Goal: Task Accomplishment & Management: Use online tool/utility

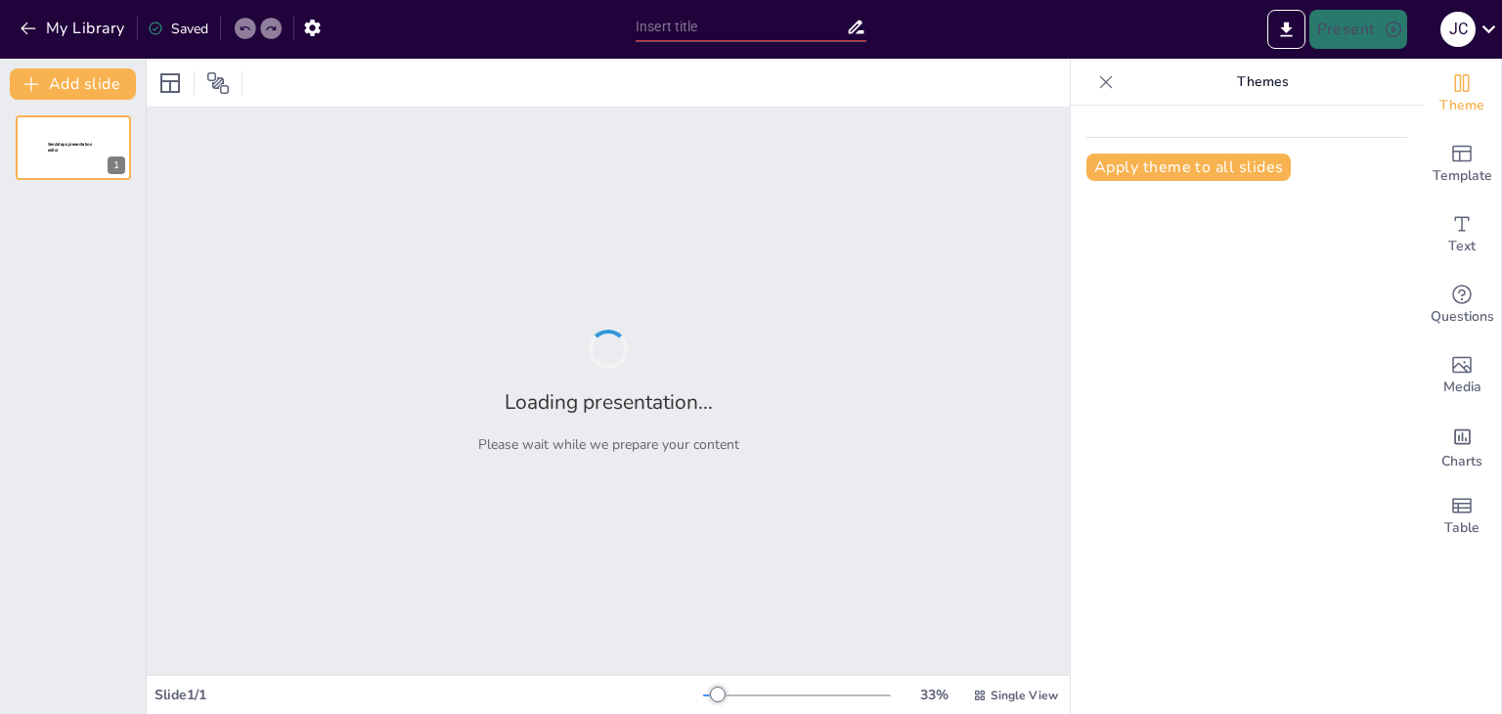
type input "El Derecho Deportivo y sus Implicaciones Laborales: Un Análisis desde la CONMEB…"
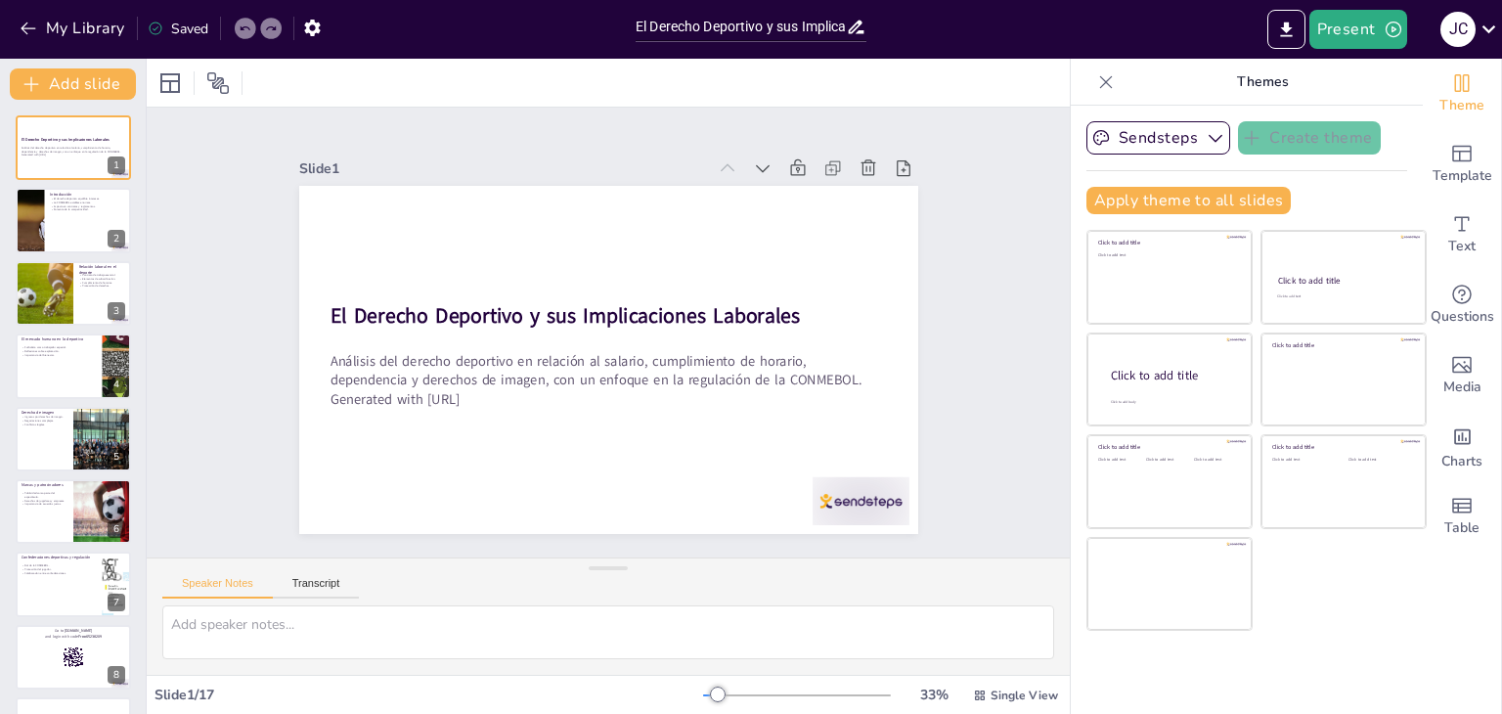
checkbox input "true"
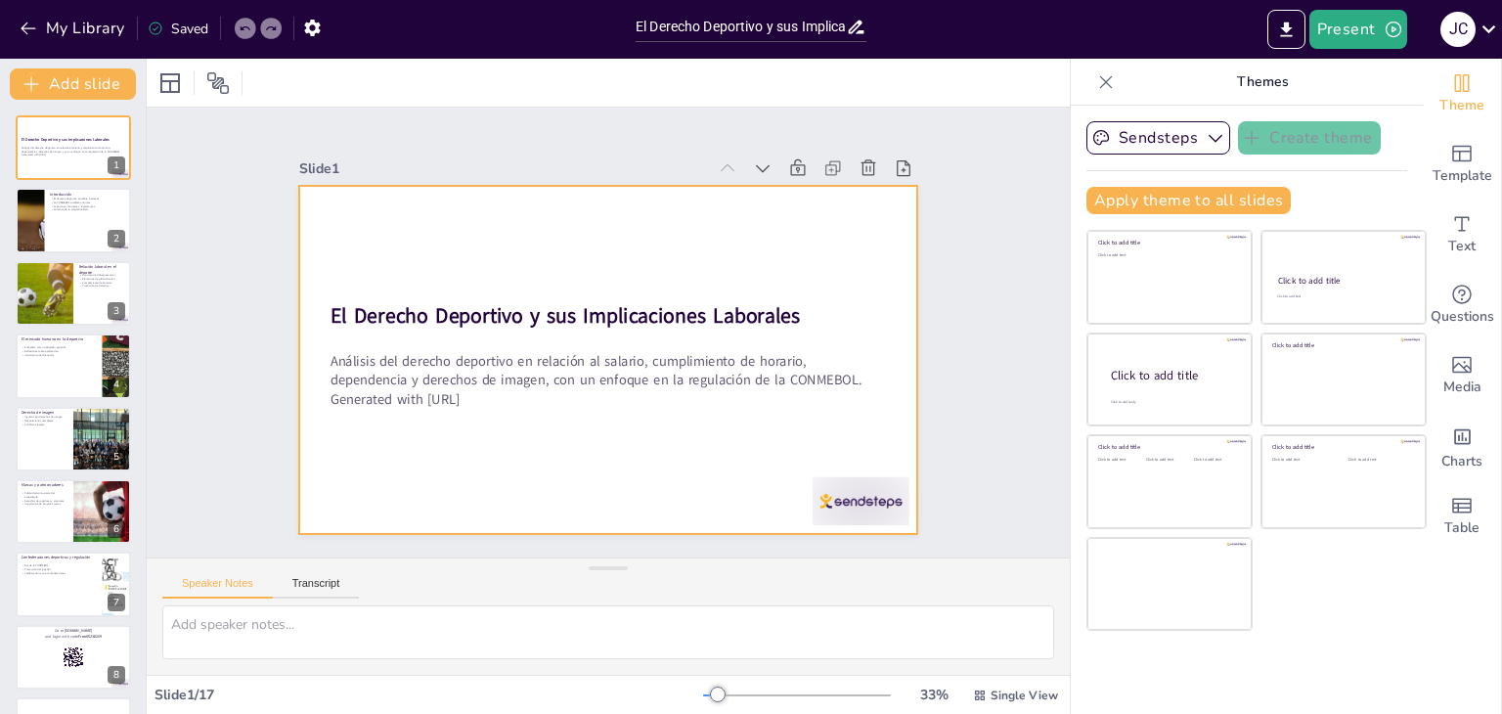
checkbox input "true"
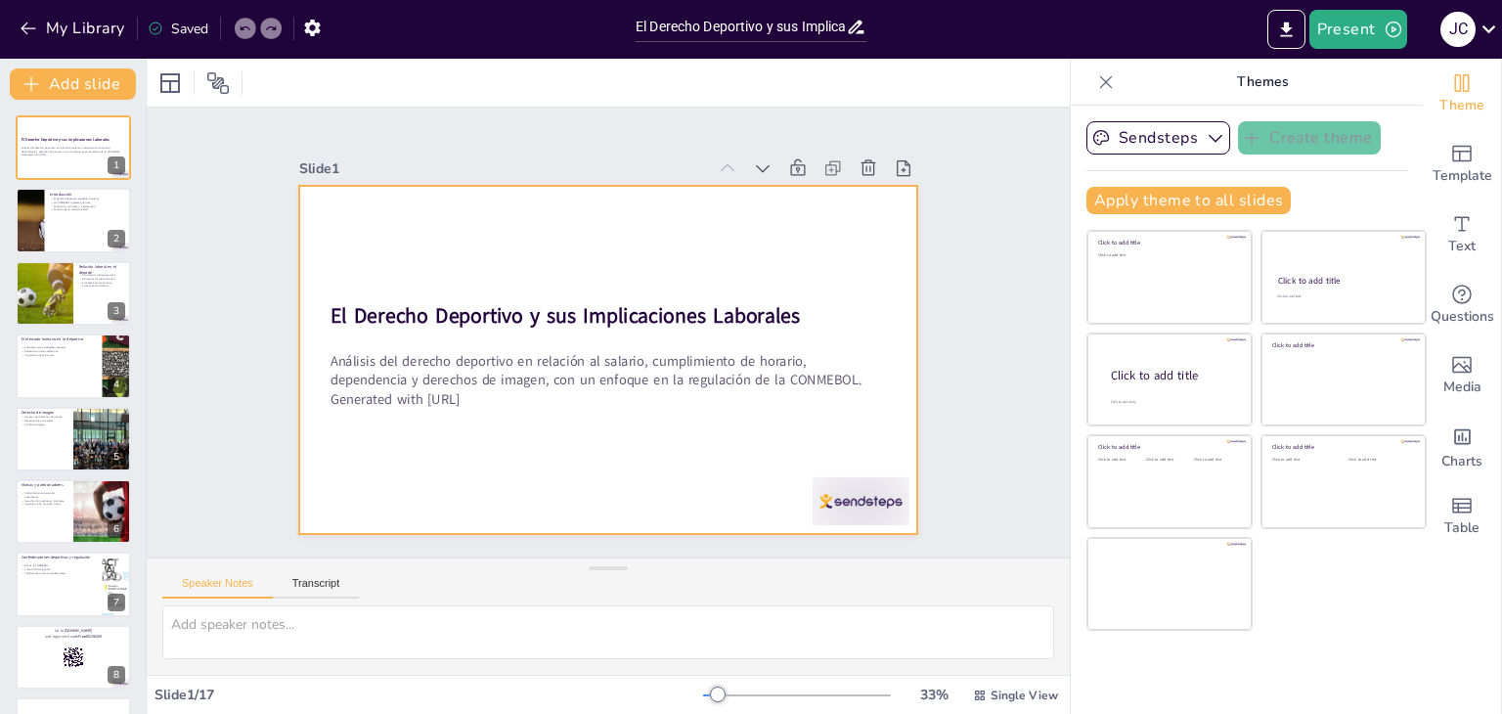
checkbox input "true"
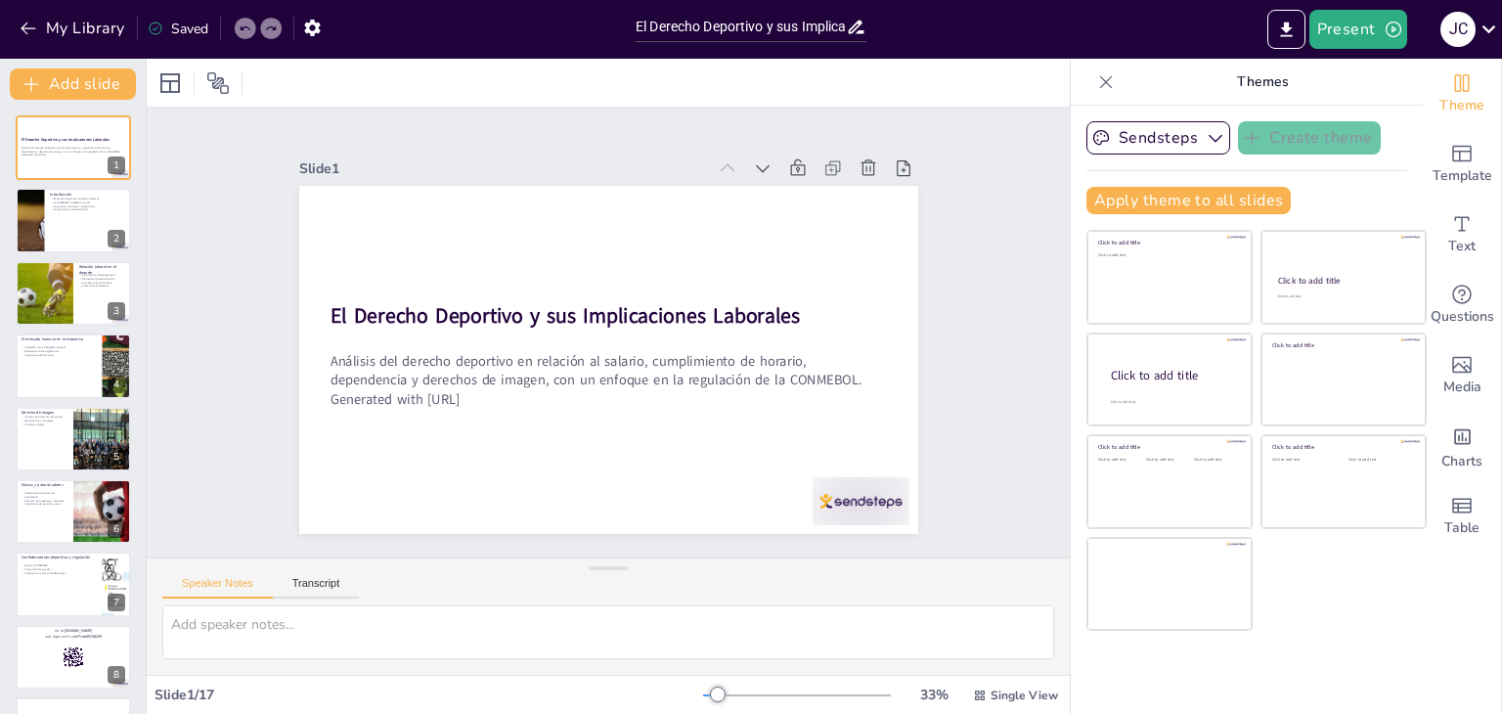
checkbox input "true"
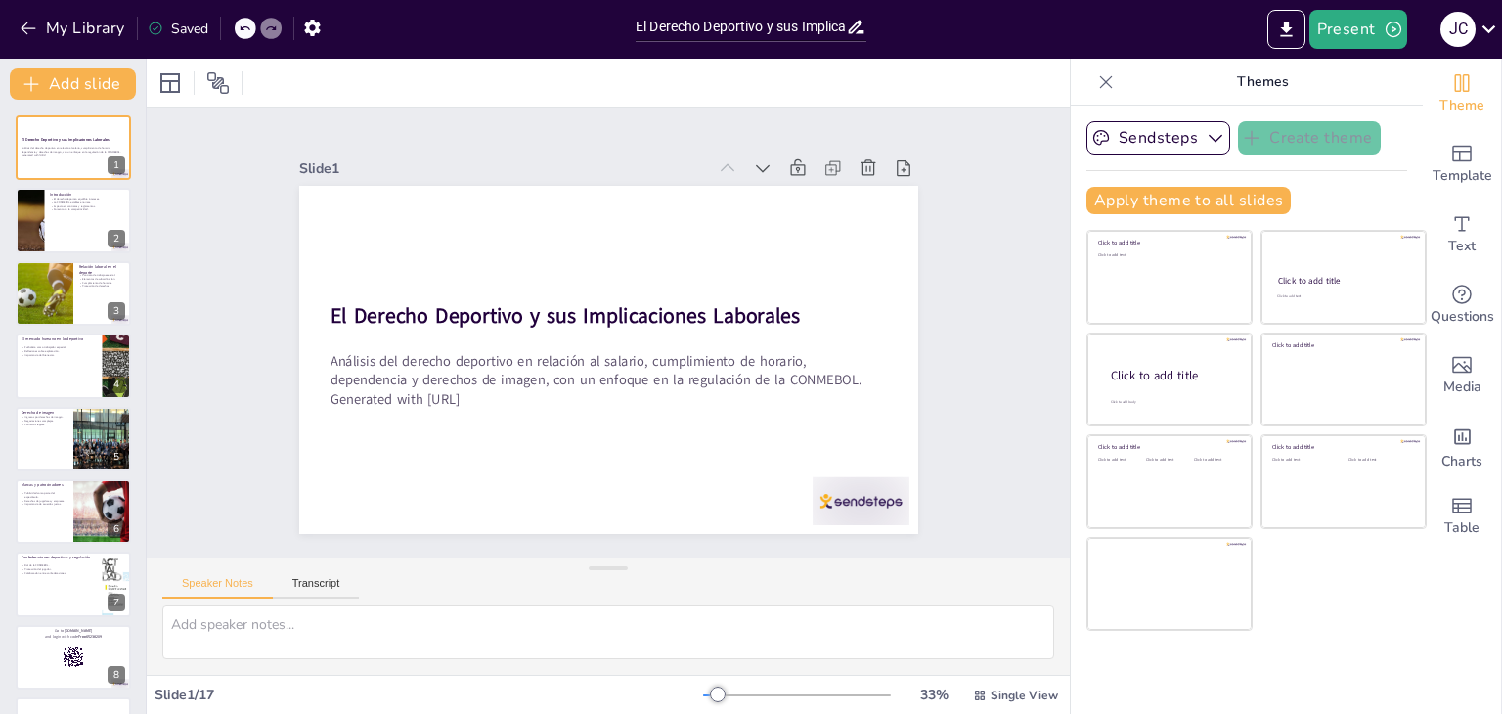
checkbox input "true"
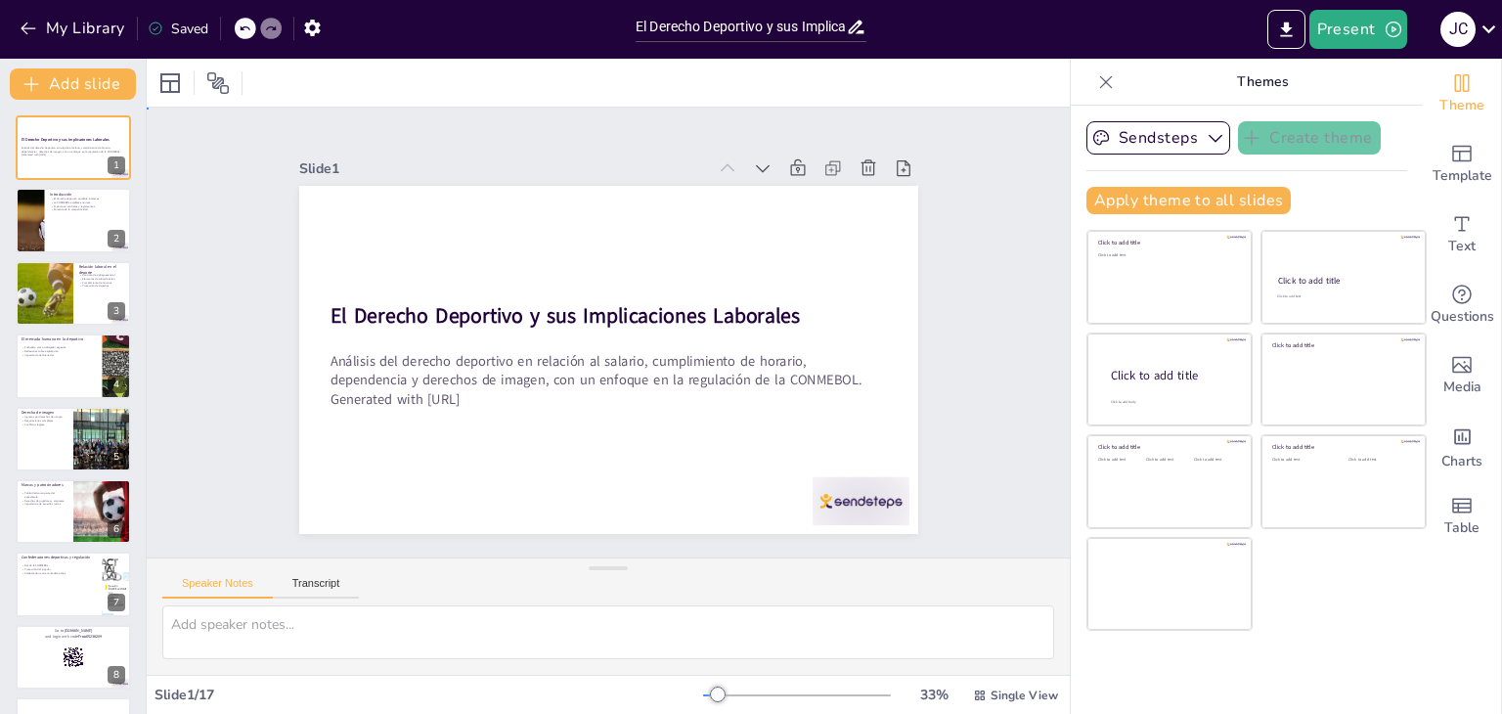
click at [958, 287] on div "Slide 1 El Derecho Deportivo y sus Implicaciones Laborales Análisis del derecho…" at bounding box center [608, 333] width 923 height 450
checkbox input "true"
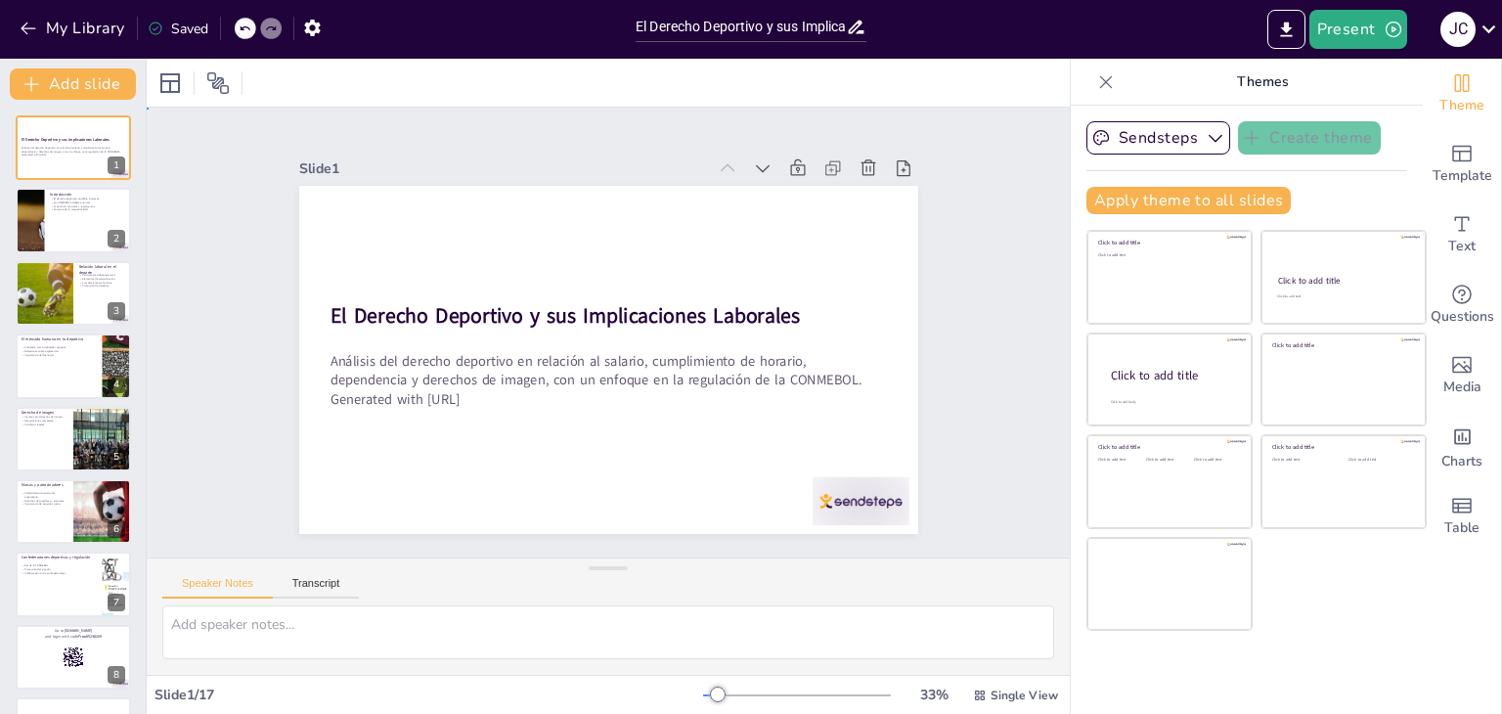
checkbox input "true"
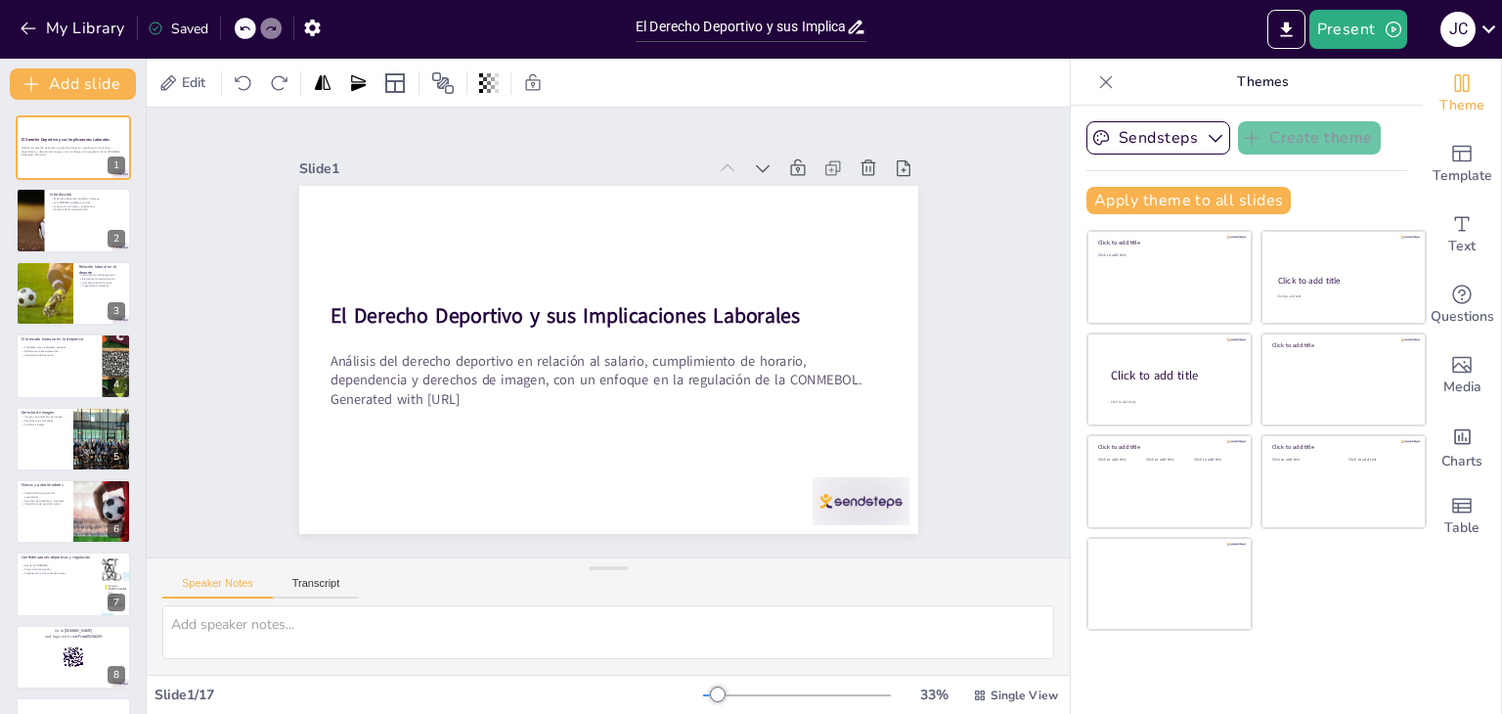
checkbox input "true"
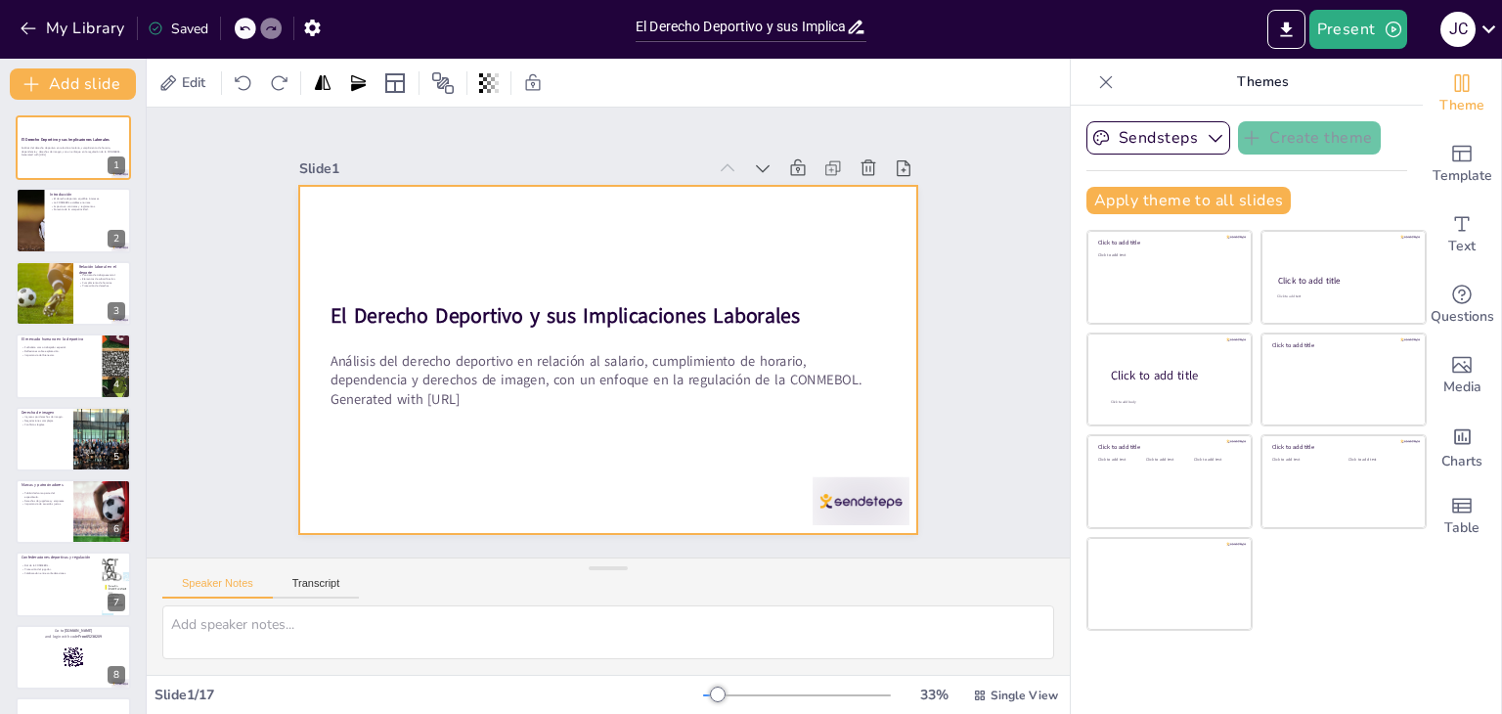
checkbox input "true"
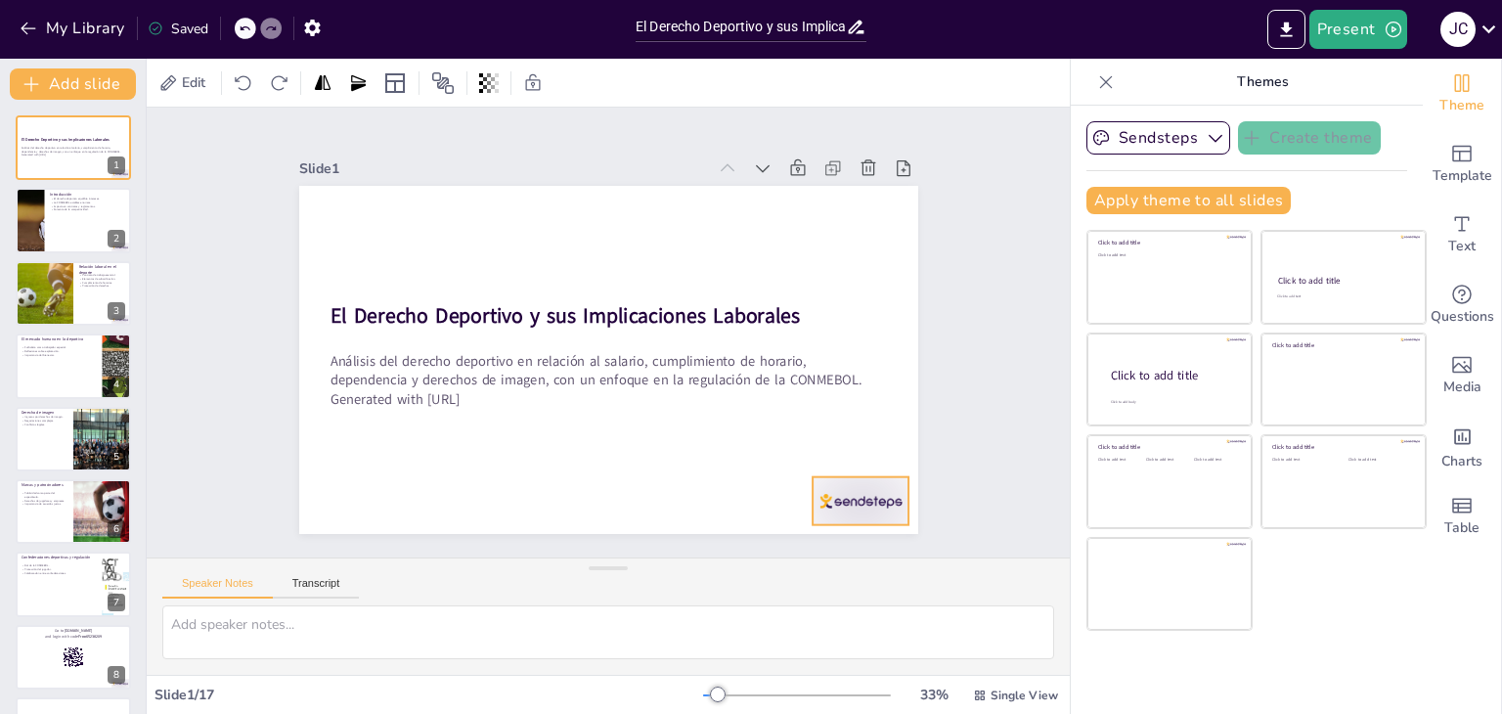
checkbox input "true"
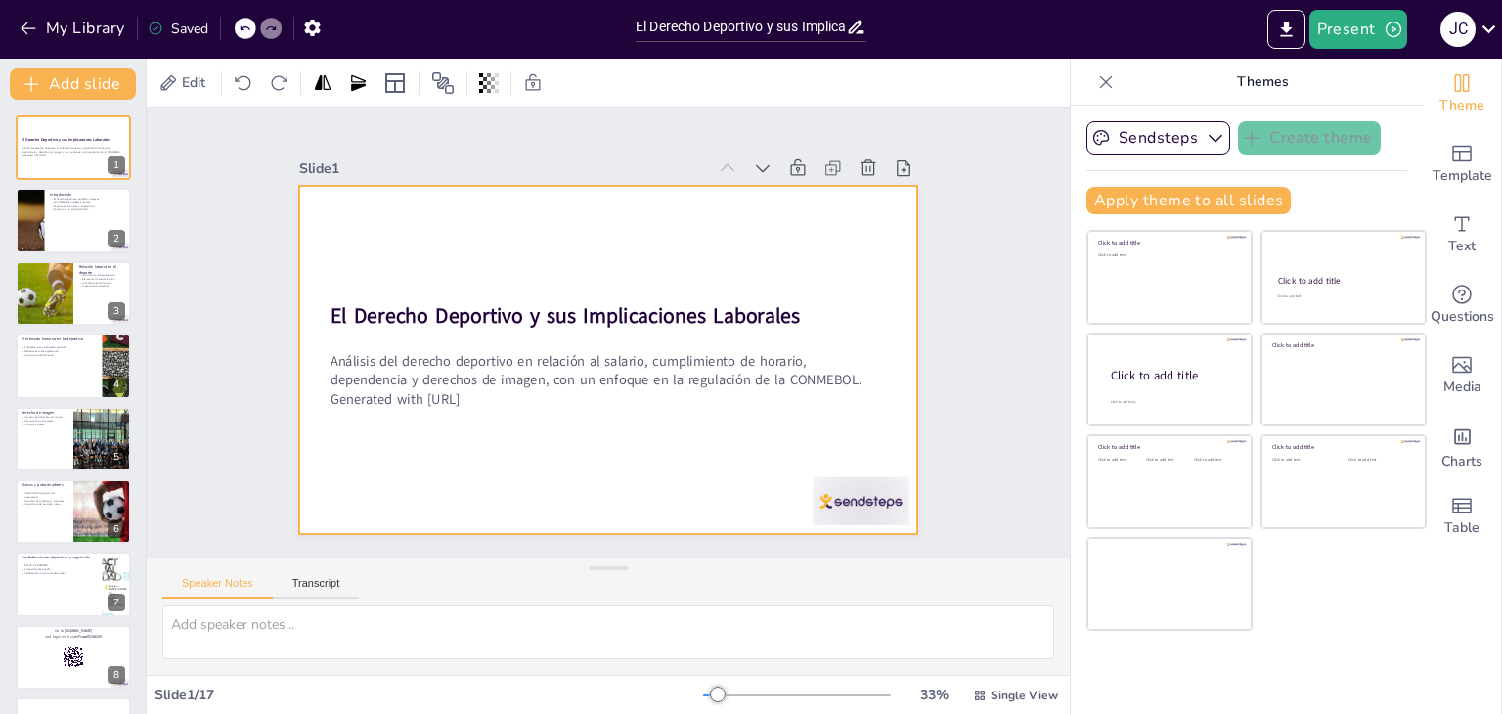
checkbox input "true"
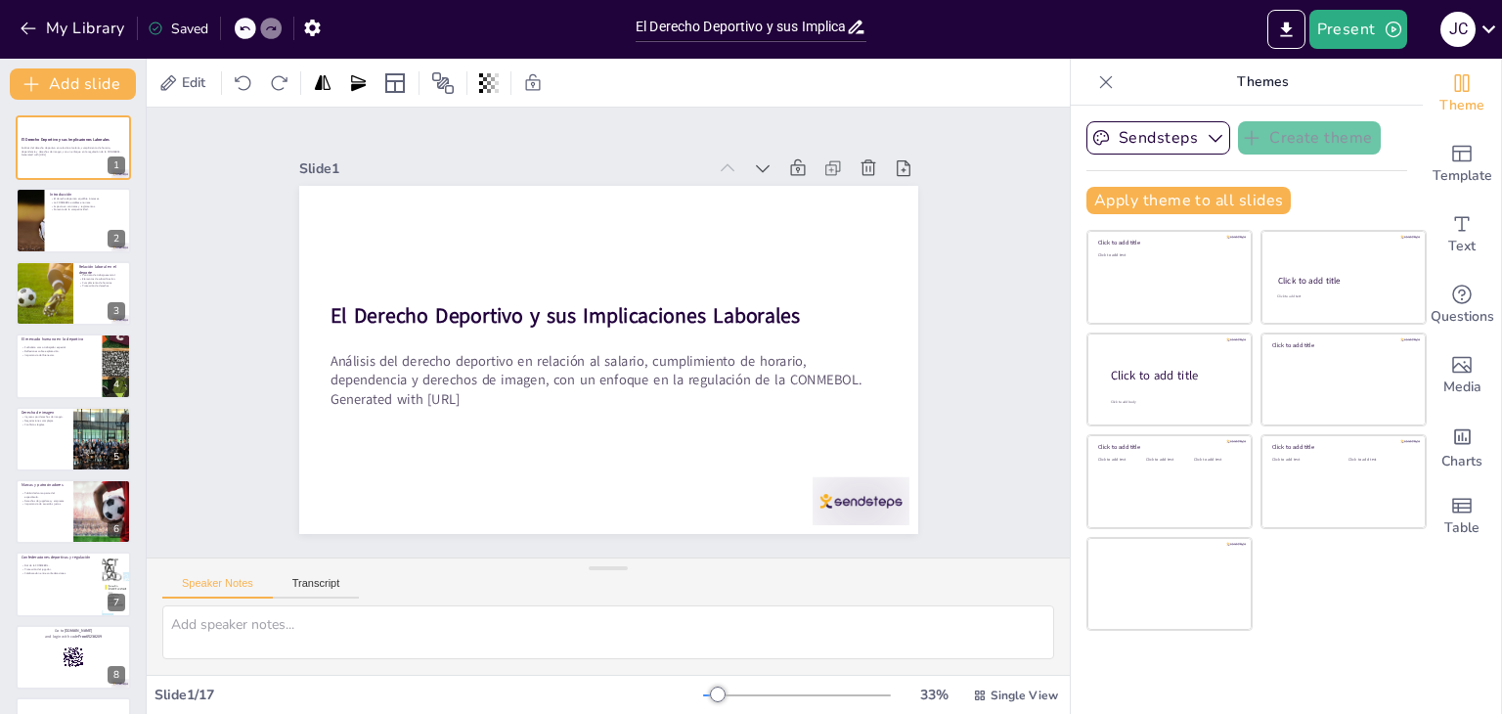
checkbox input "true"
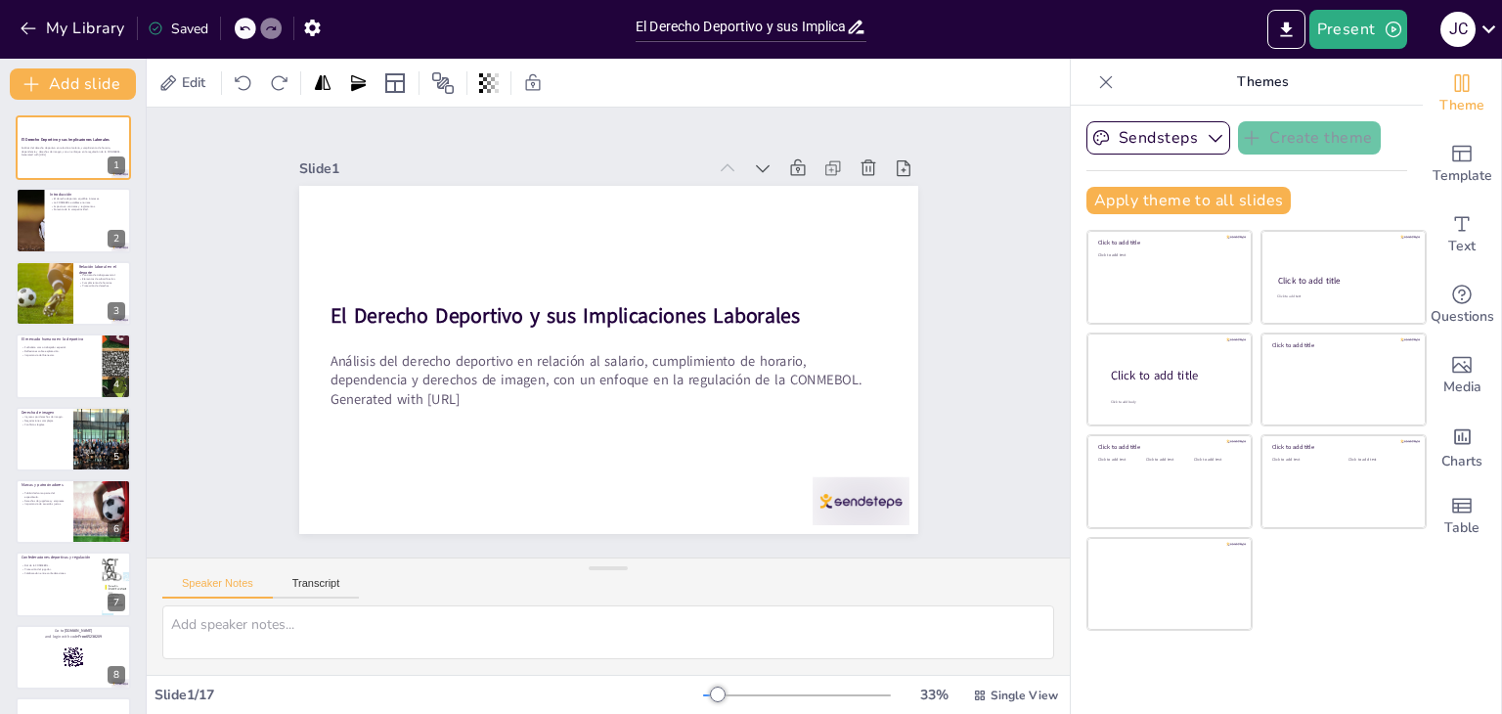
checkbox input "true"
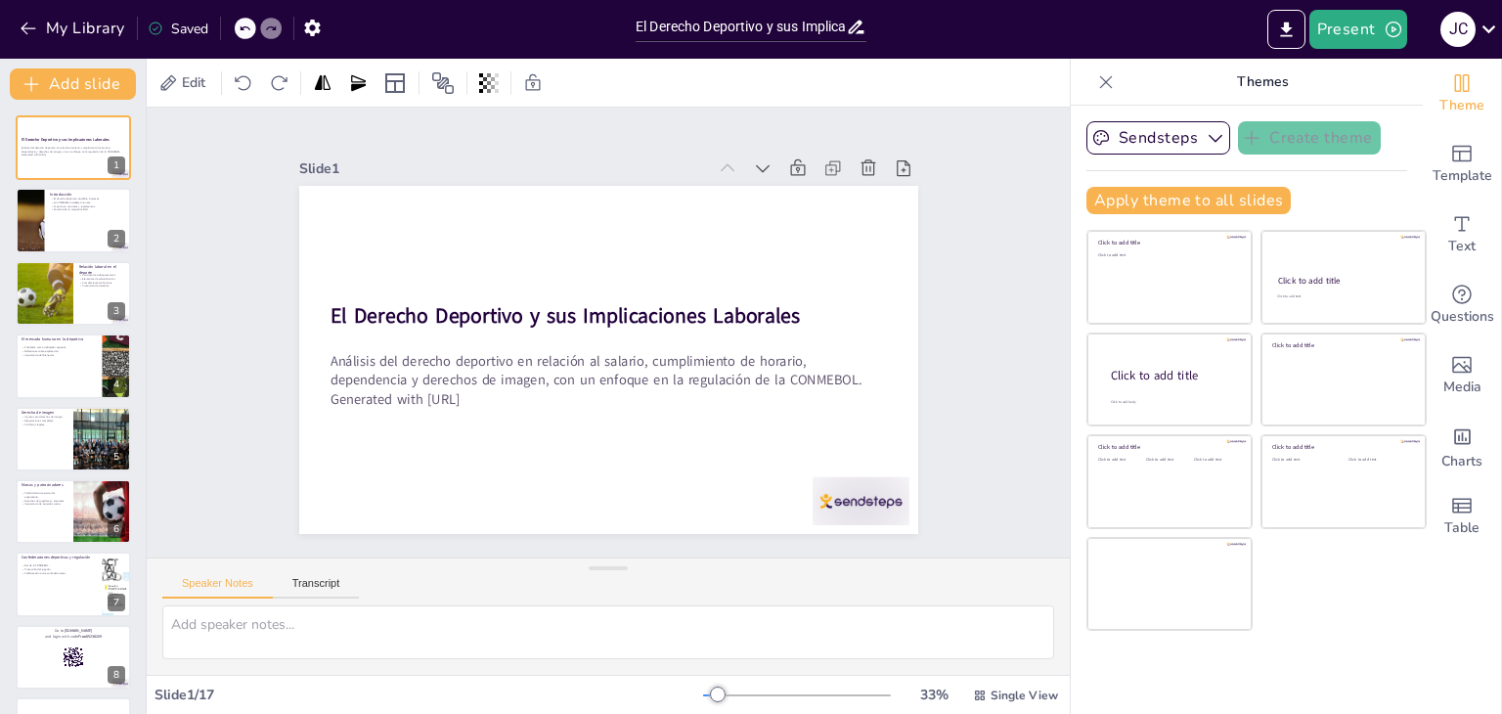
checkbox input "true"
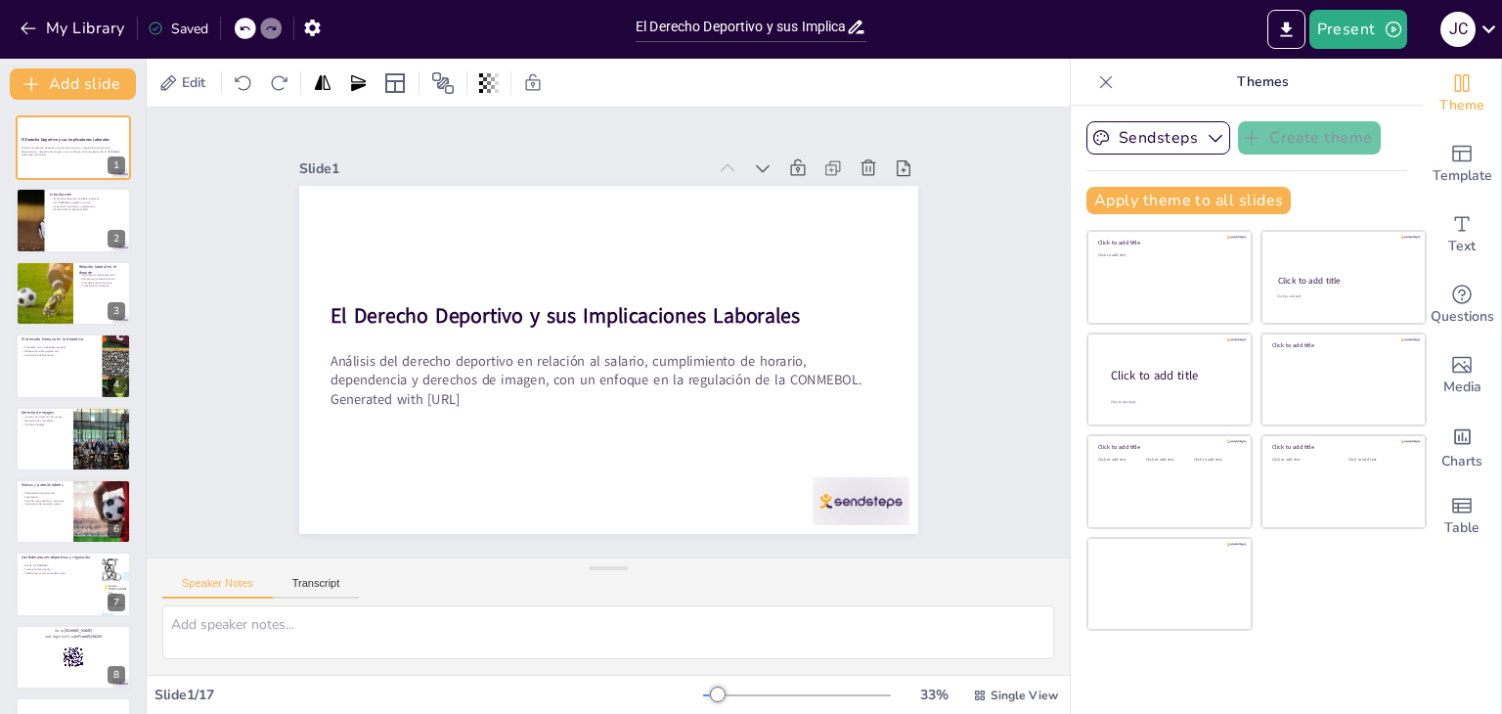
checkbox input "true"
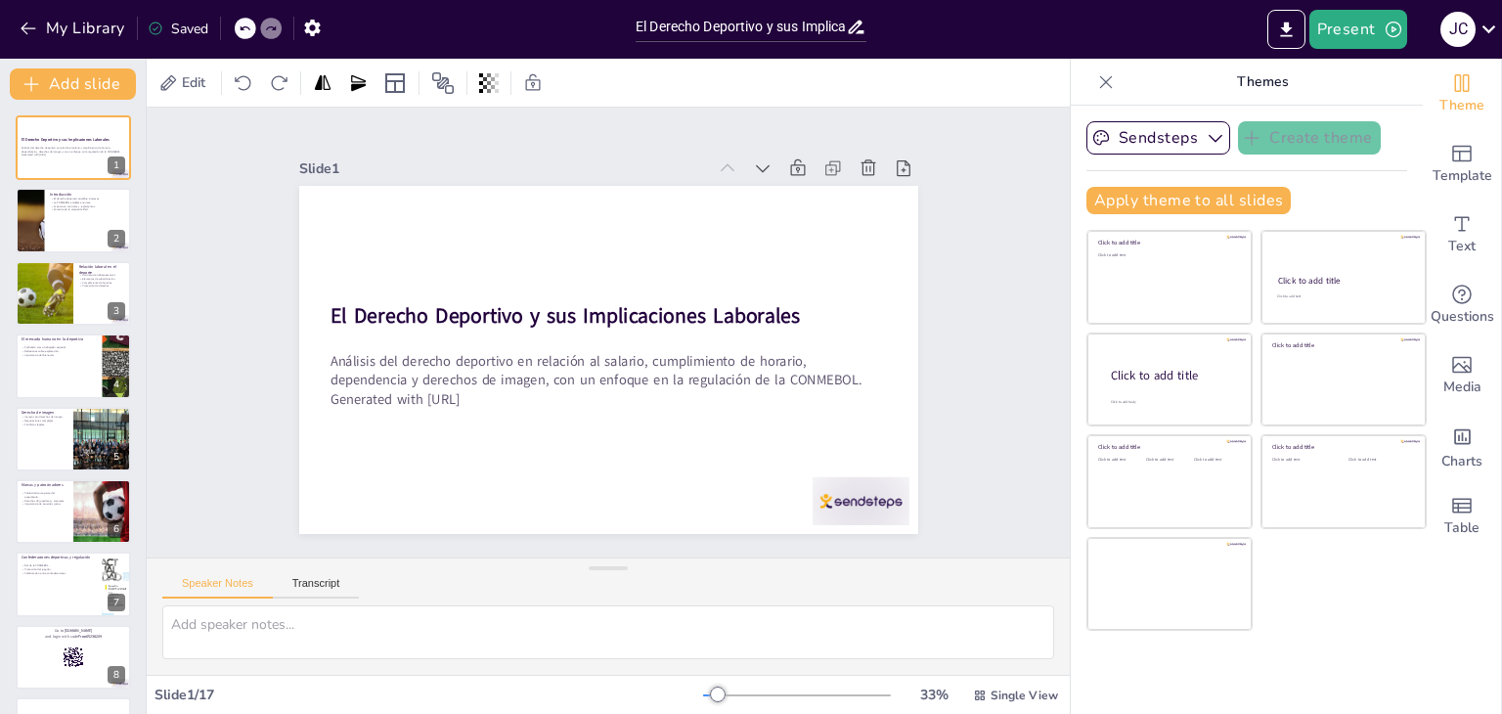
checkbox input "true"
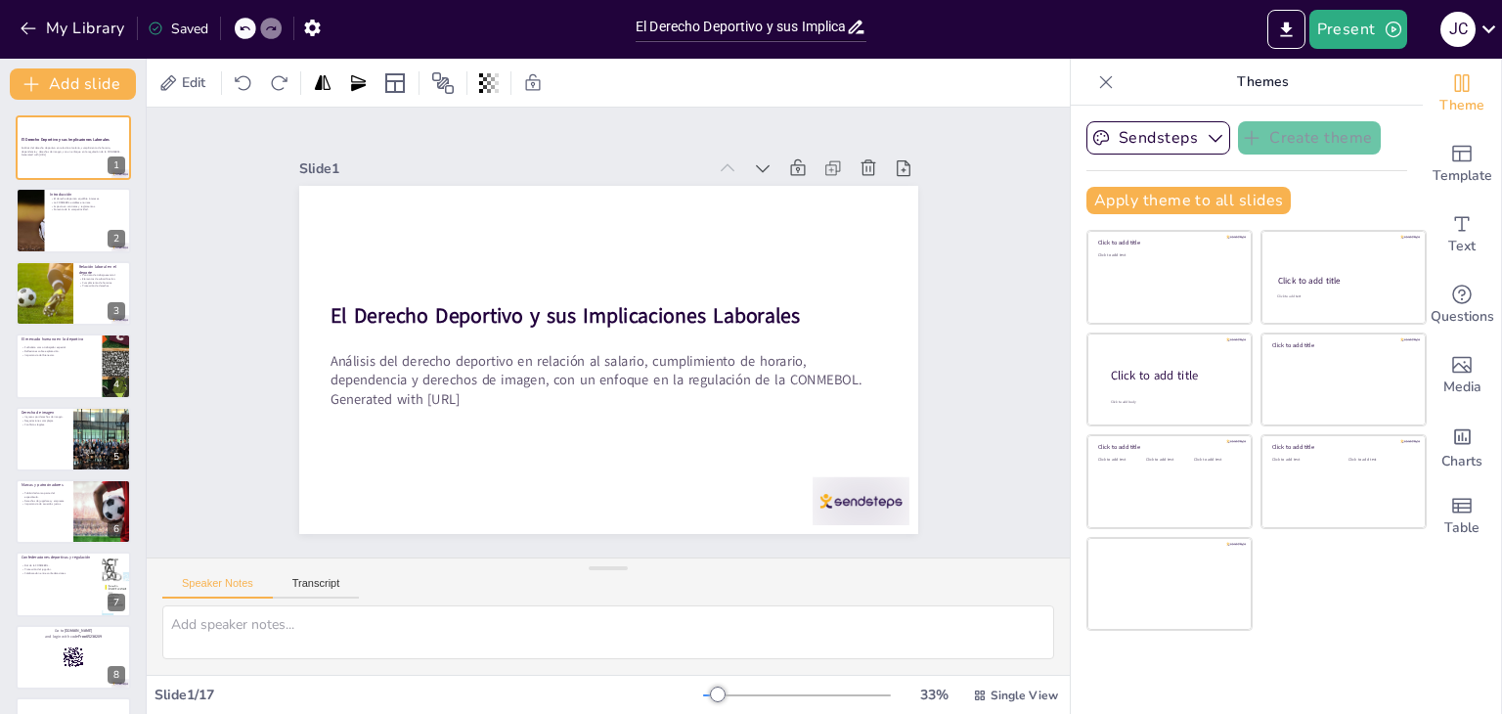
checkbox input "true"
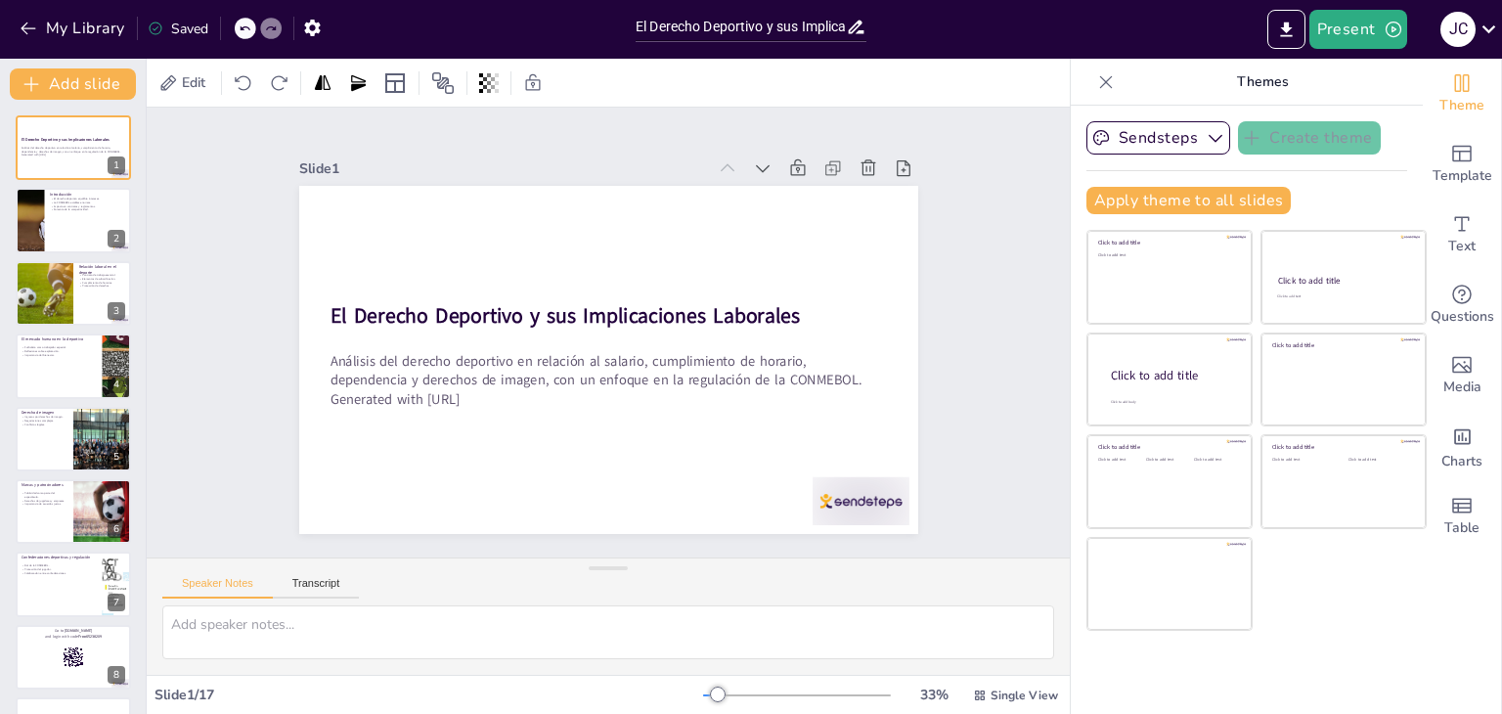
checkbox input "true"
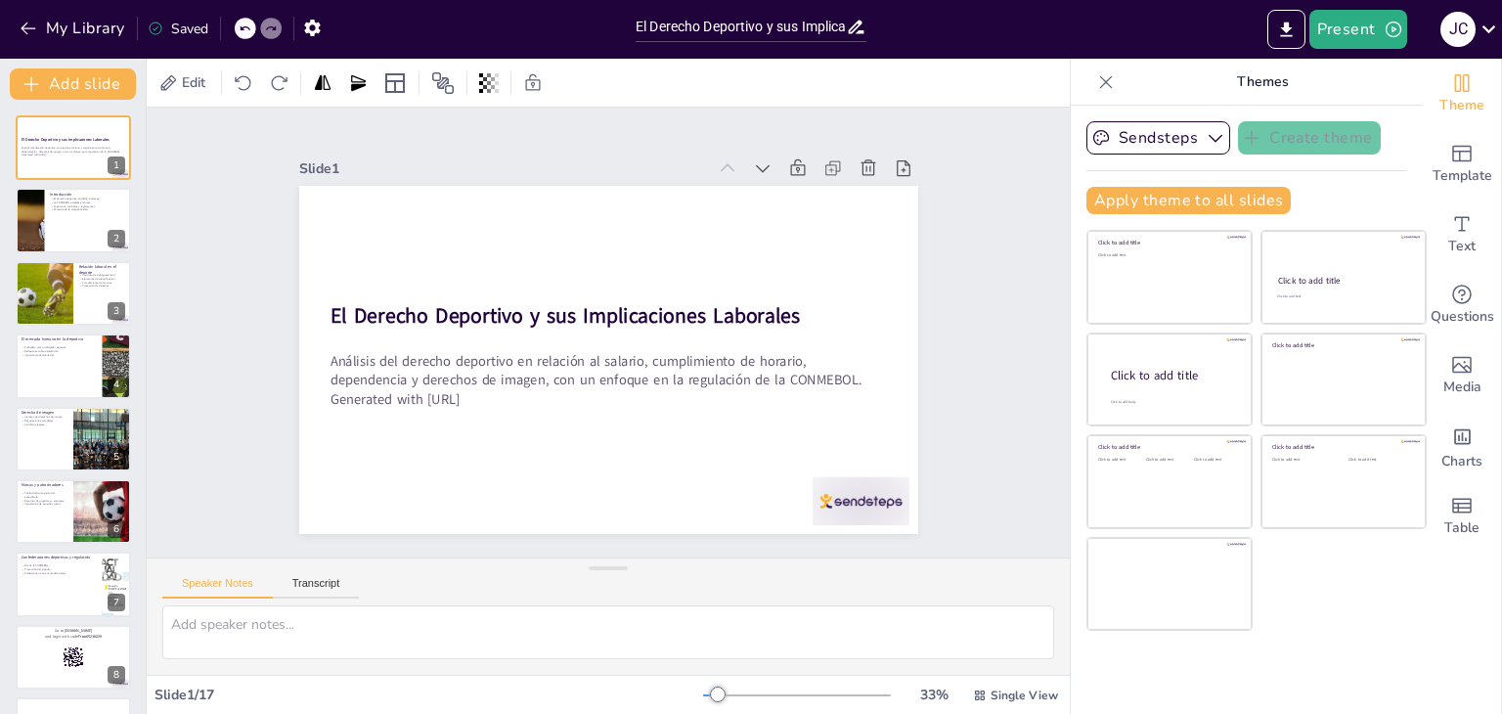
checkbox input "true"
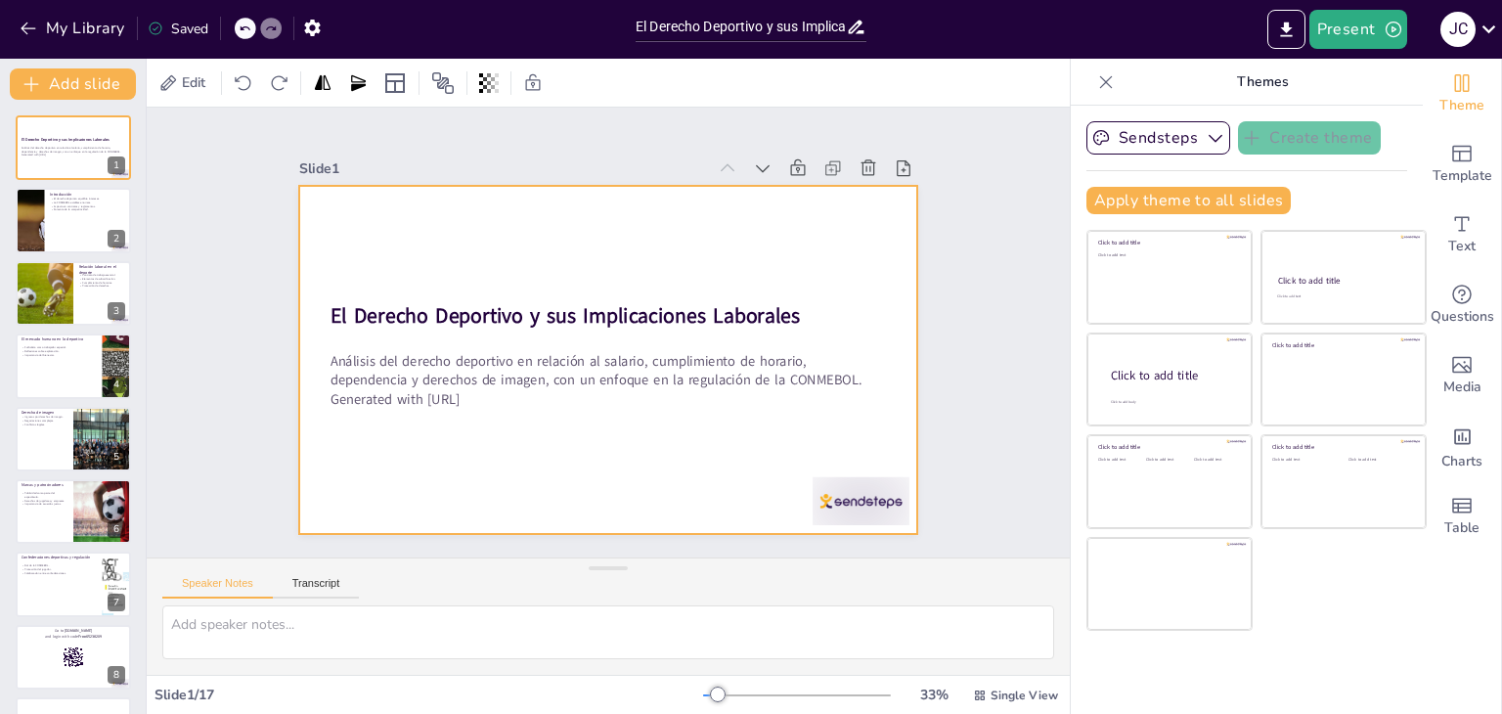
checkbox input "true"
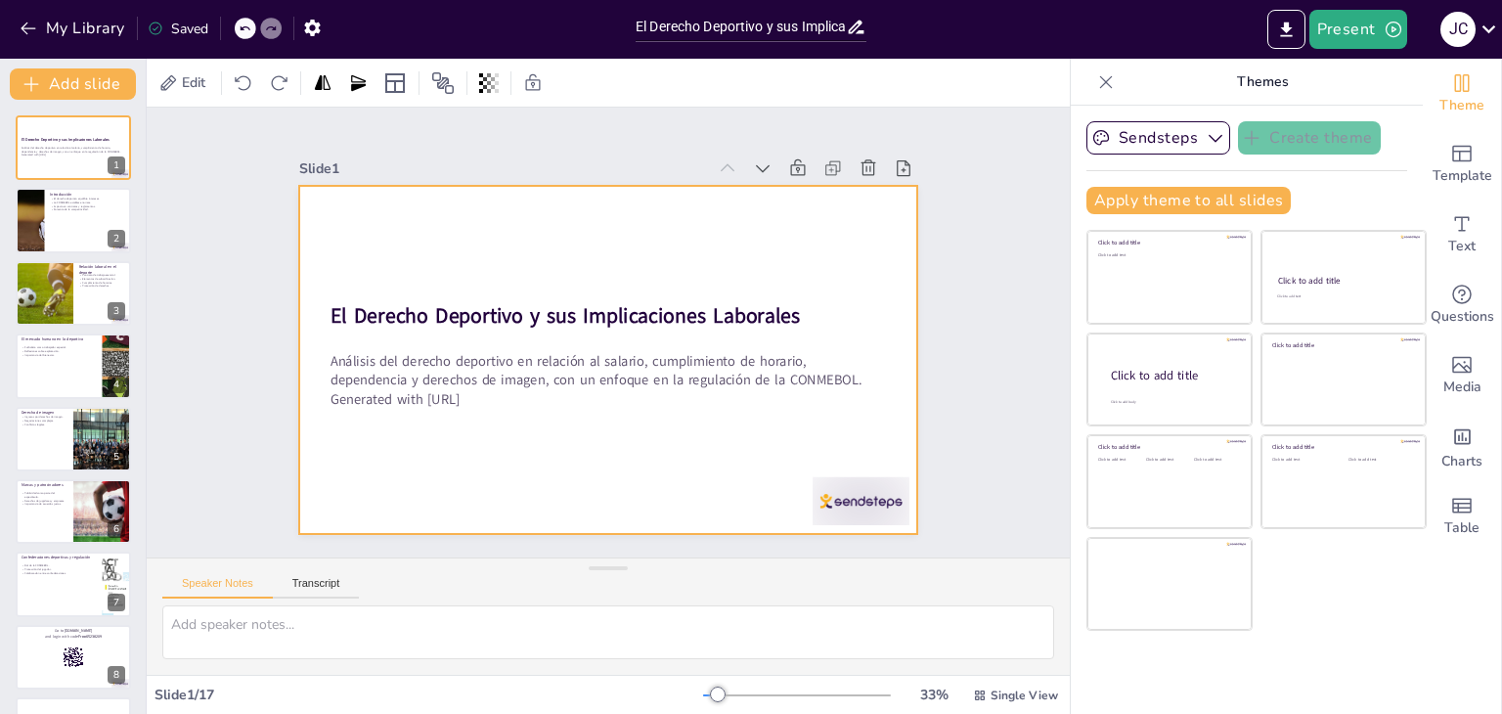
checkbox input "true"
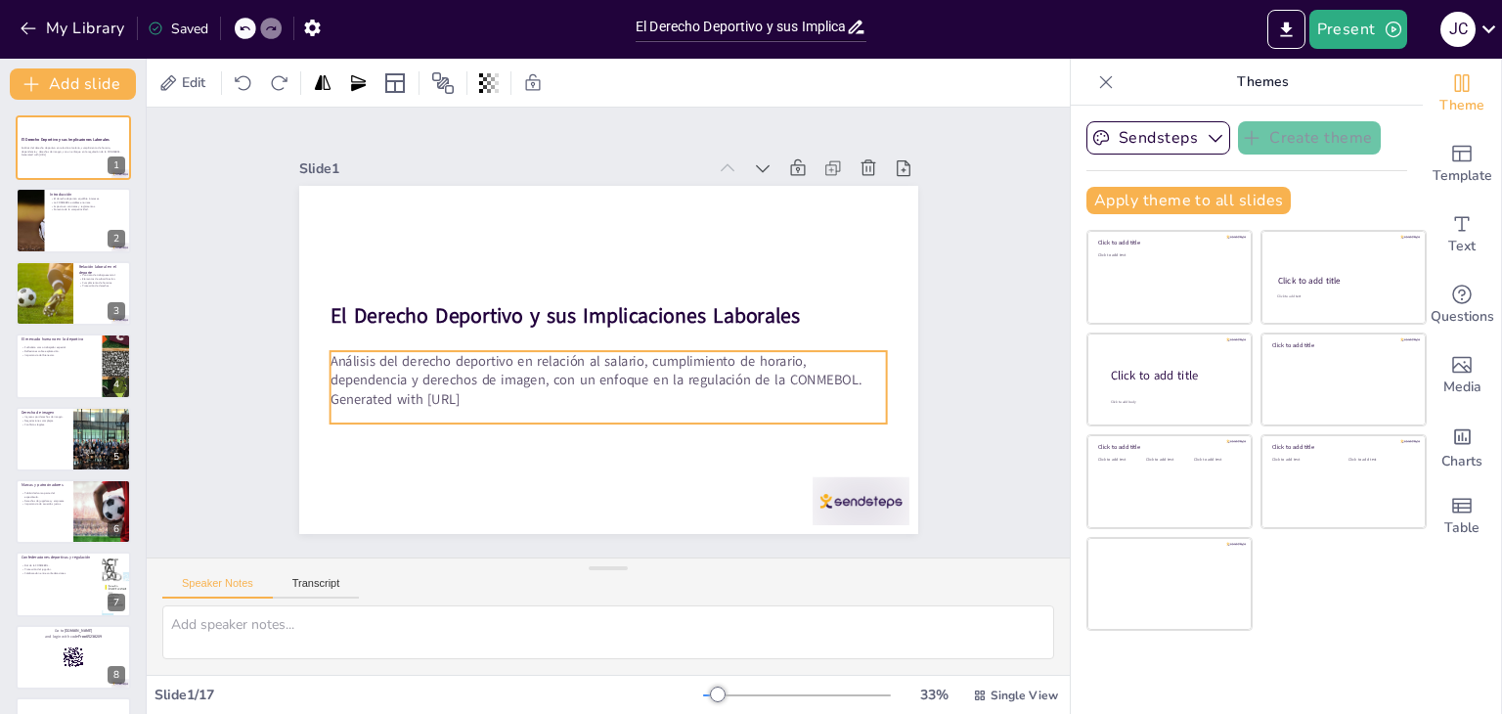
checkbox input "true"
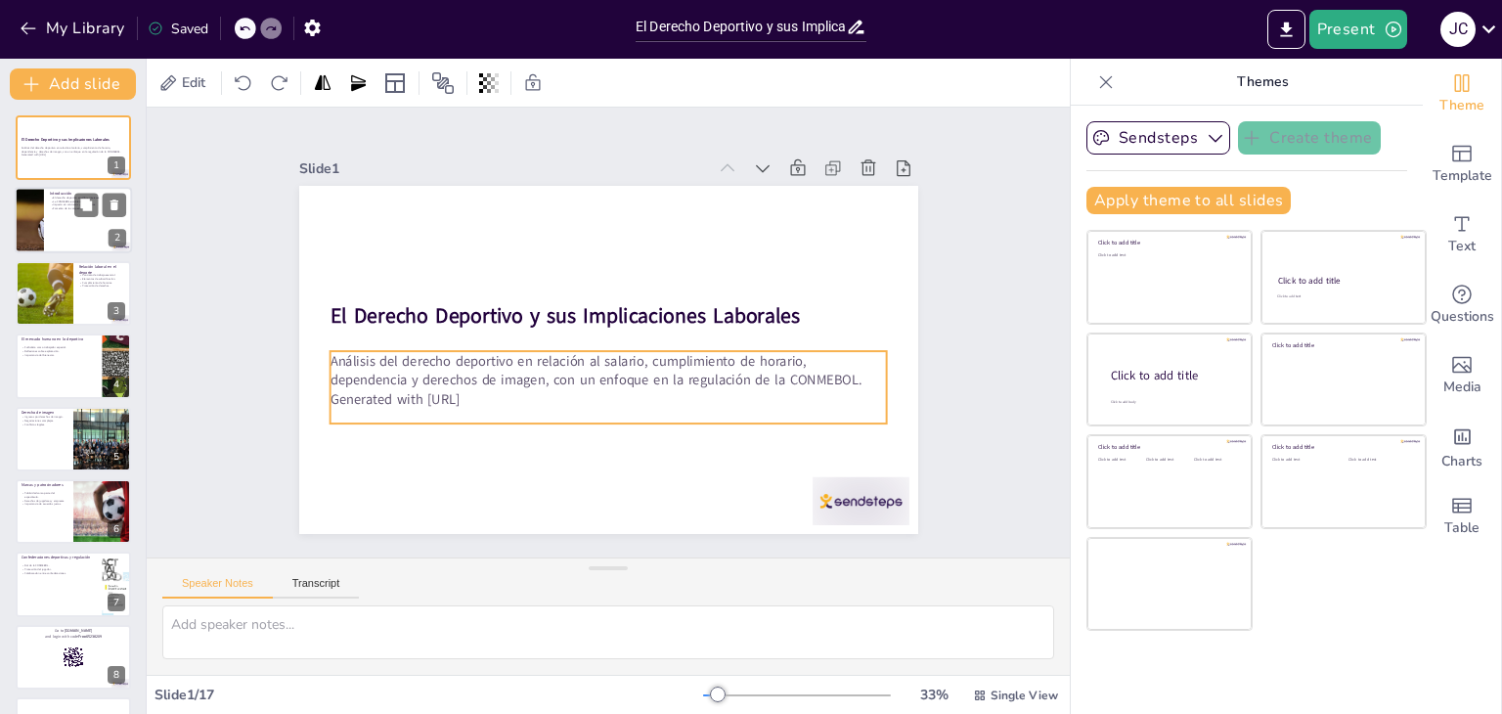
checkbox input "true"
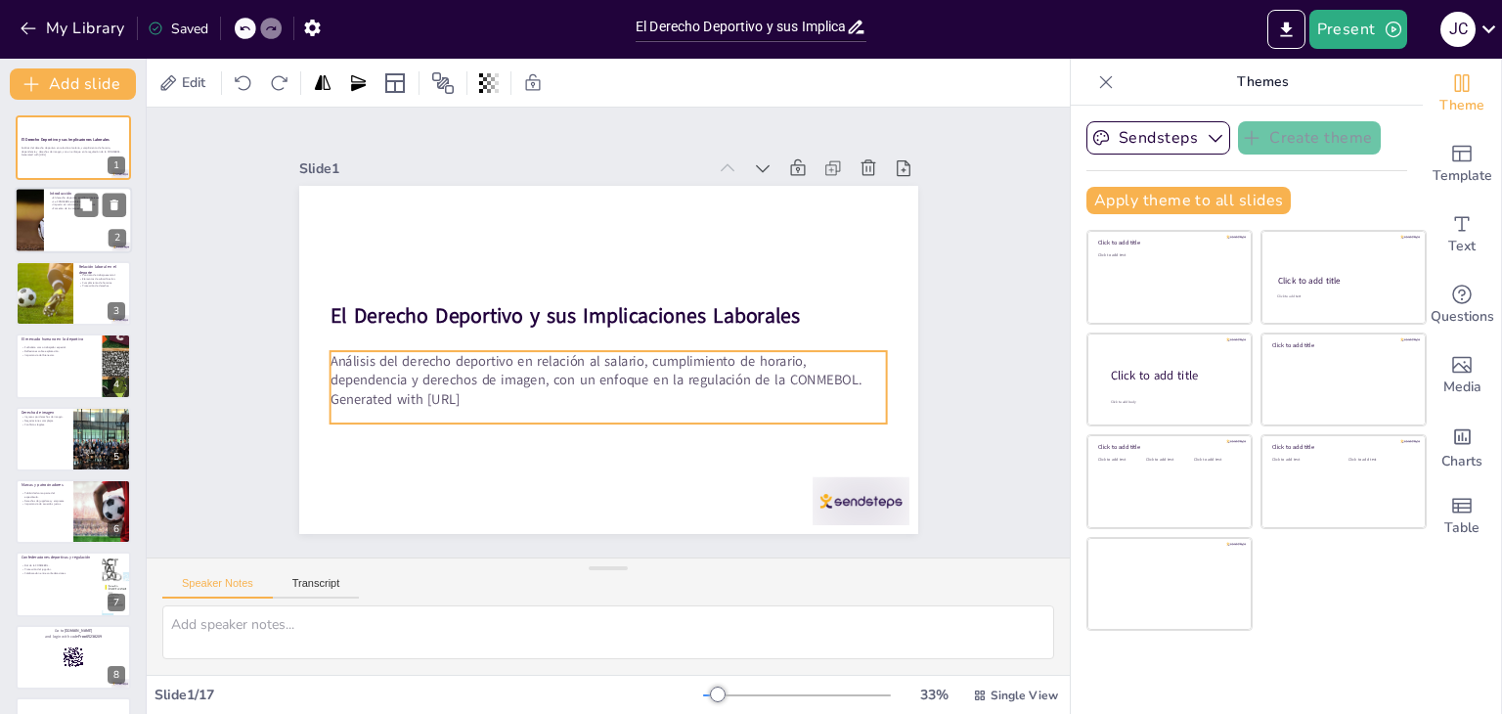
checkbox input "true"
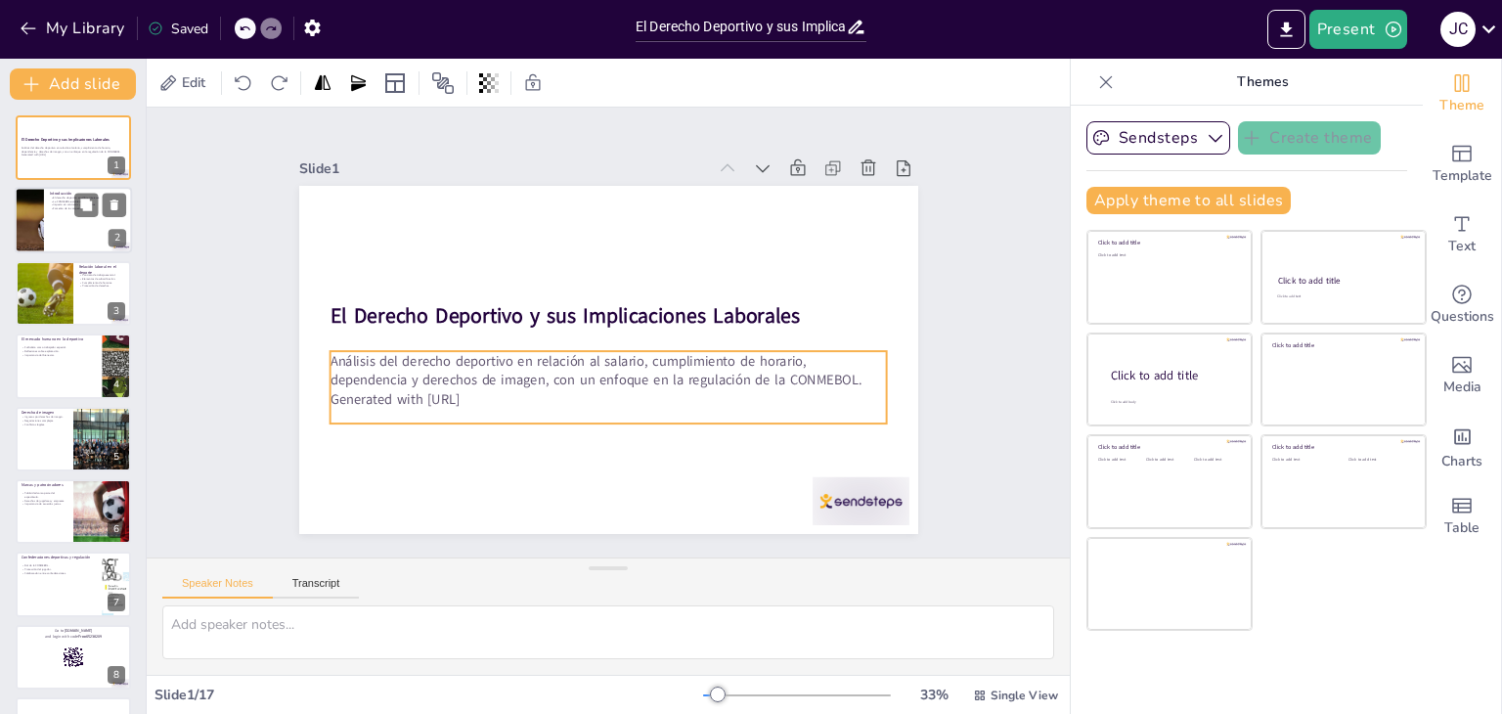
checkbox input "true"
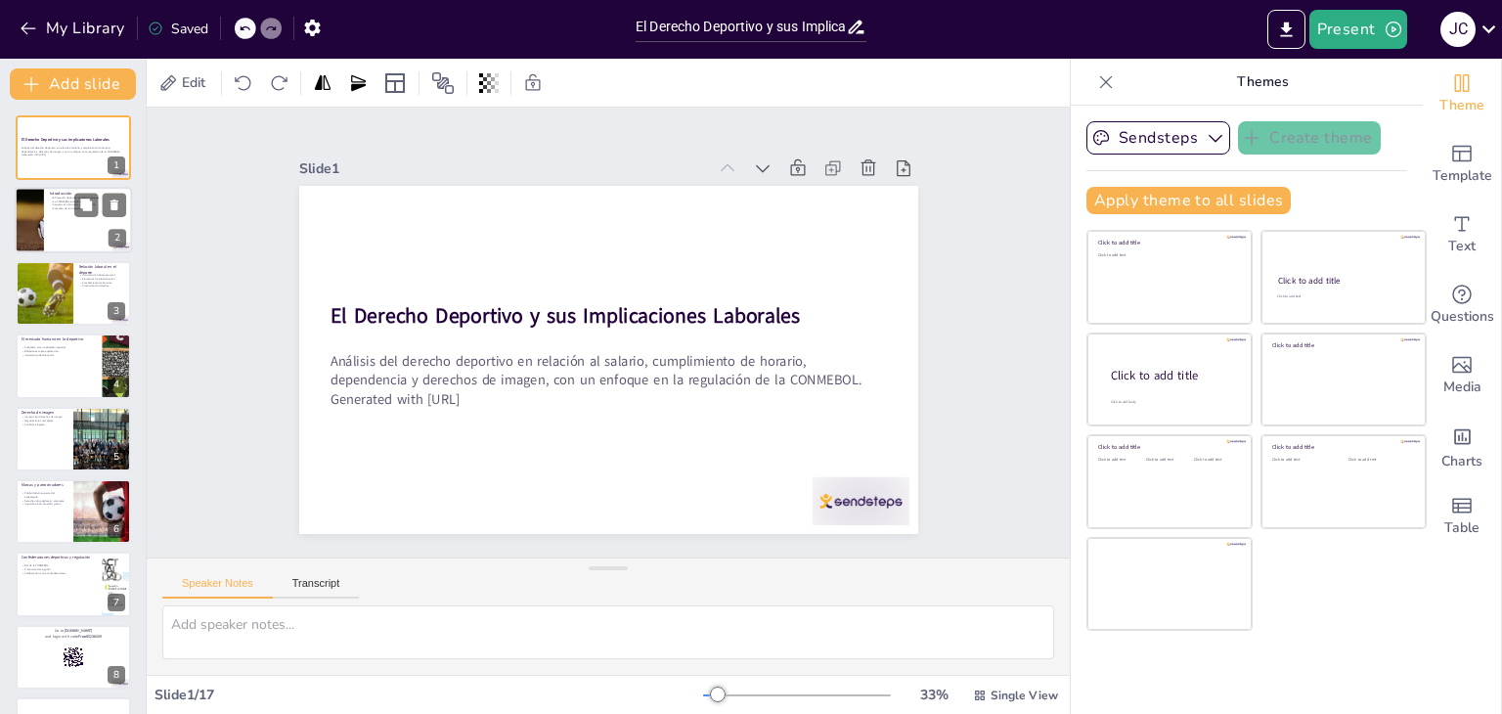
checkbox input "true"
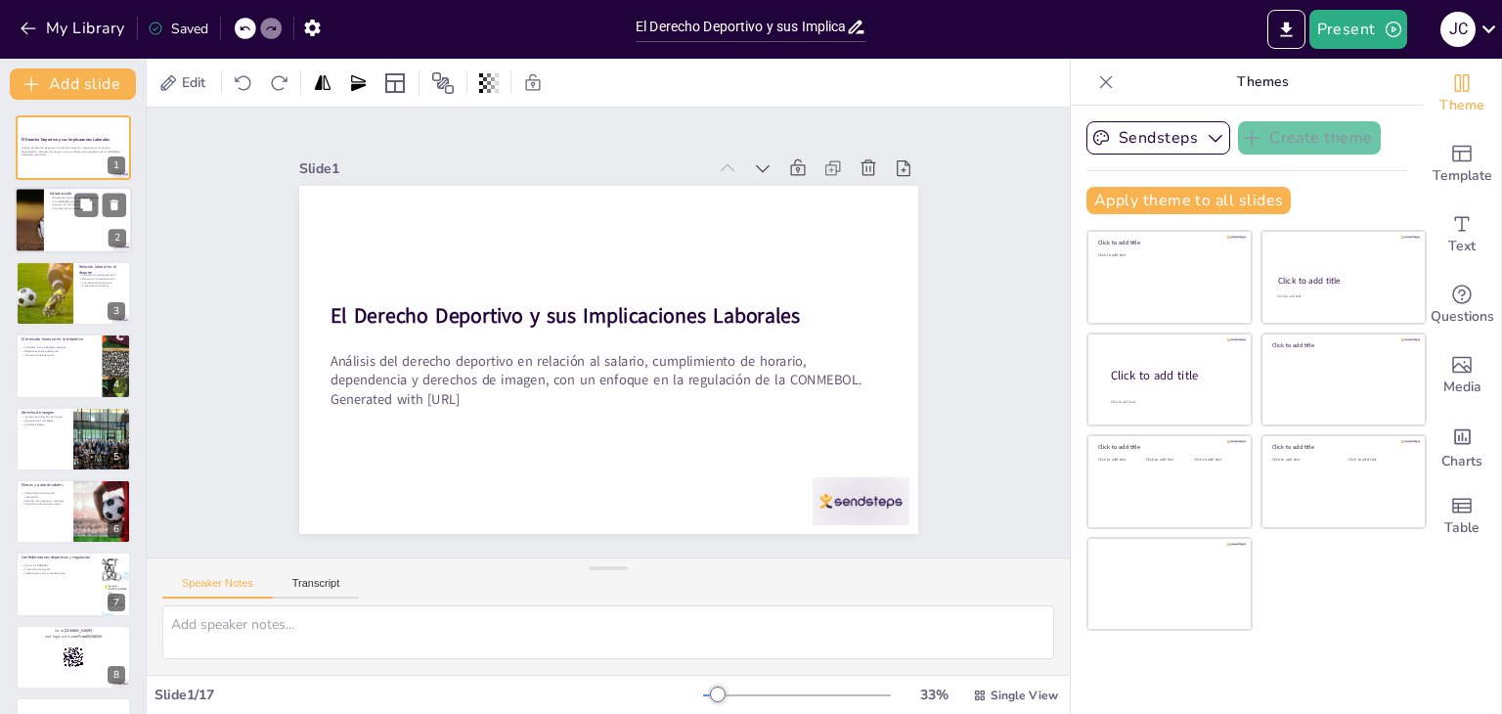
click at [28, 206] on div at bounding box center [28, 221] width 101 height 66
type textarea "El equilibrio entre la economía y los derechos de los jugadores es esencial par…"
checkbox input "true"
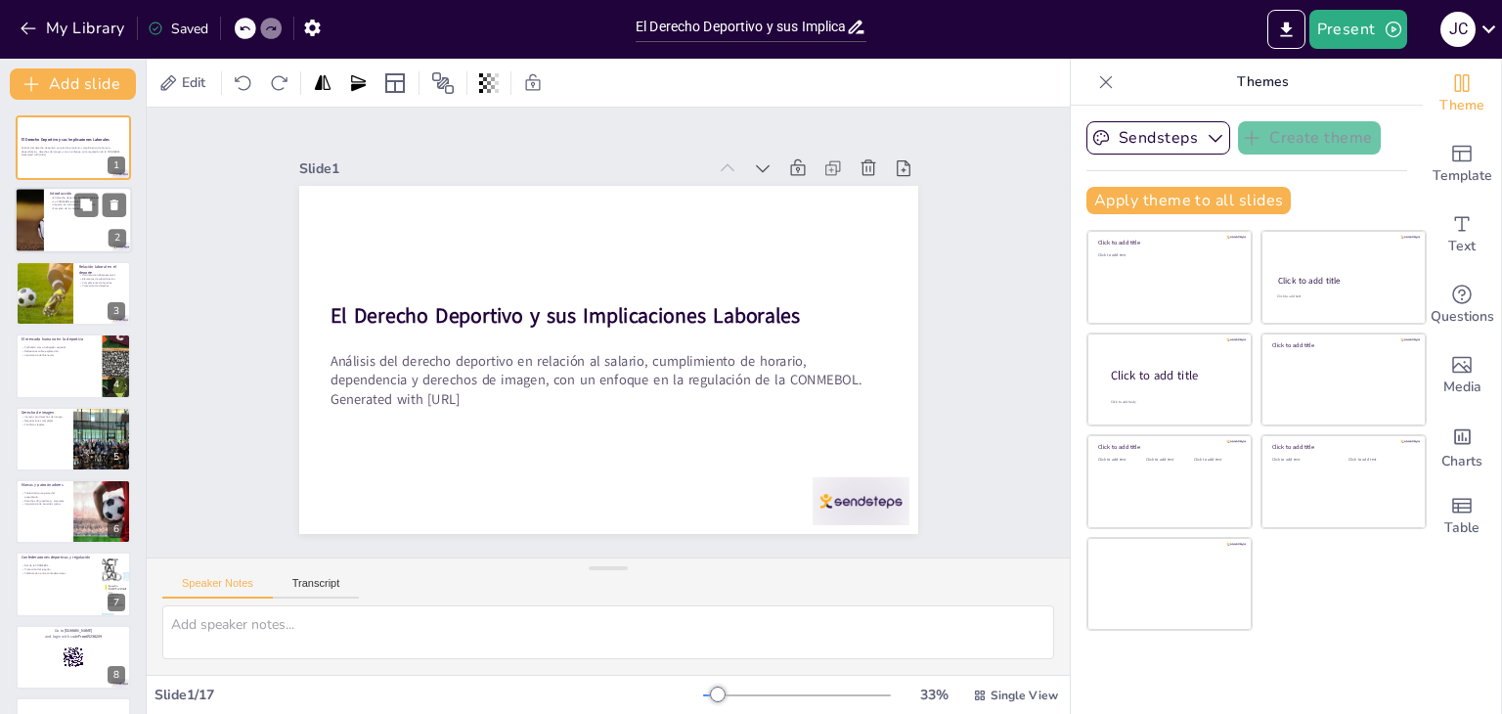
checkbox input "true"
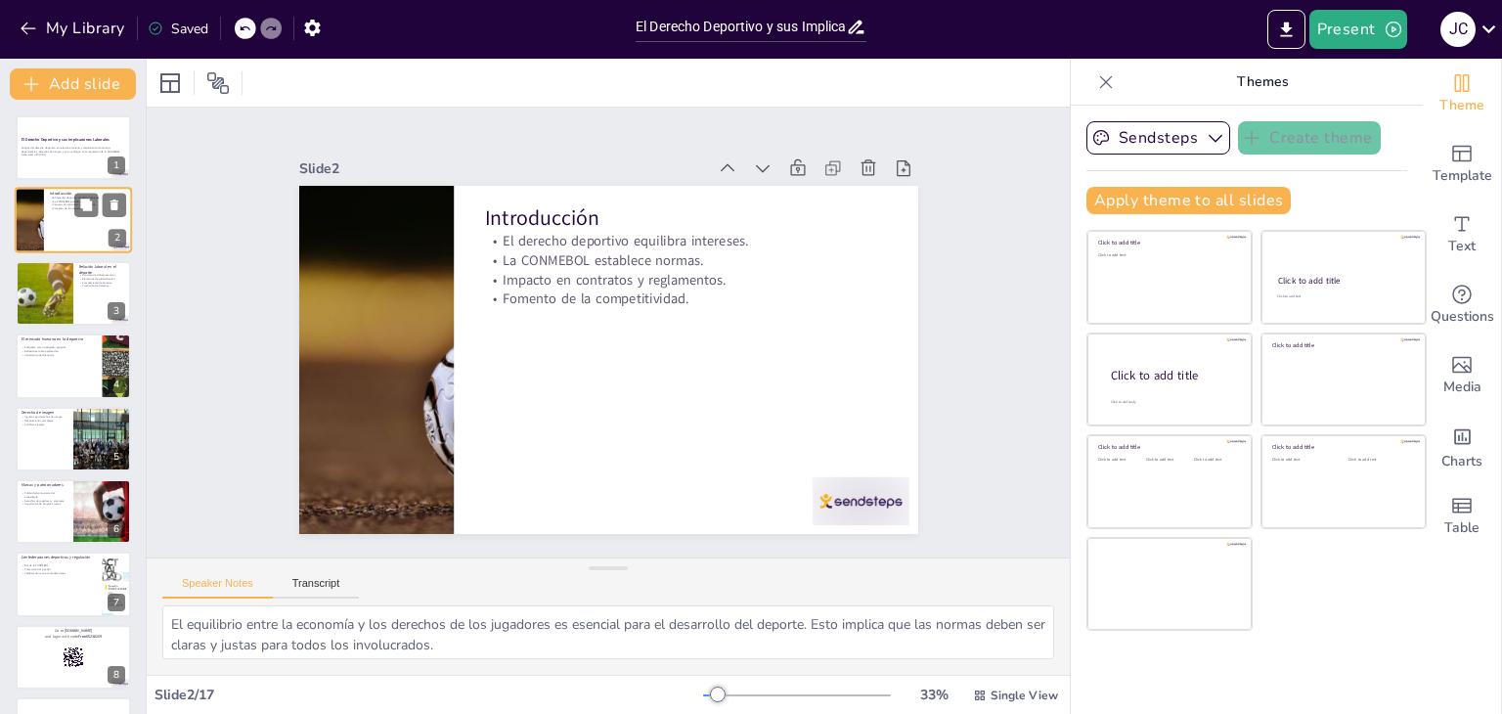
checkbox input "true"
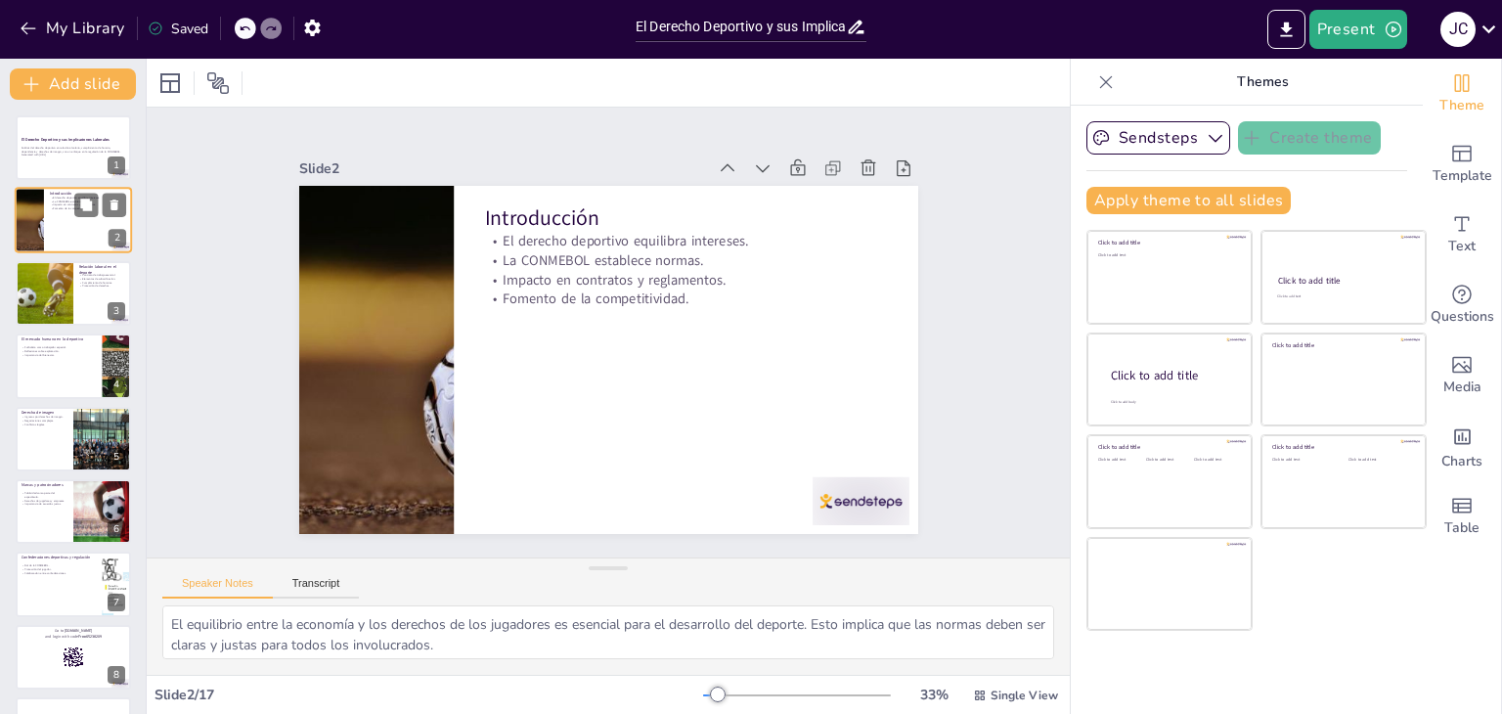
checkbox input "true"
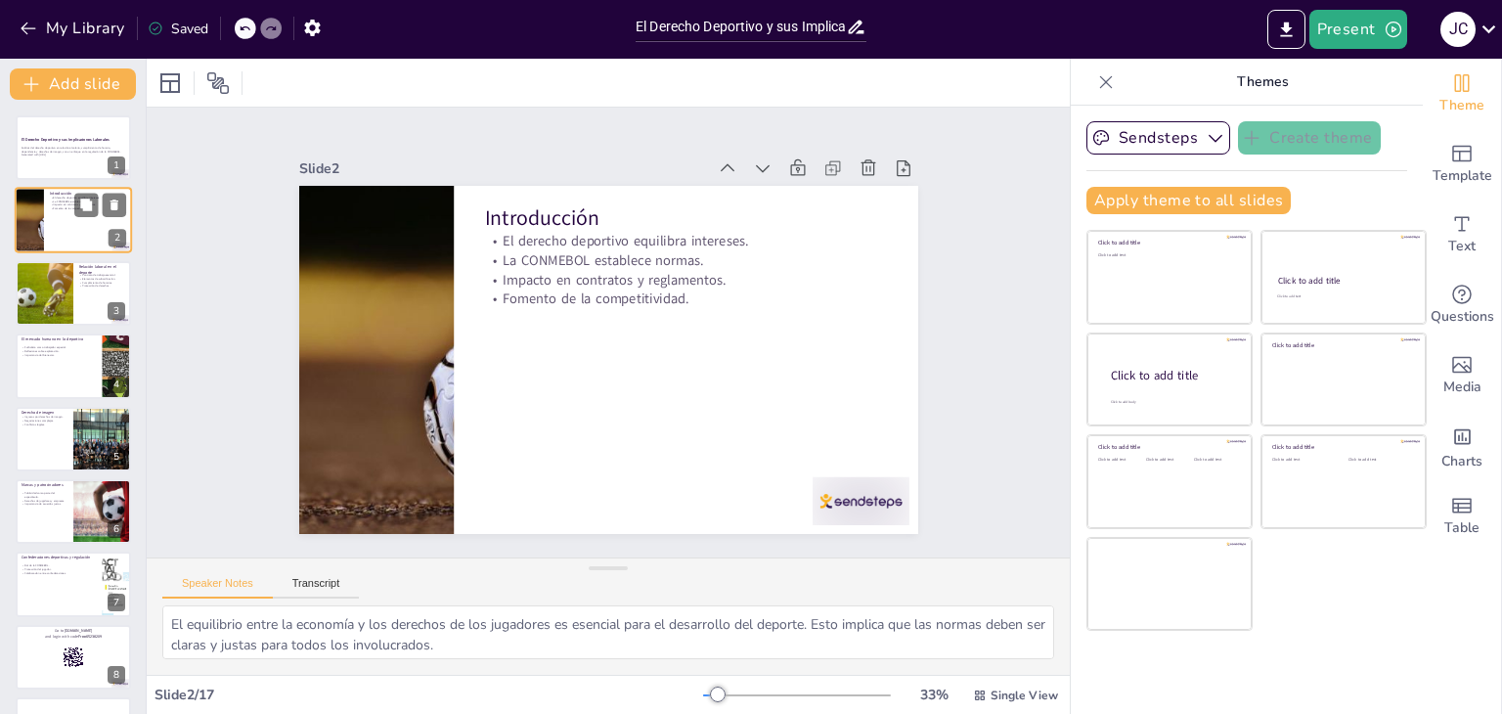
checkbox input "true"
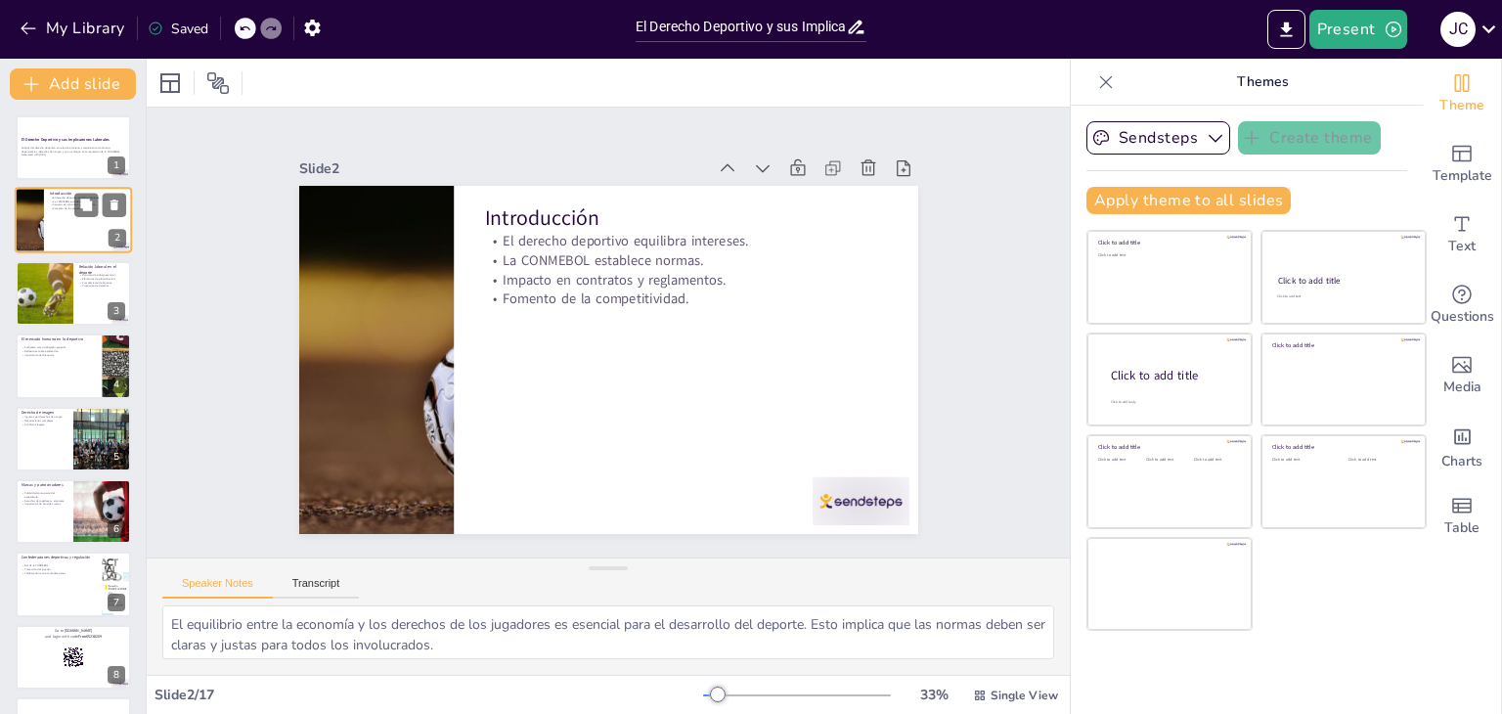
checkbox input "true"
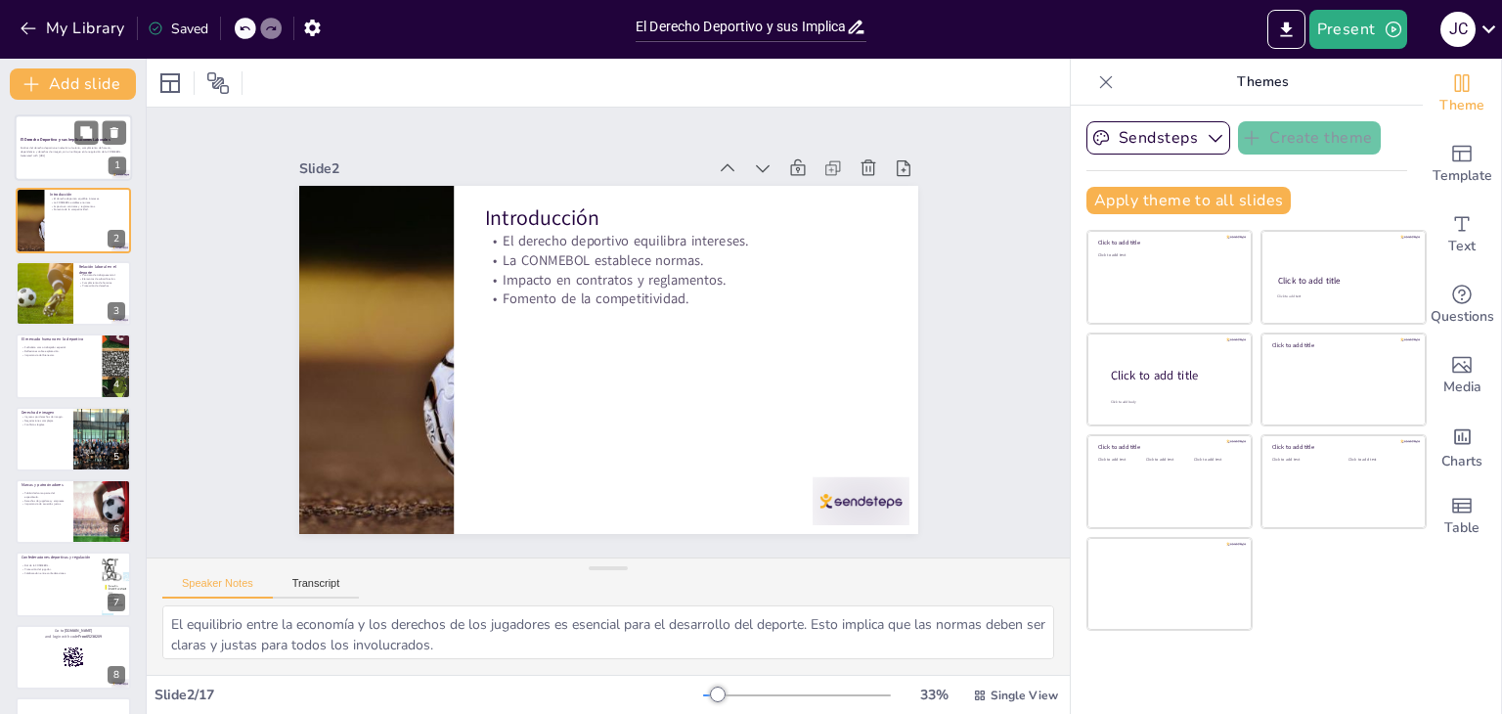
checkbox input "true"
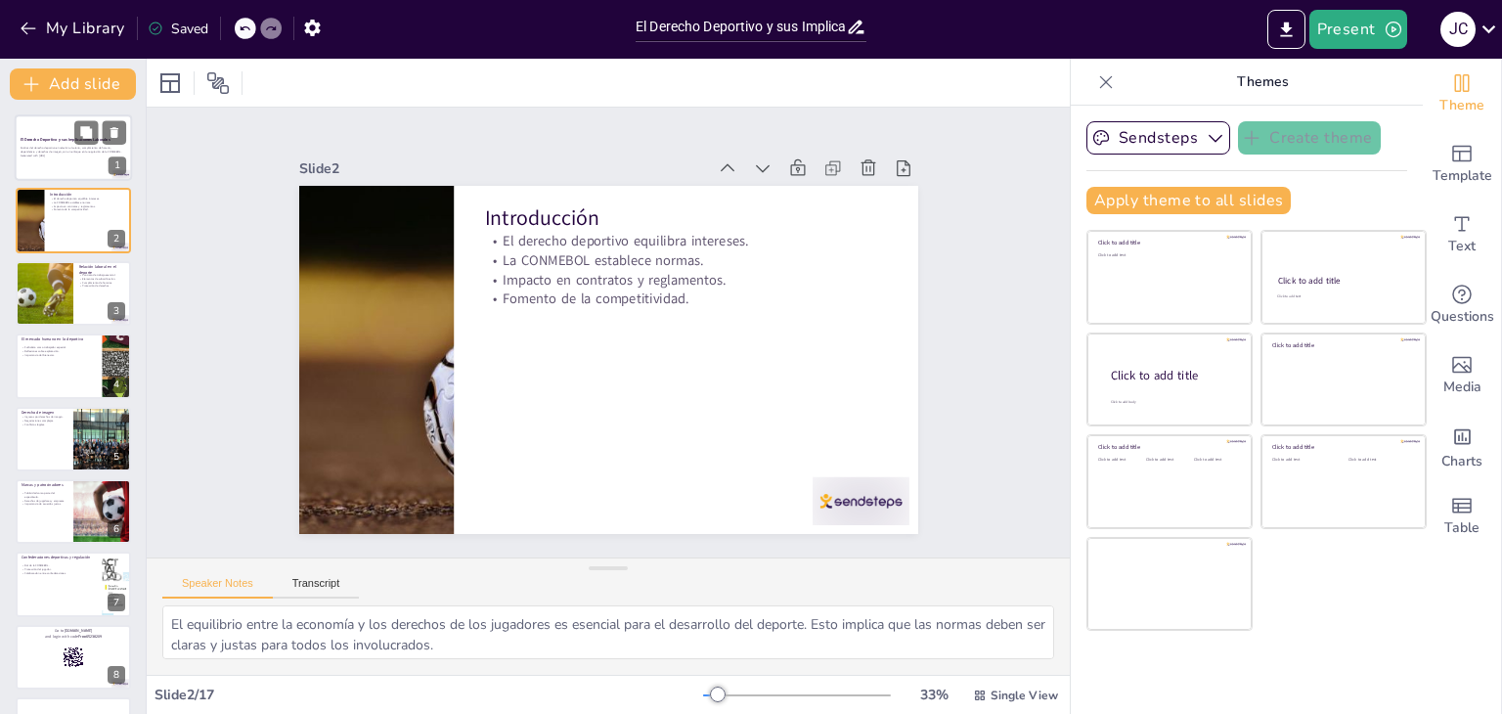
checkbox input "true"
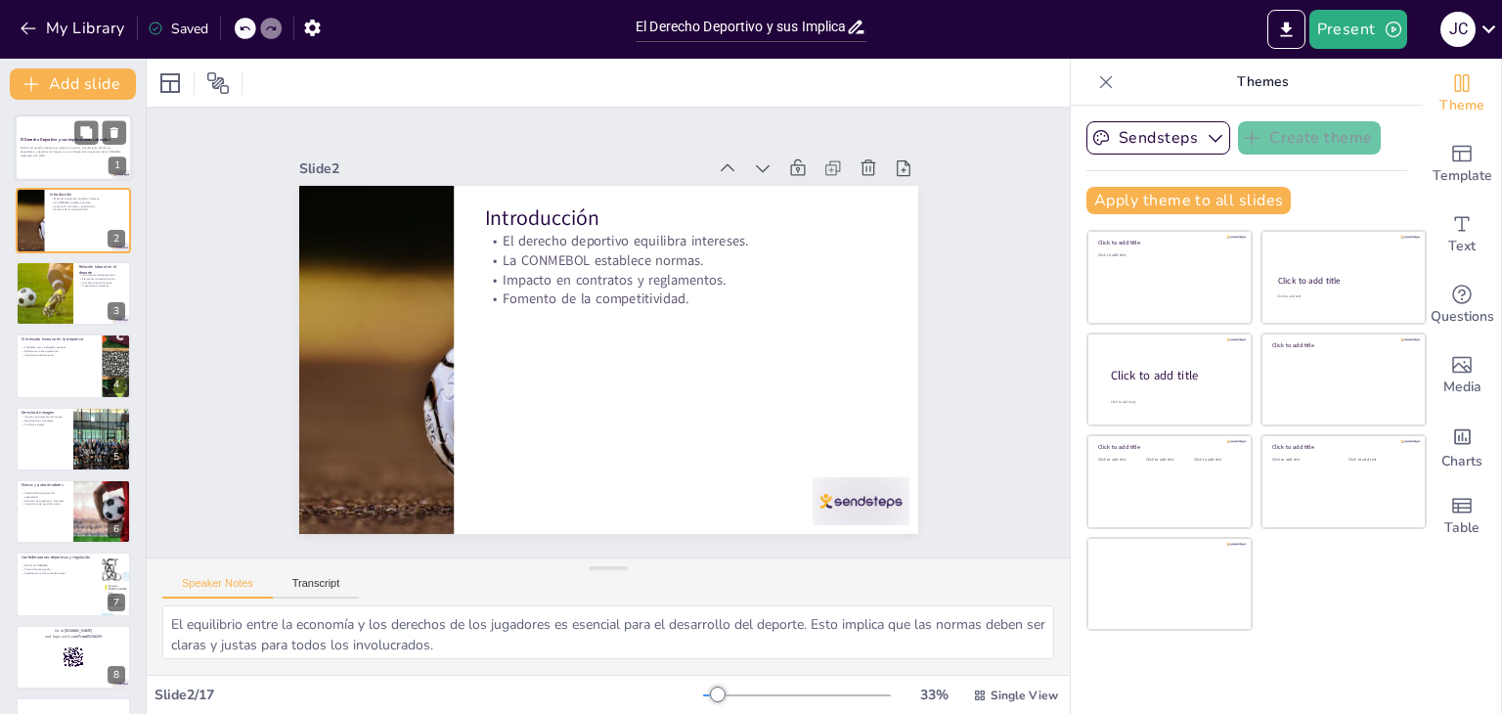
checkbox input "true"
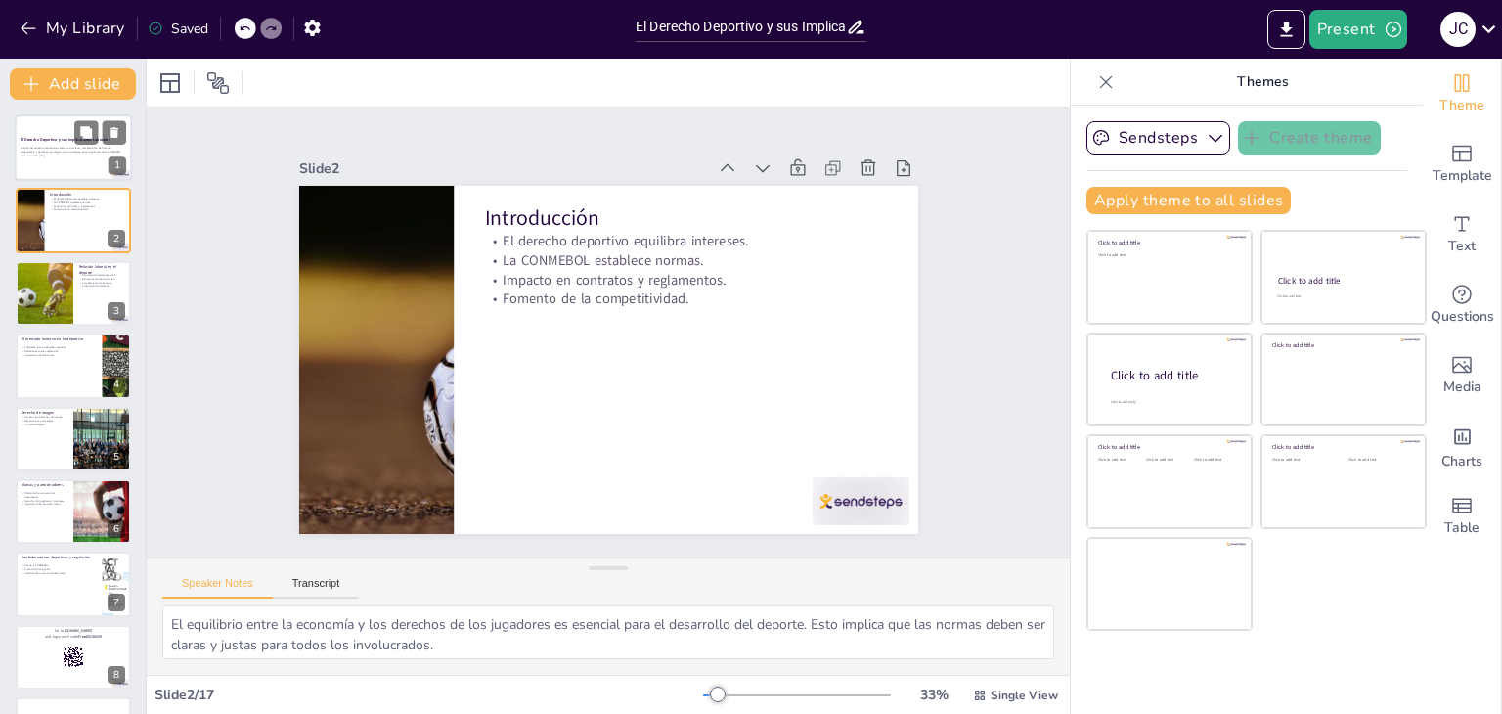
checkbox input "true"
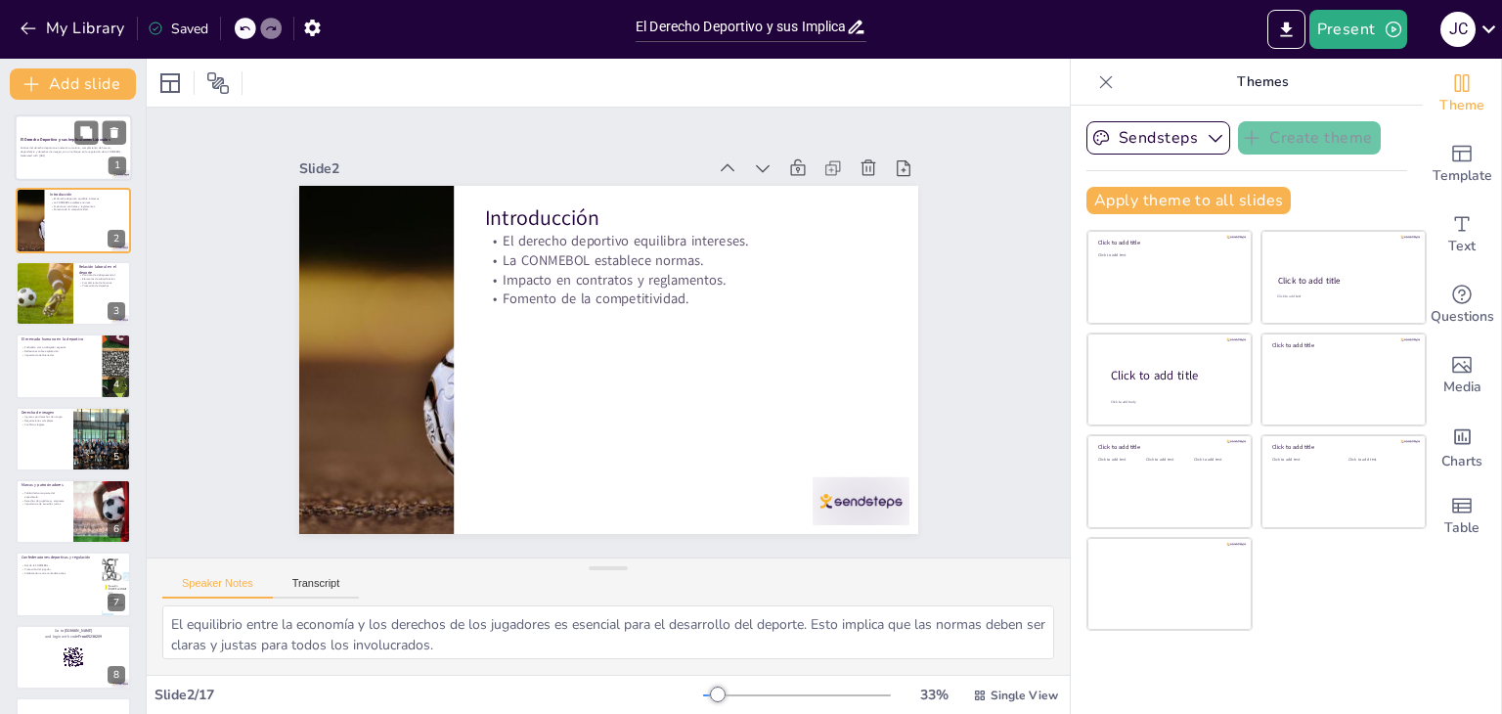
checkbox input "true"
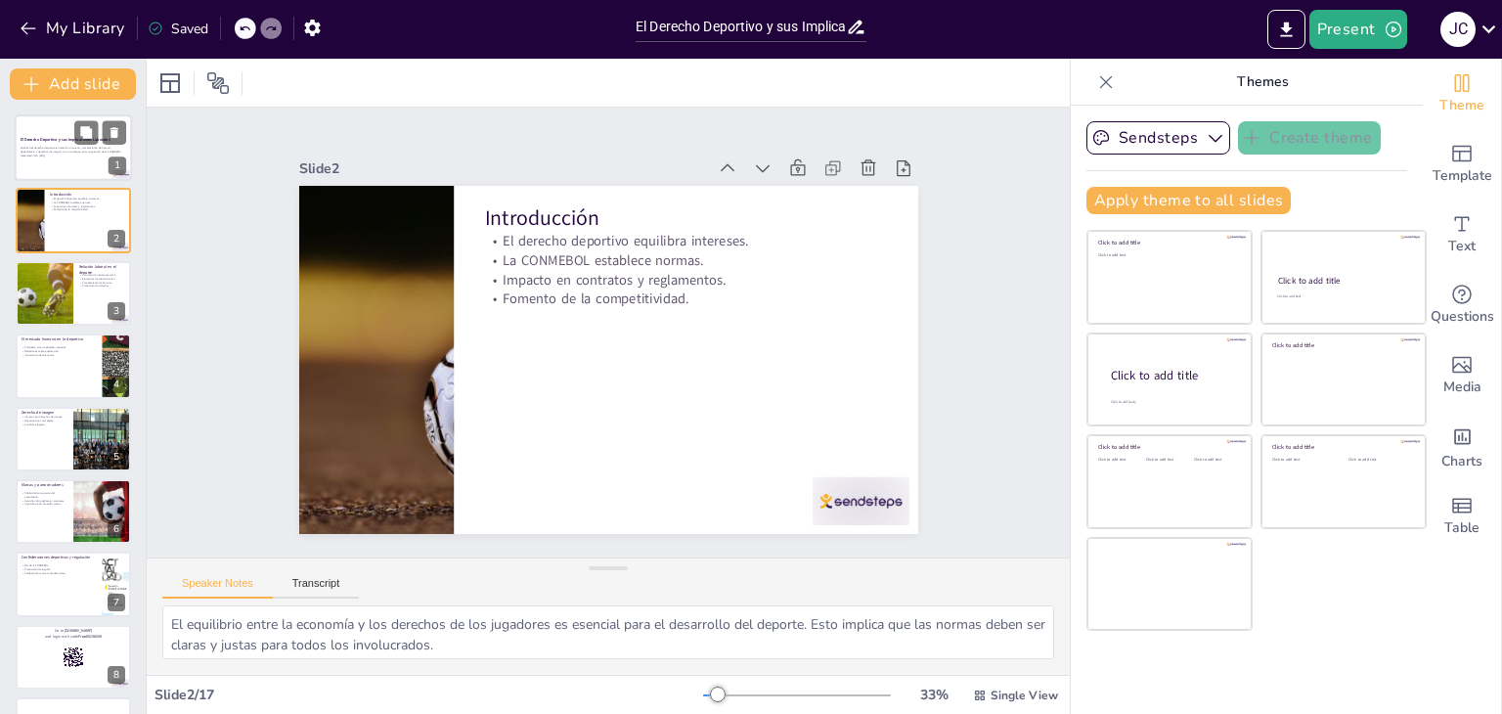
checkbox input "true"
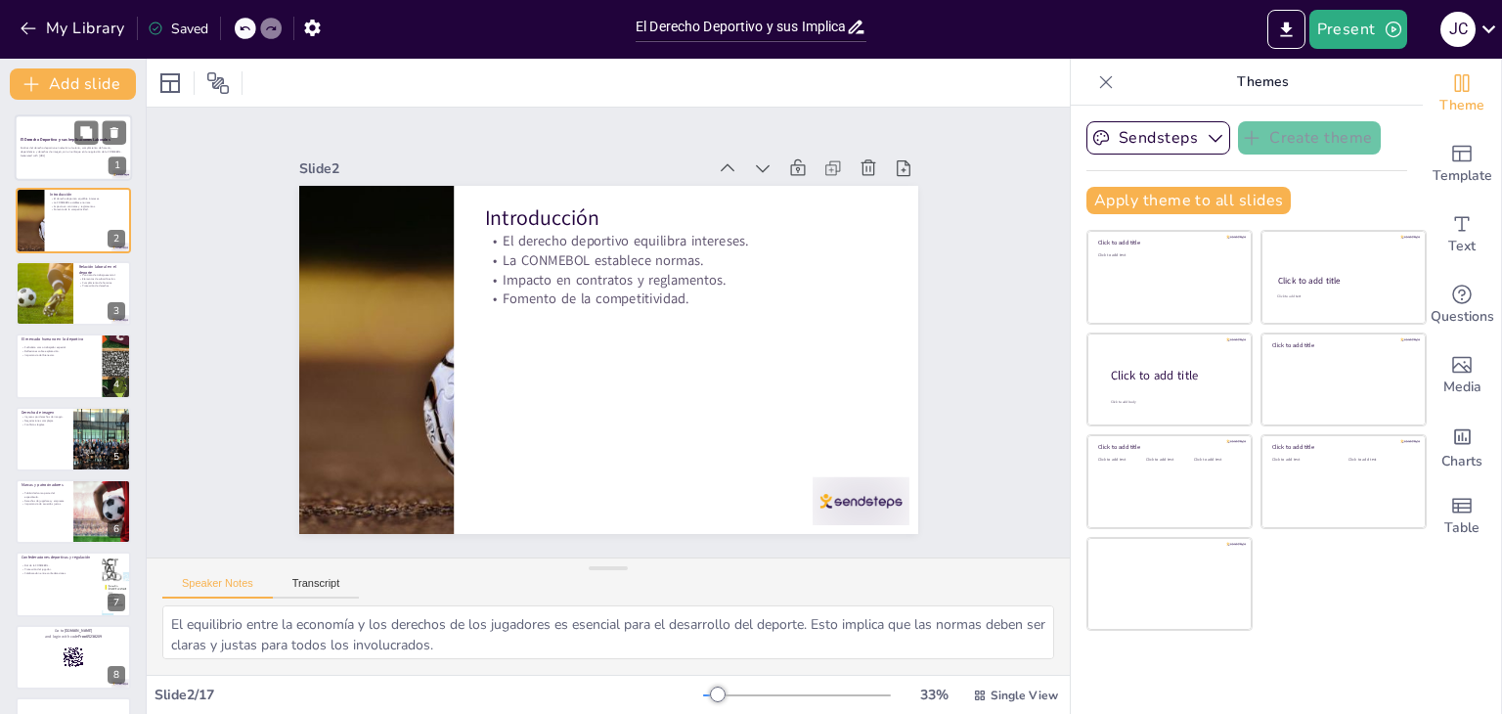
checkbox input "true"
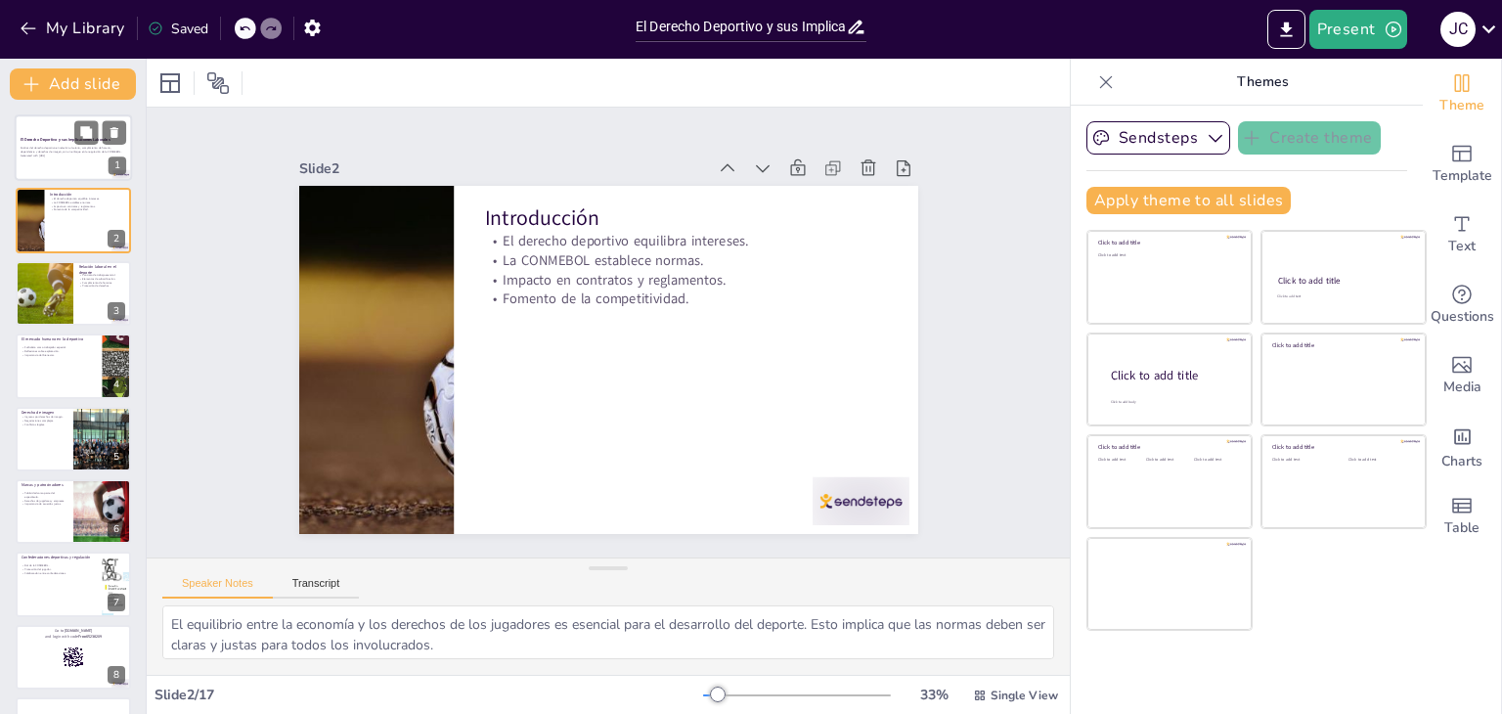
checkbox input "true"
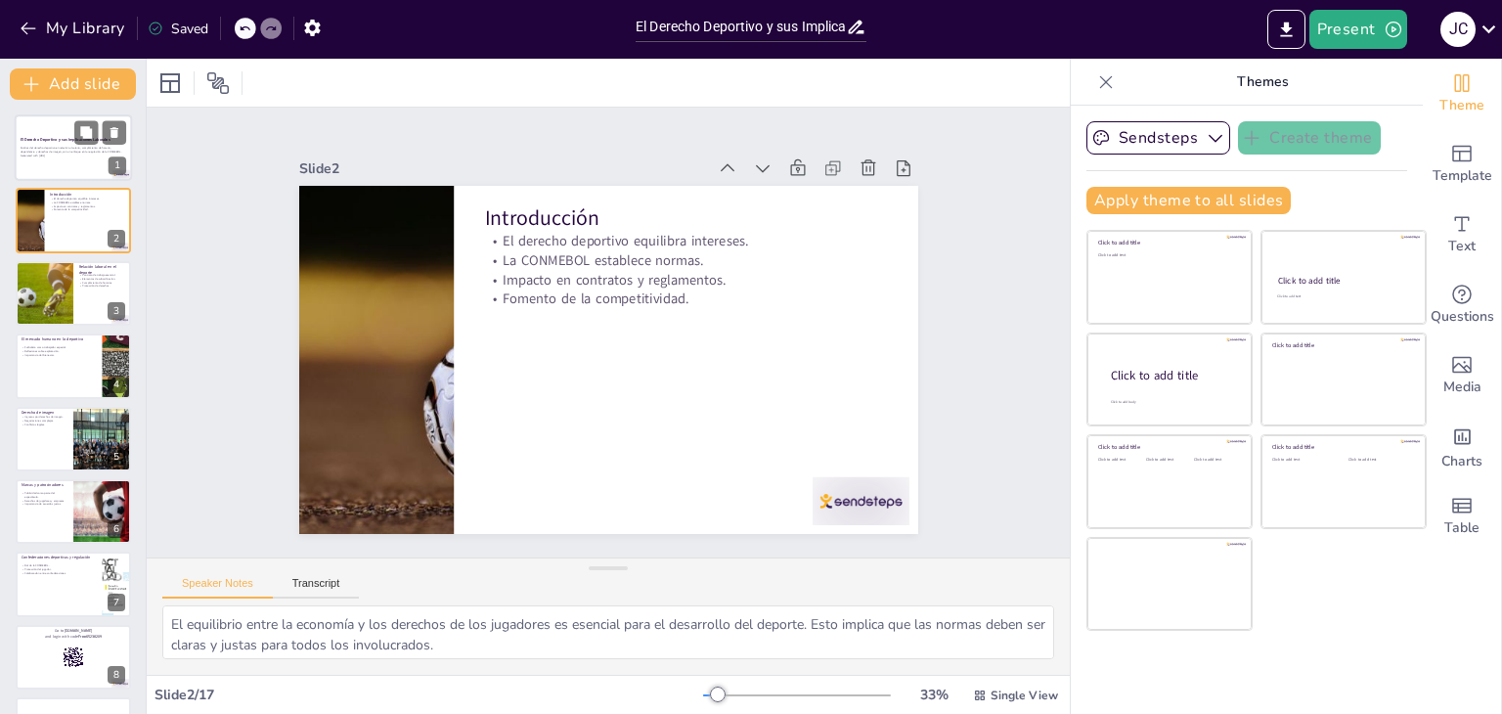
click at [53, 137] on strong "El Derecho Deportivo y sus Implicaciones Laborales" at bounding box center [65, 139] width 89 height 5
checkbox input "true"
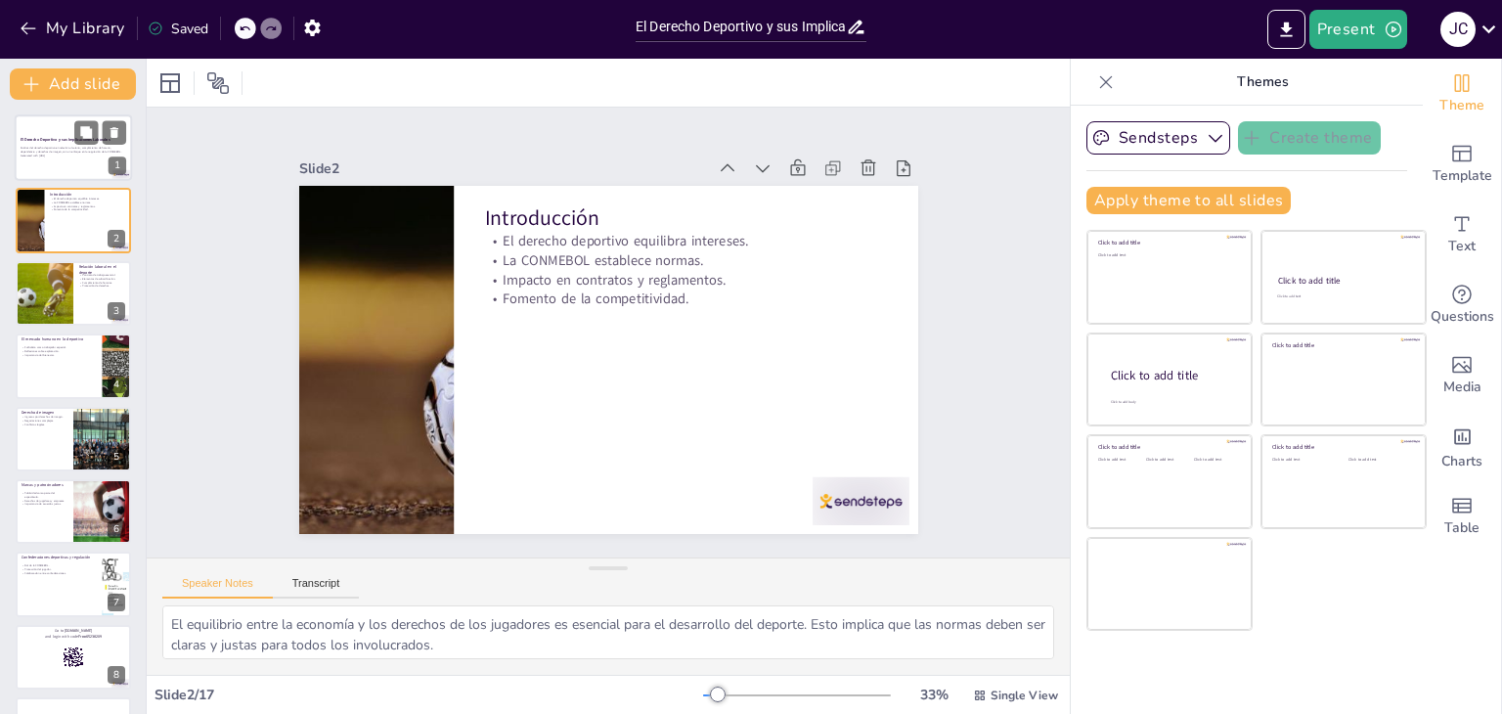
checkbox input "true"
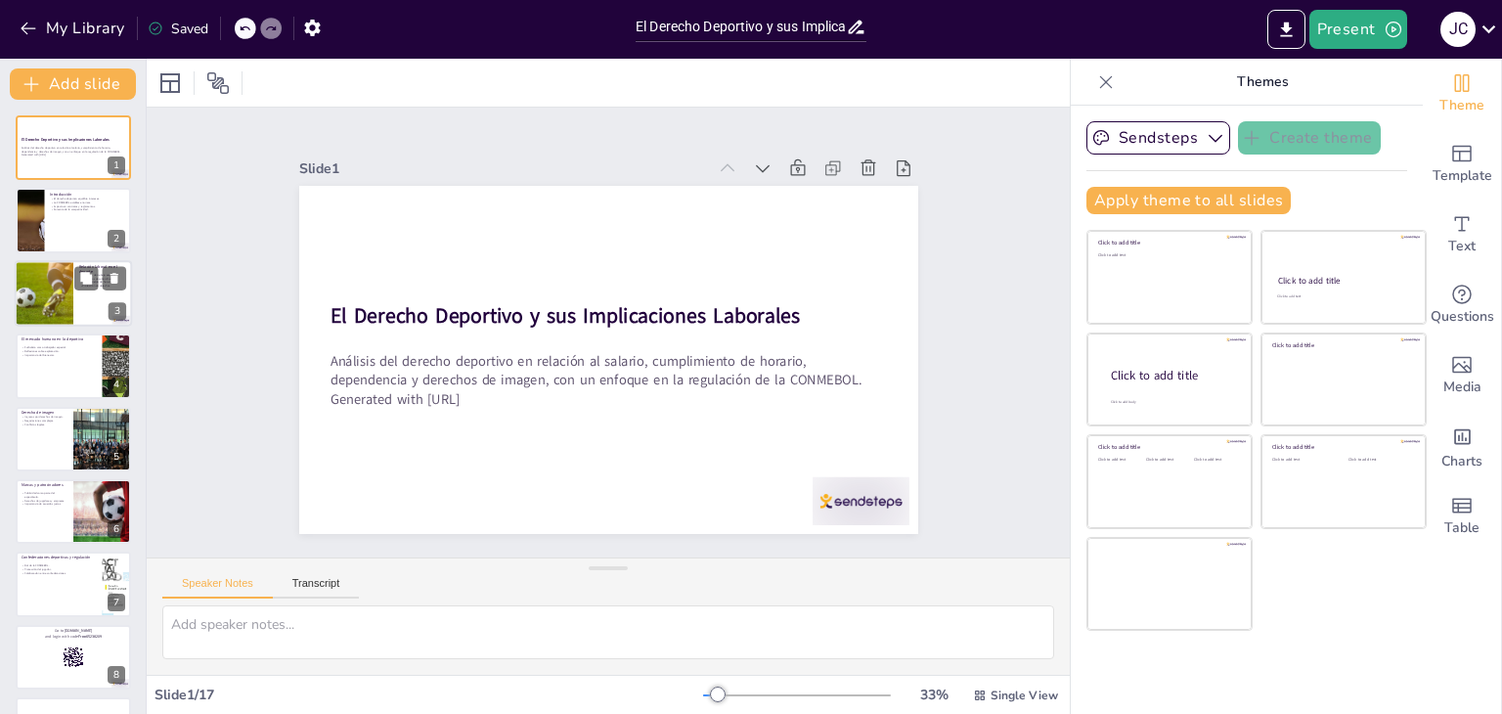
checkbox input "true"
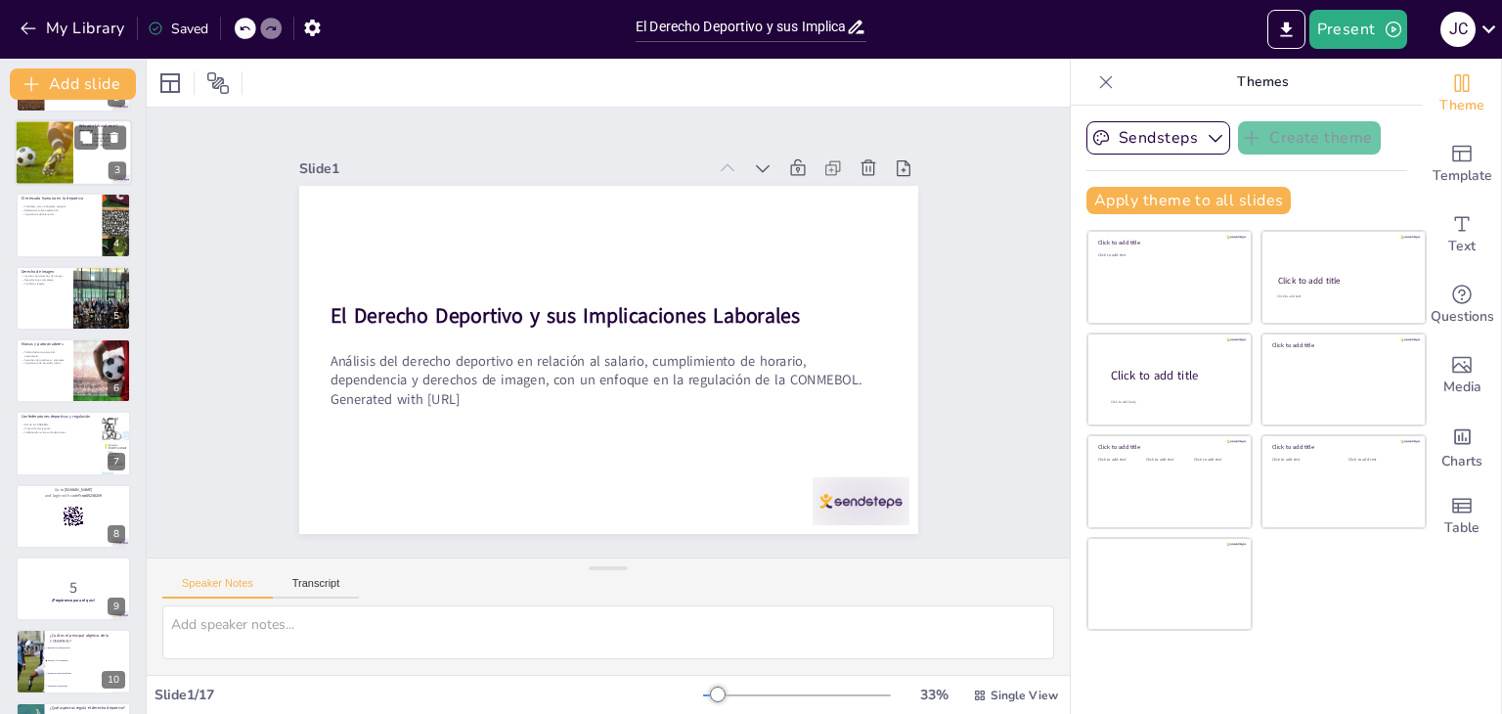
scroll to position [138, 0]
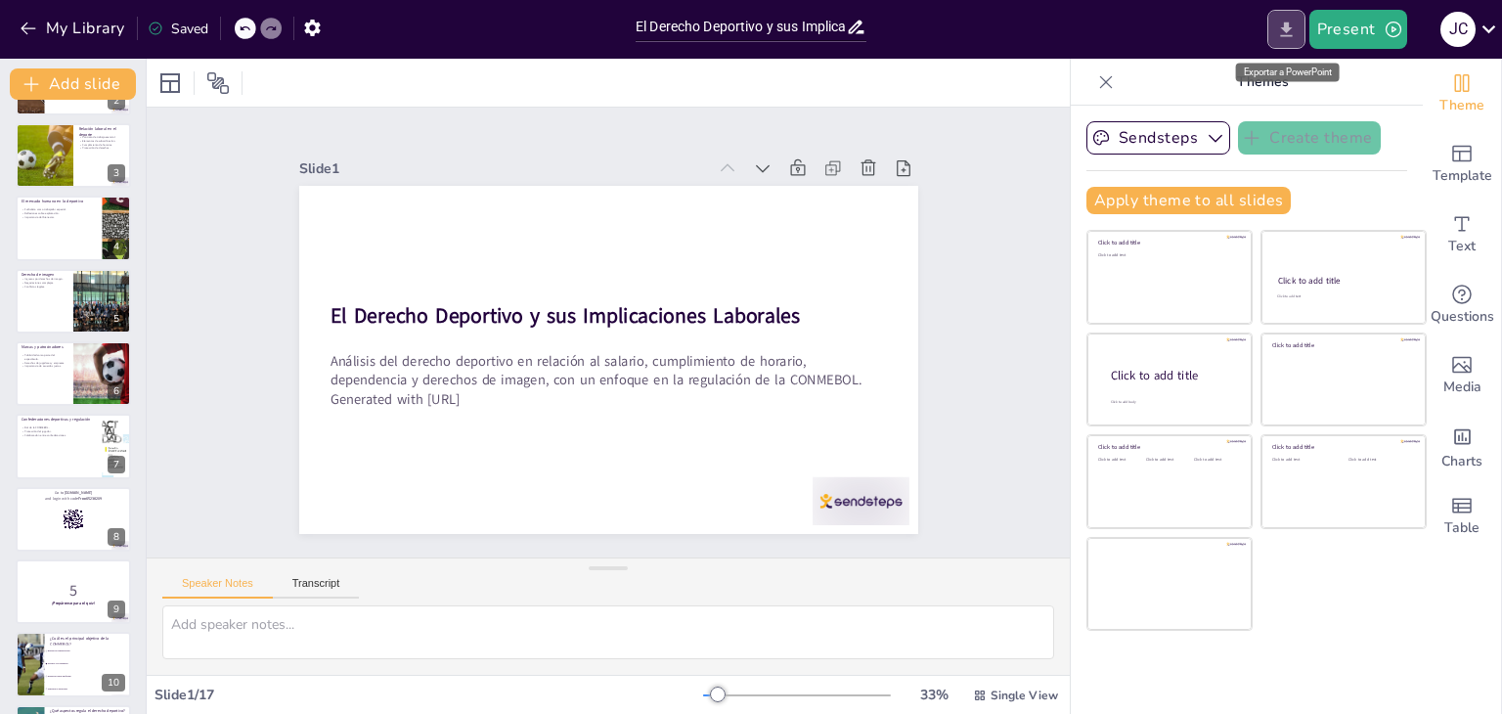
click at [1282, 20] on icon "Export to PowerPoint" at bounding box center [1286, 30] width 21 height 21
click at [1292, 36] on icon "Export to PowerPoint" at bounding box center [1286, 29] width 12 height 15
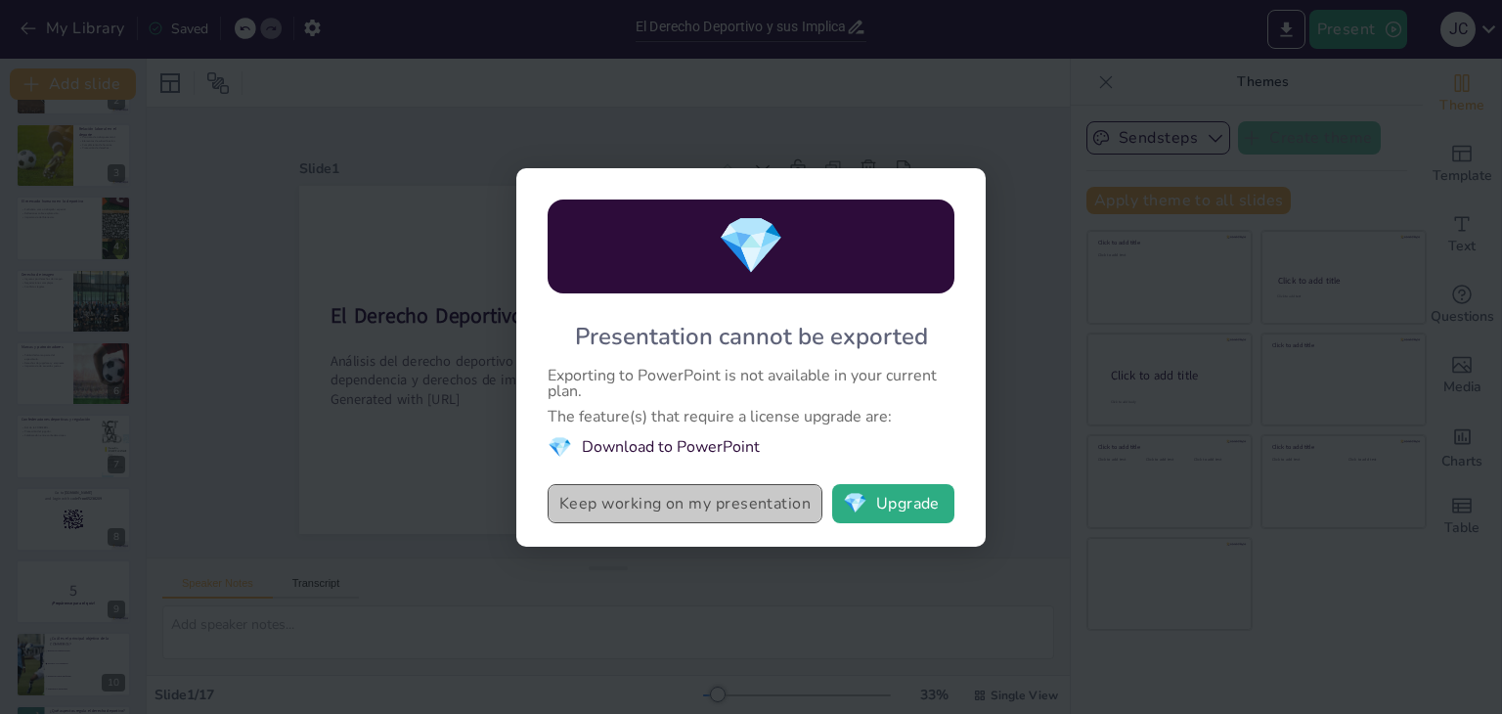
click at [683, 511] on button "Keep working on my presentation" at bounding box center [685, 503] width 275 height 39
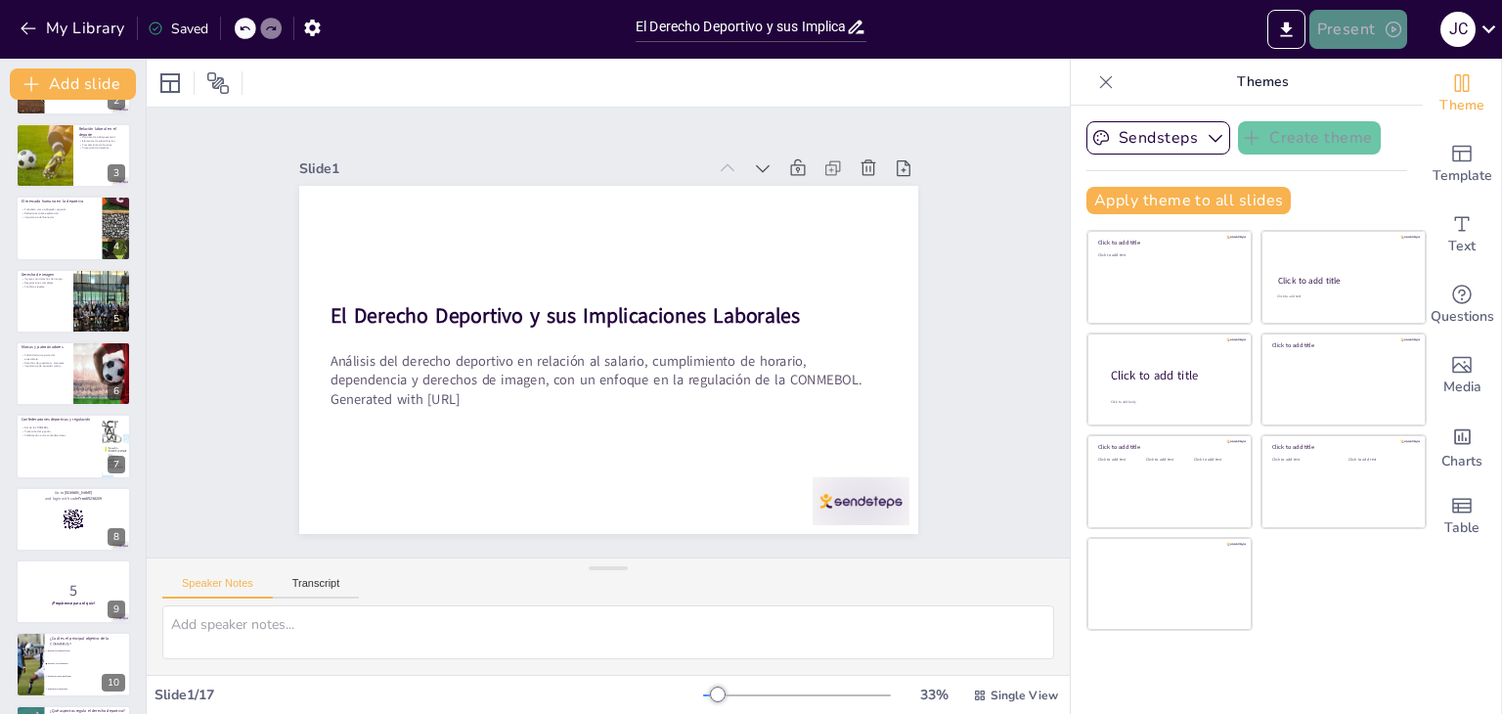
click at [1395, 24] on icon "button" at bounding box center [1394, 30] width 20 height 20
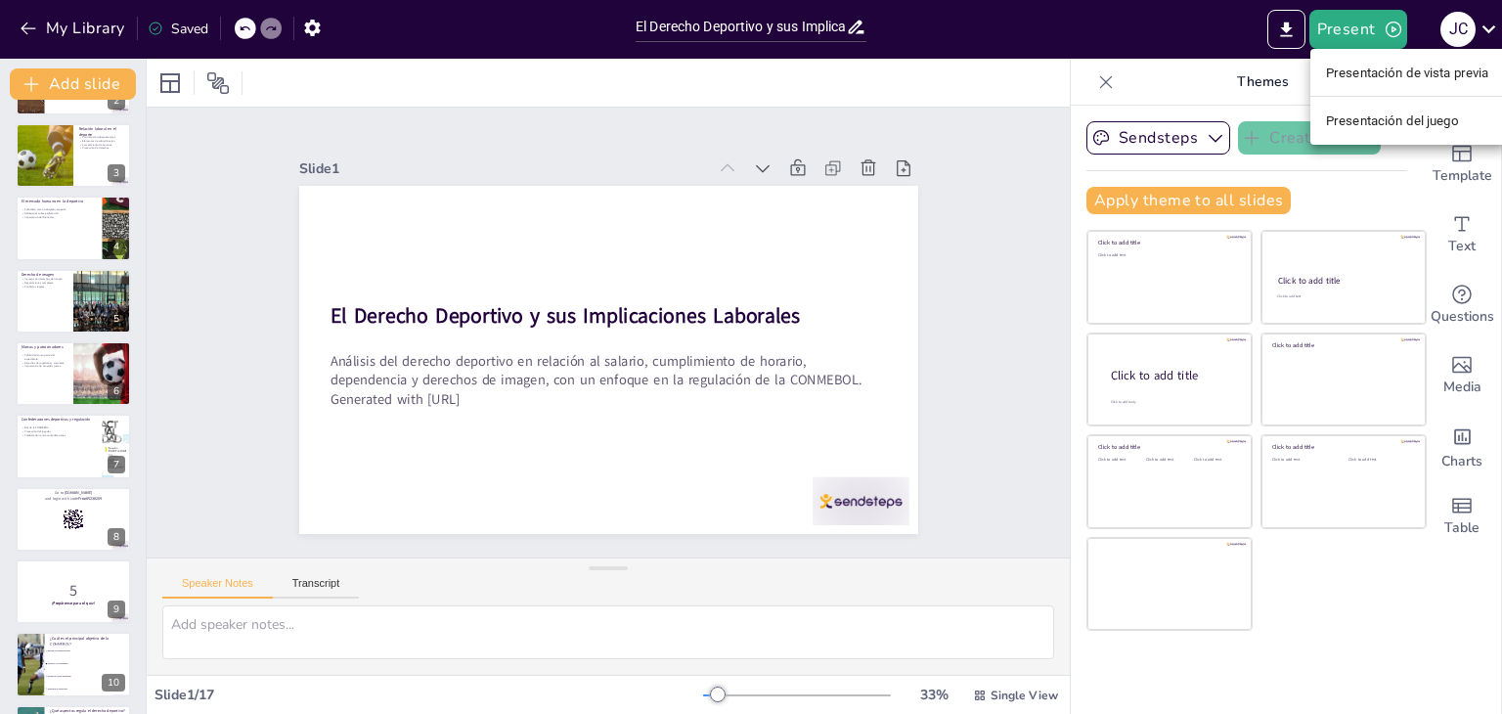
click at [1423, 73] on font "Presentación de vista previa" at bounding box center [1407, 73] width 163 height 15
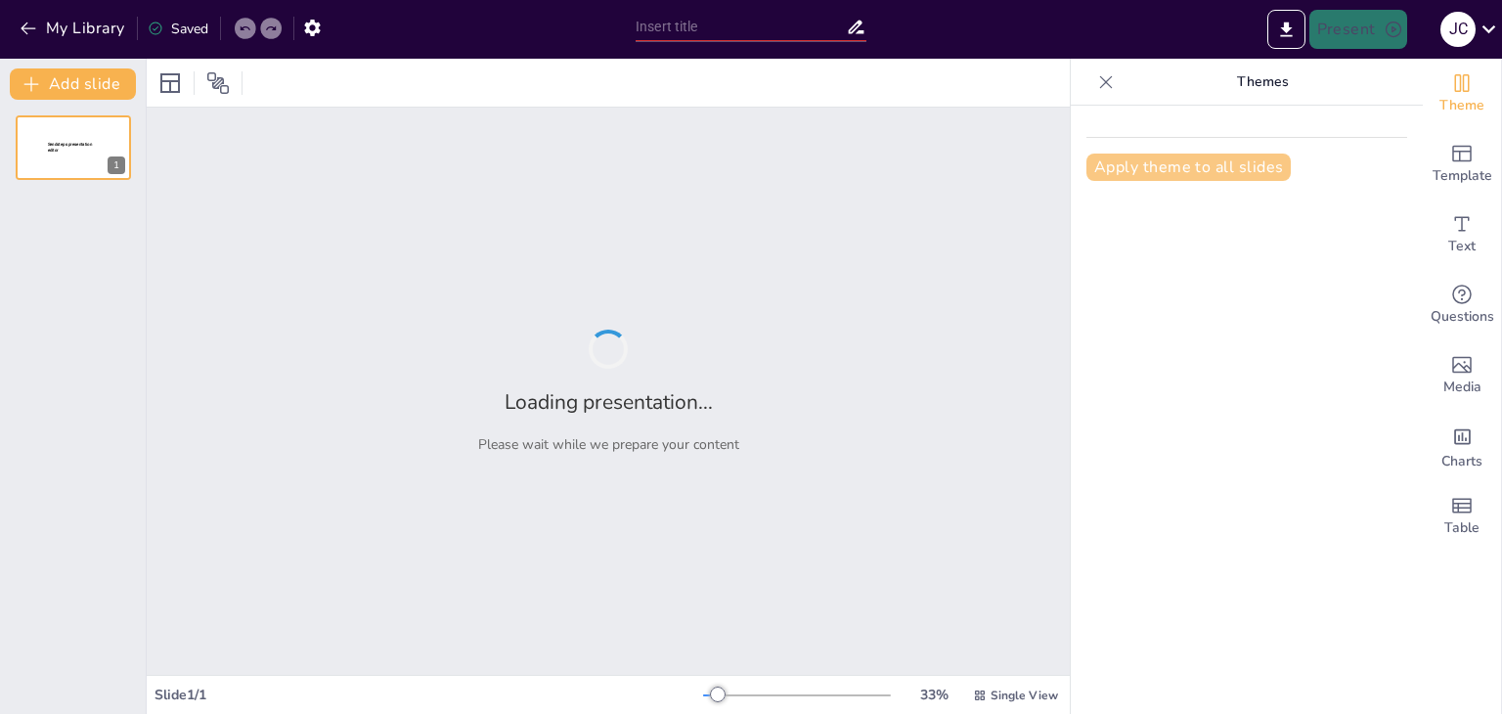
type input "El Derecho Deportivo y sus Implicaciones Laborales: Un Análisis desde la CONMEB…"
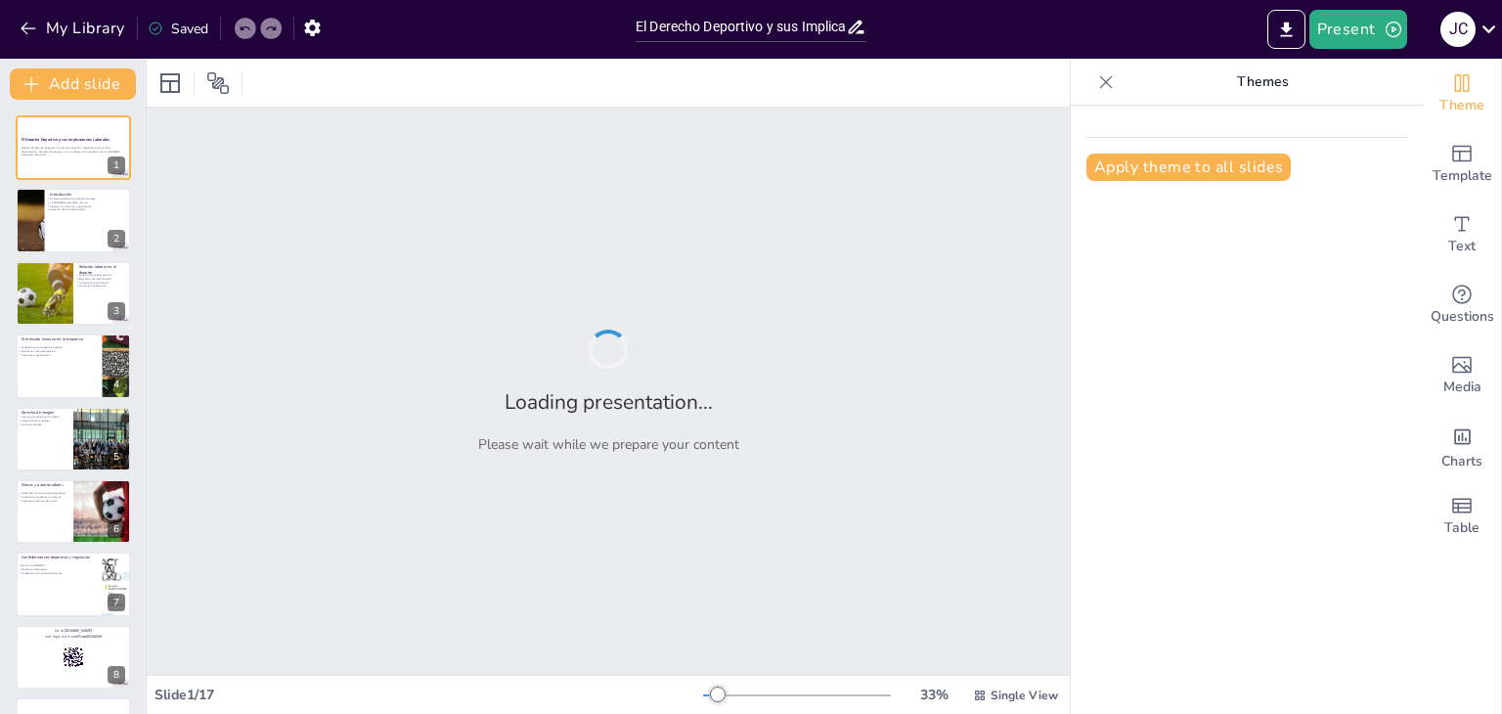
checkbox input "true"
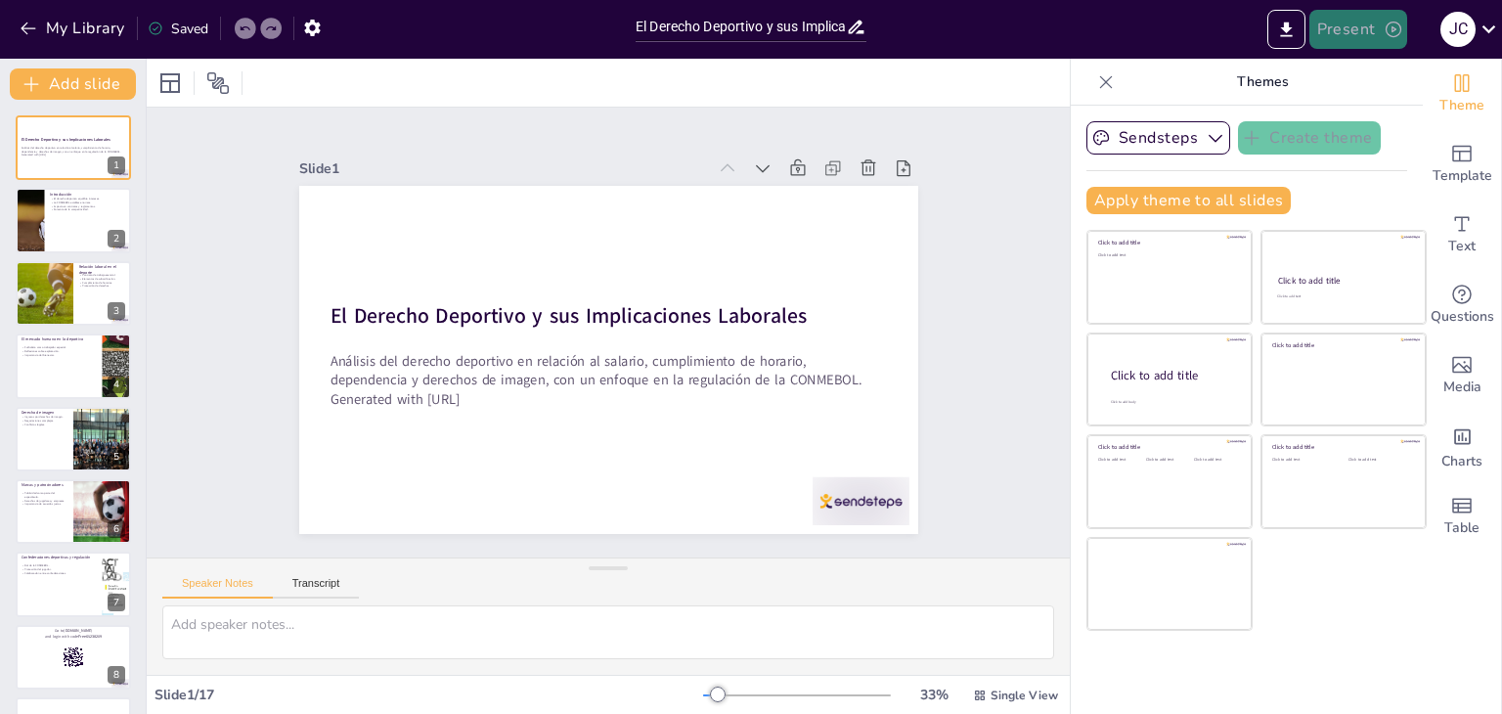
checkbox input "true"
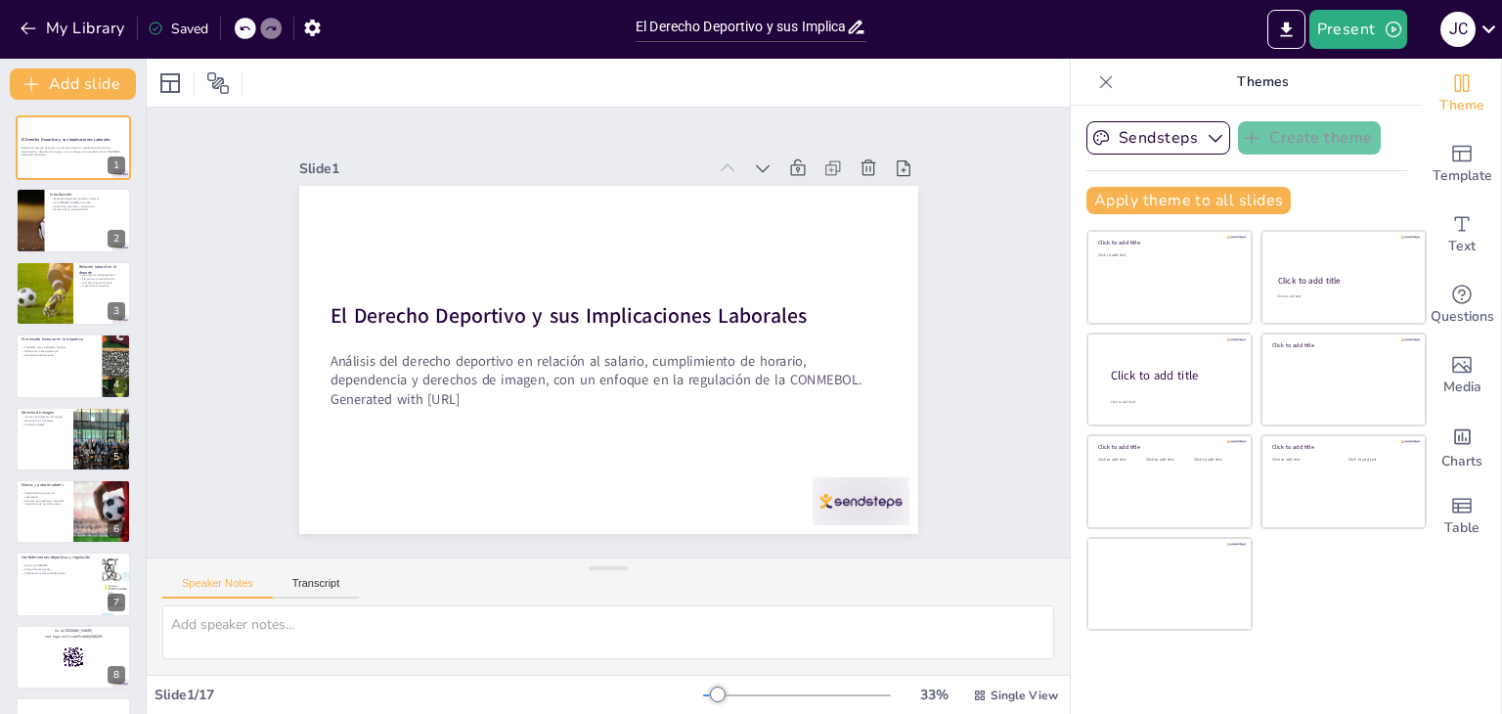
click at [1096, 80] on icon at bounding box center [1106, 82] width 20 height 20
checkbox input "true"
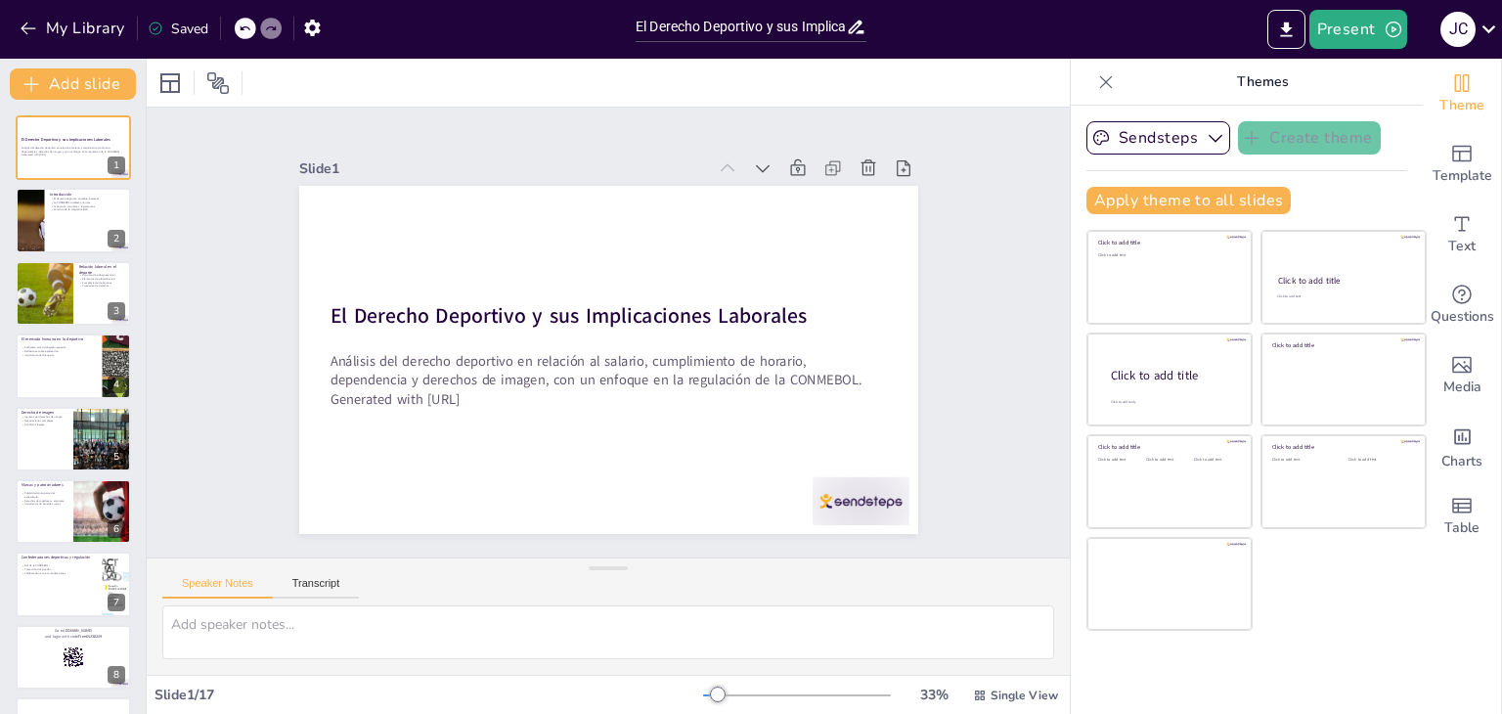
checkbox input "true"
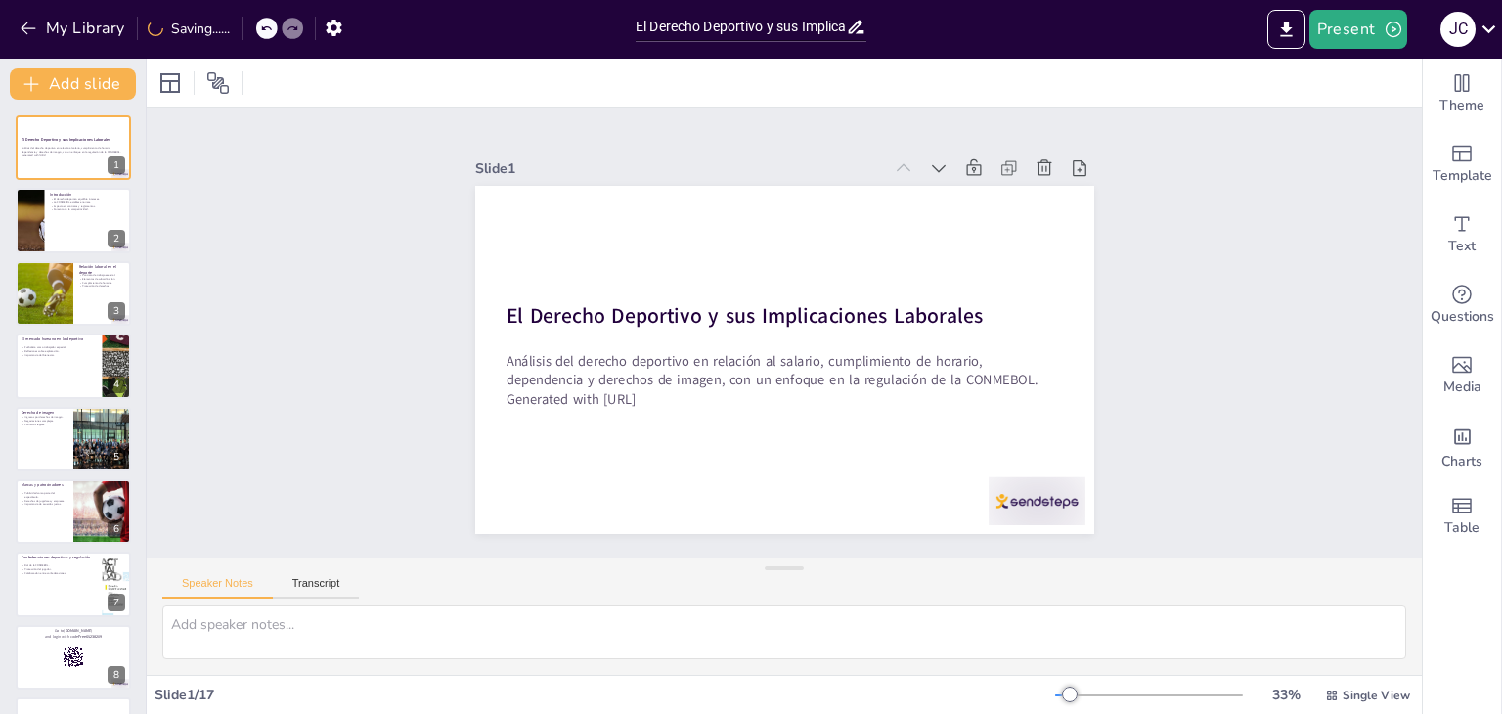
checkbox input "true"
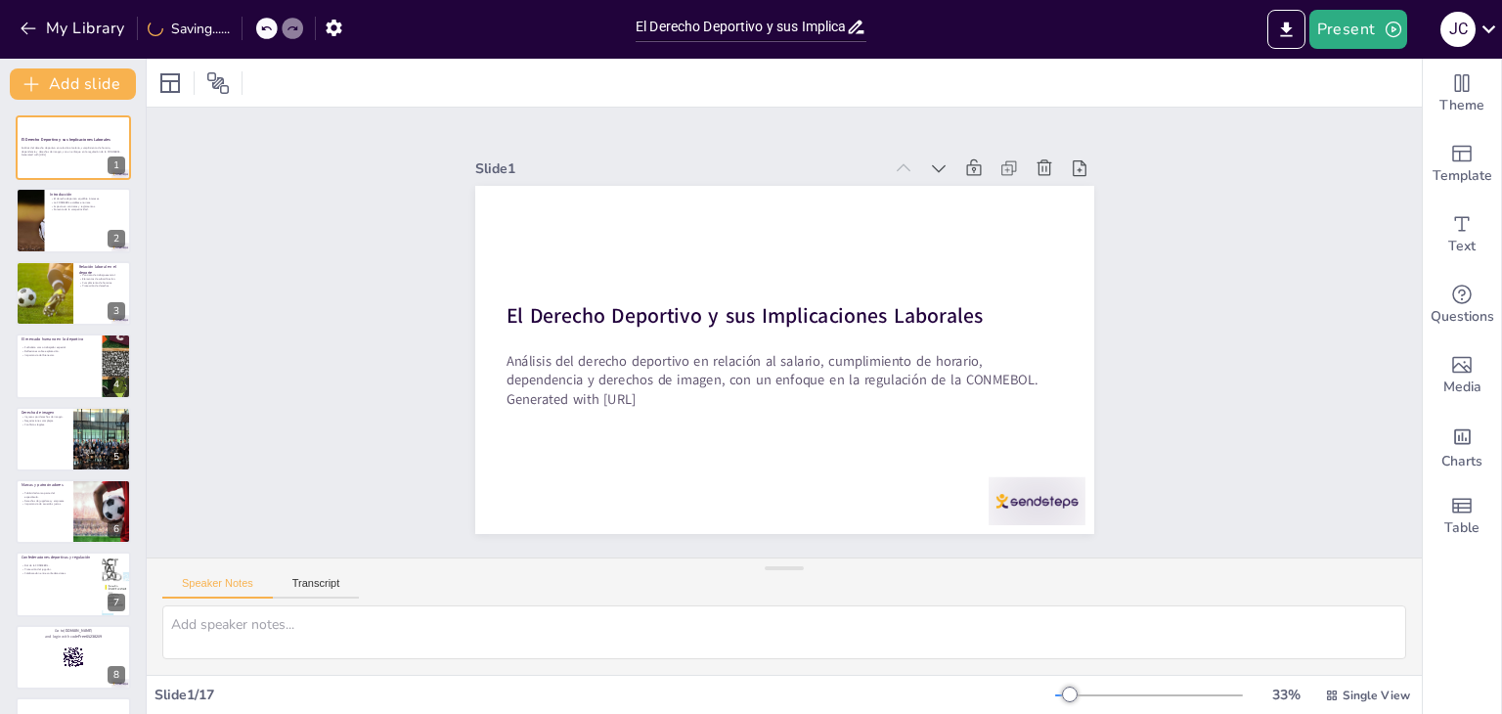
checkbox input "true"
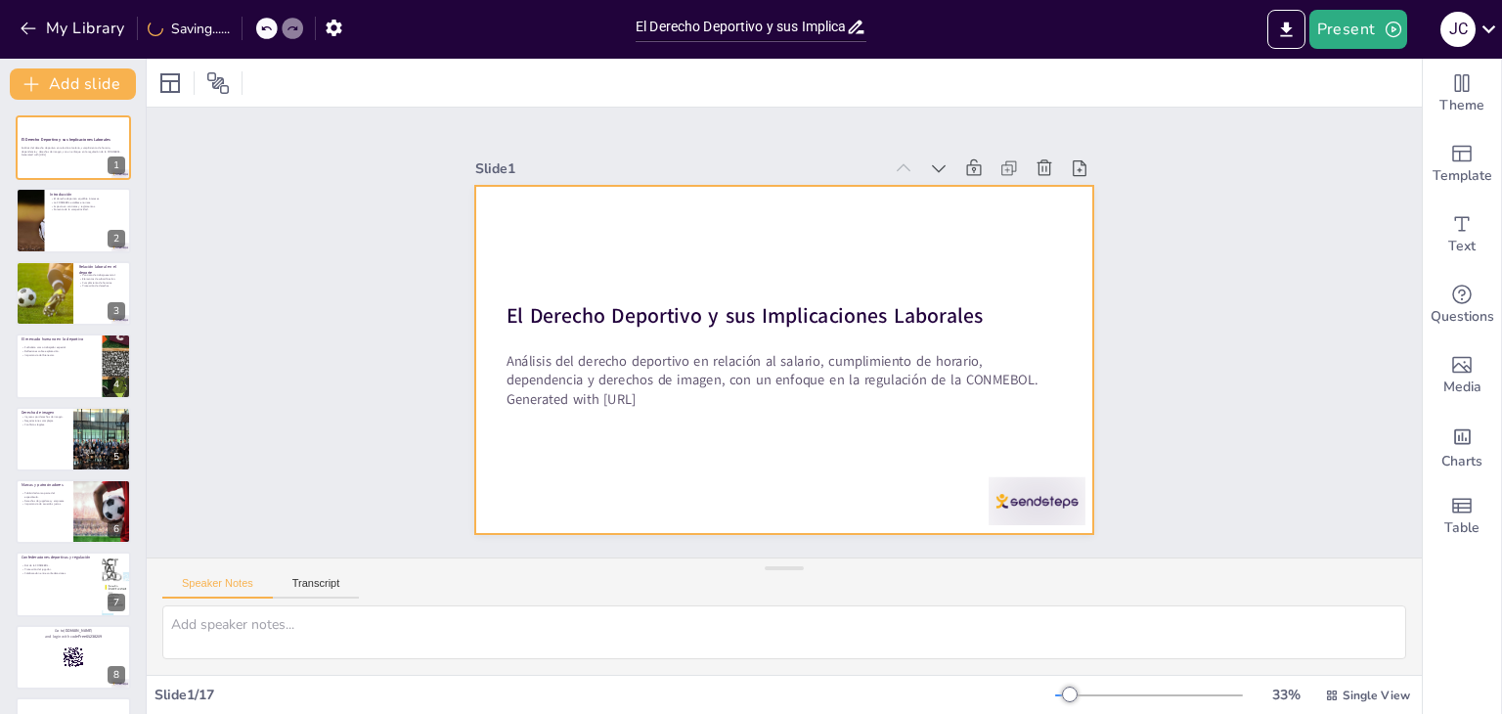
checkbox input "true"
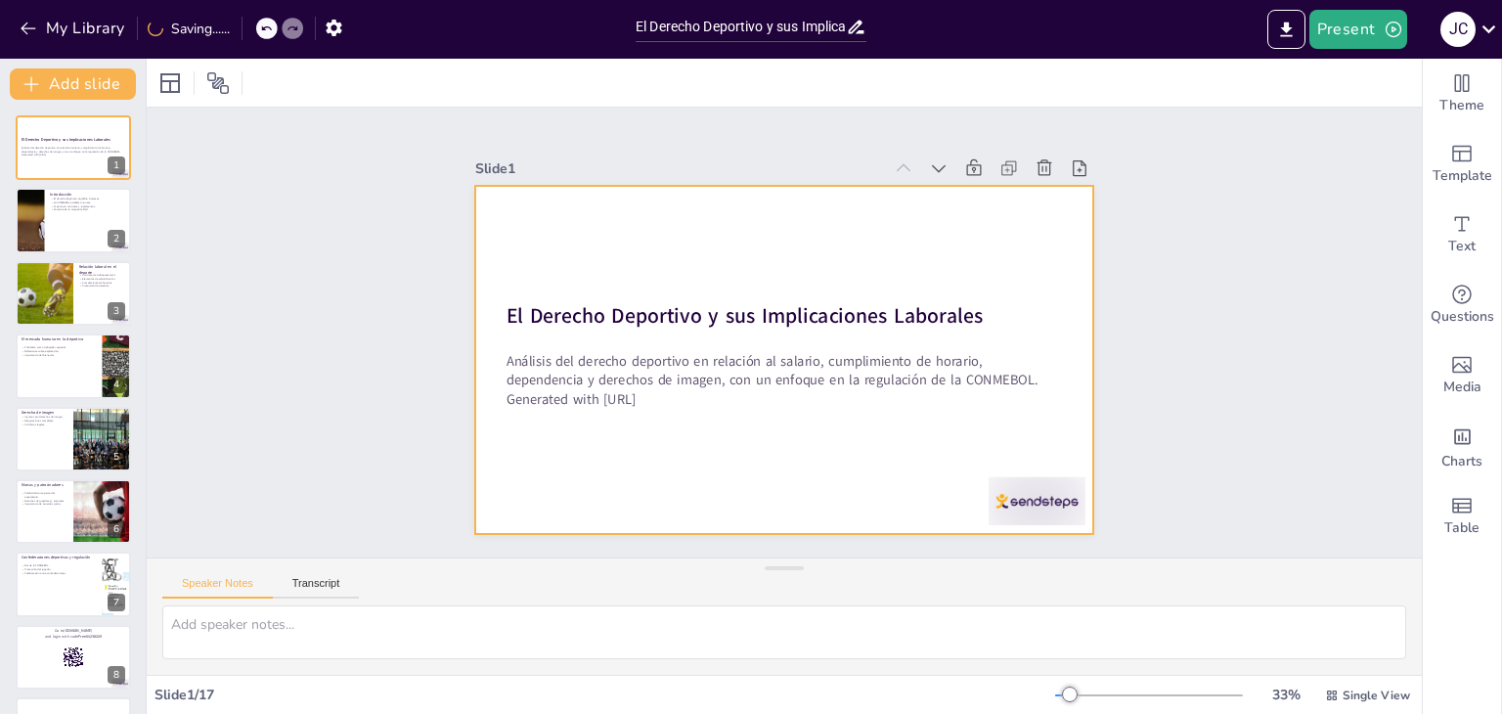
checkbox input "true"
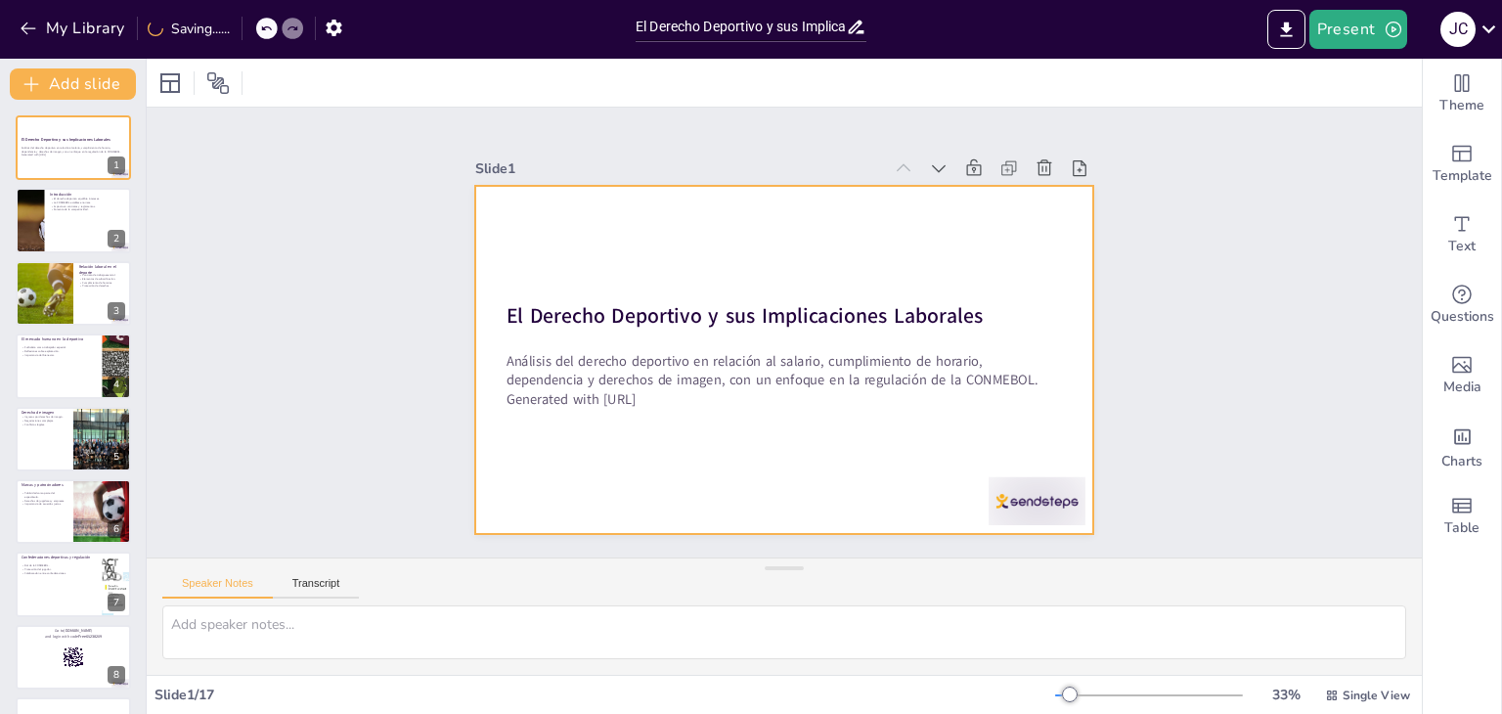
checkbox input "true"
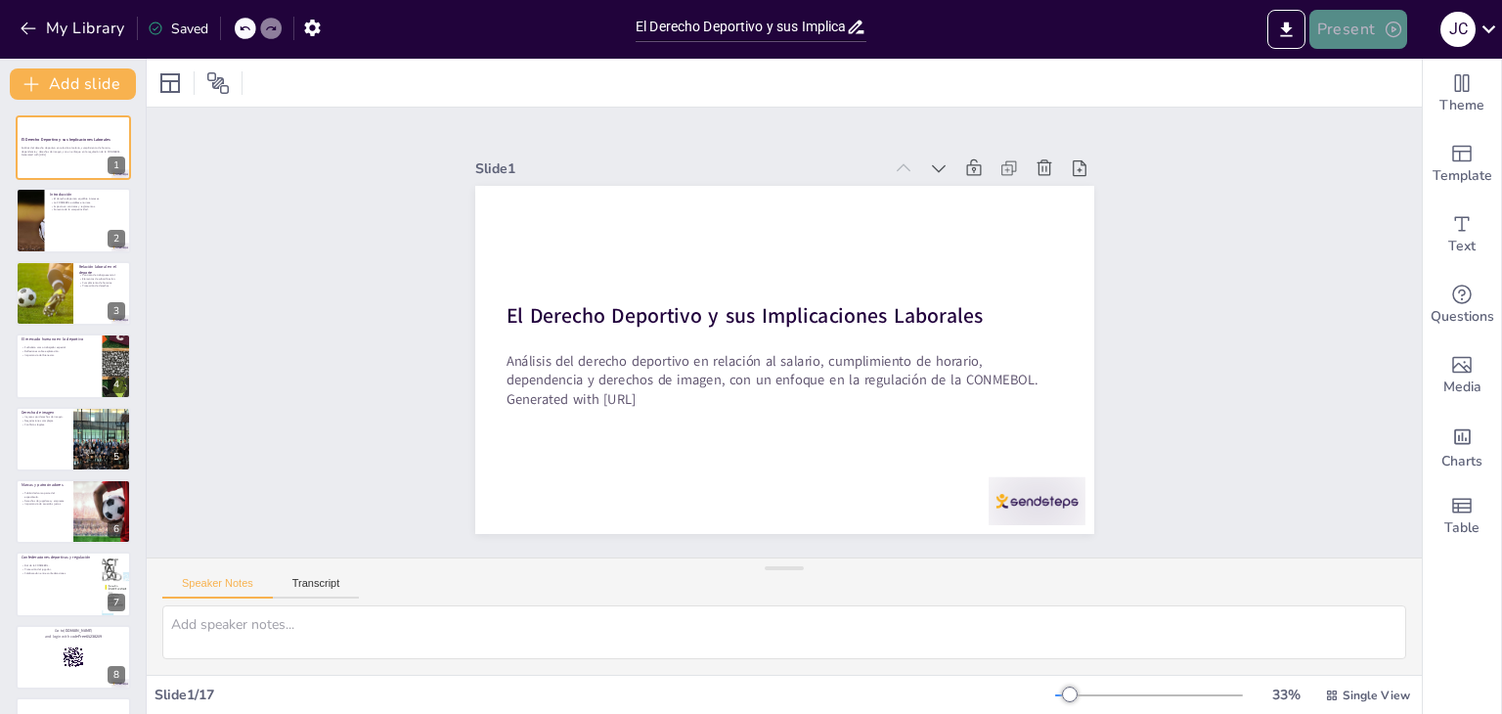
click at [1337, 38] on button "Present" at bounding box center [1358, 29] width 98 height 39
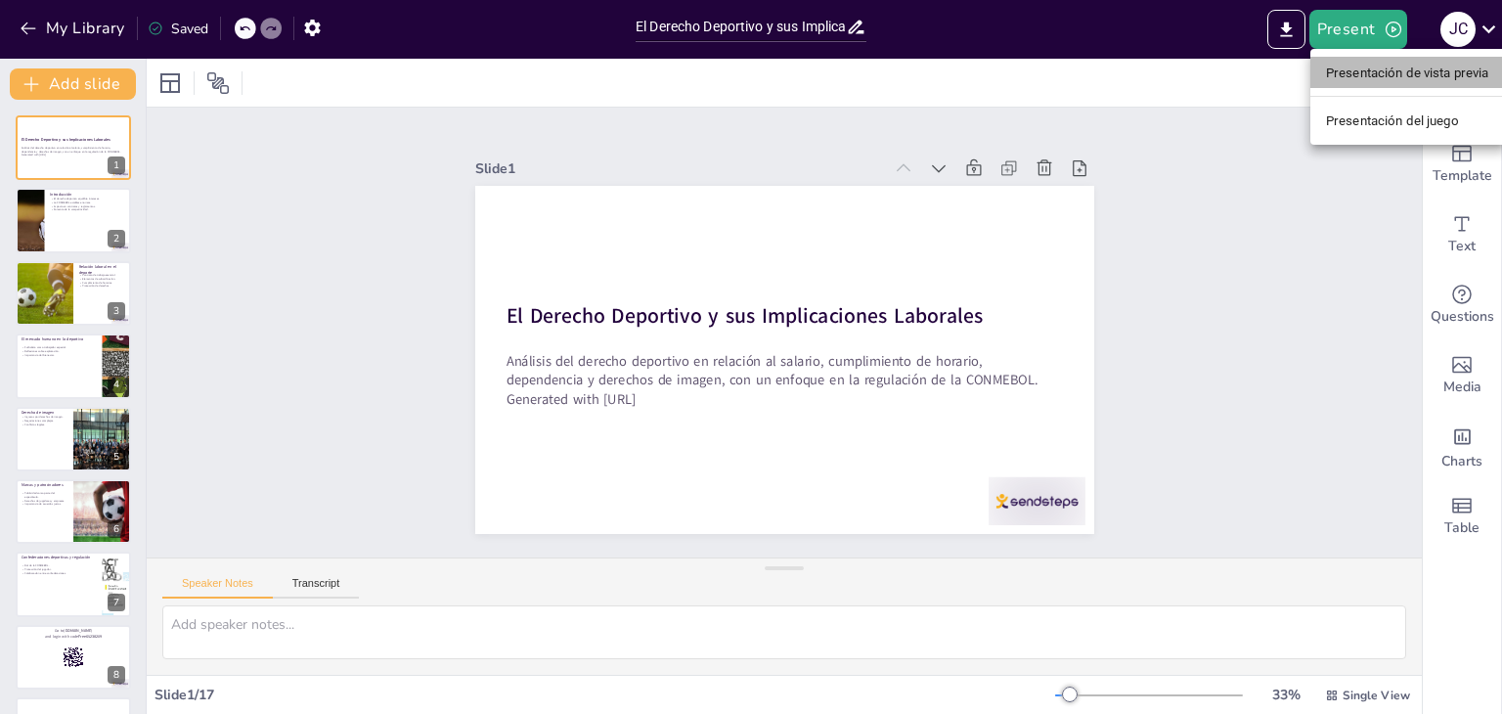
click at [1377, 73] on font "Presentación de vista previa" at bounding box center [1407, 73] width 163 height 15
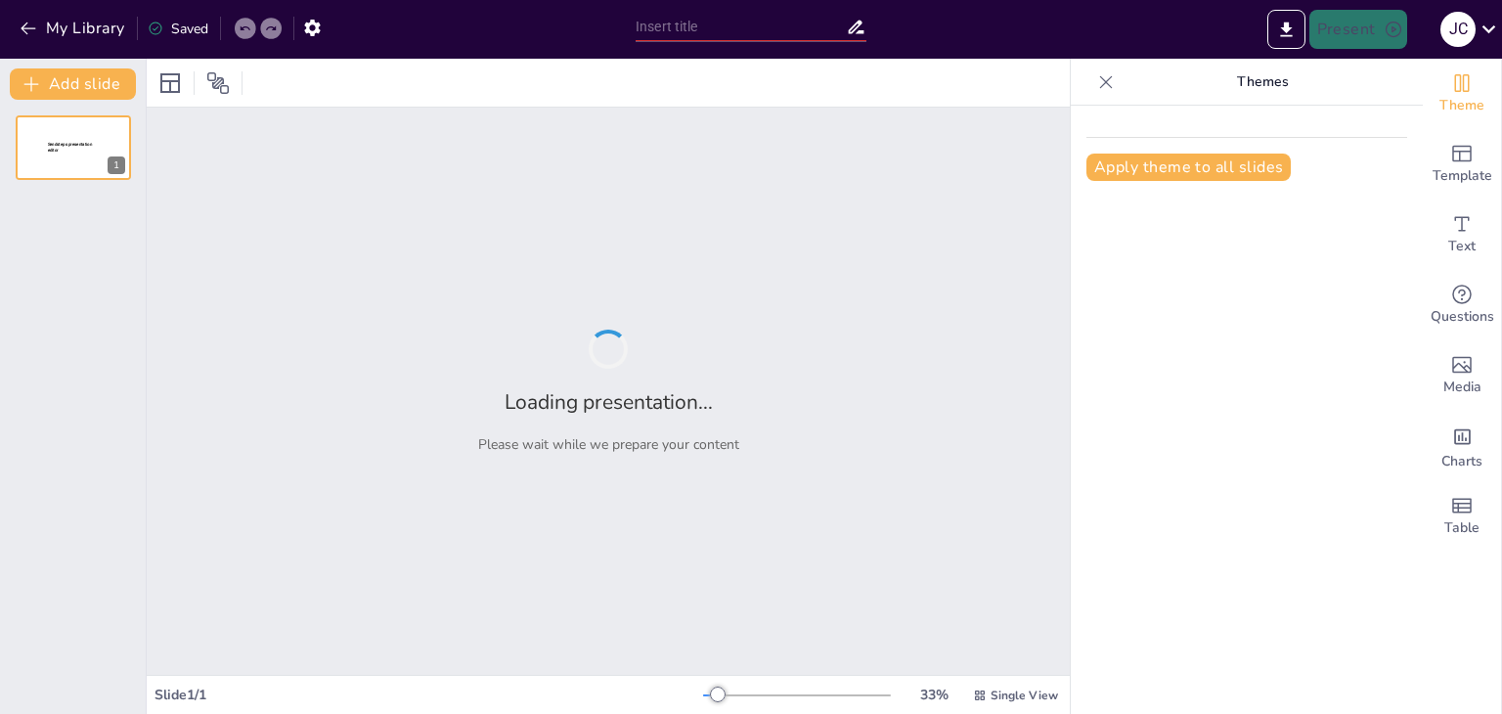
type input "El Derecho Deportivo y sus Implicaciones Laborales: Un Análisis desde la CONMEB…"
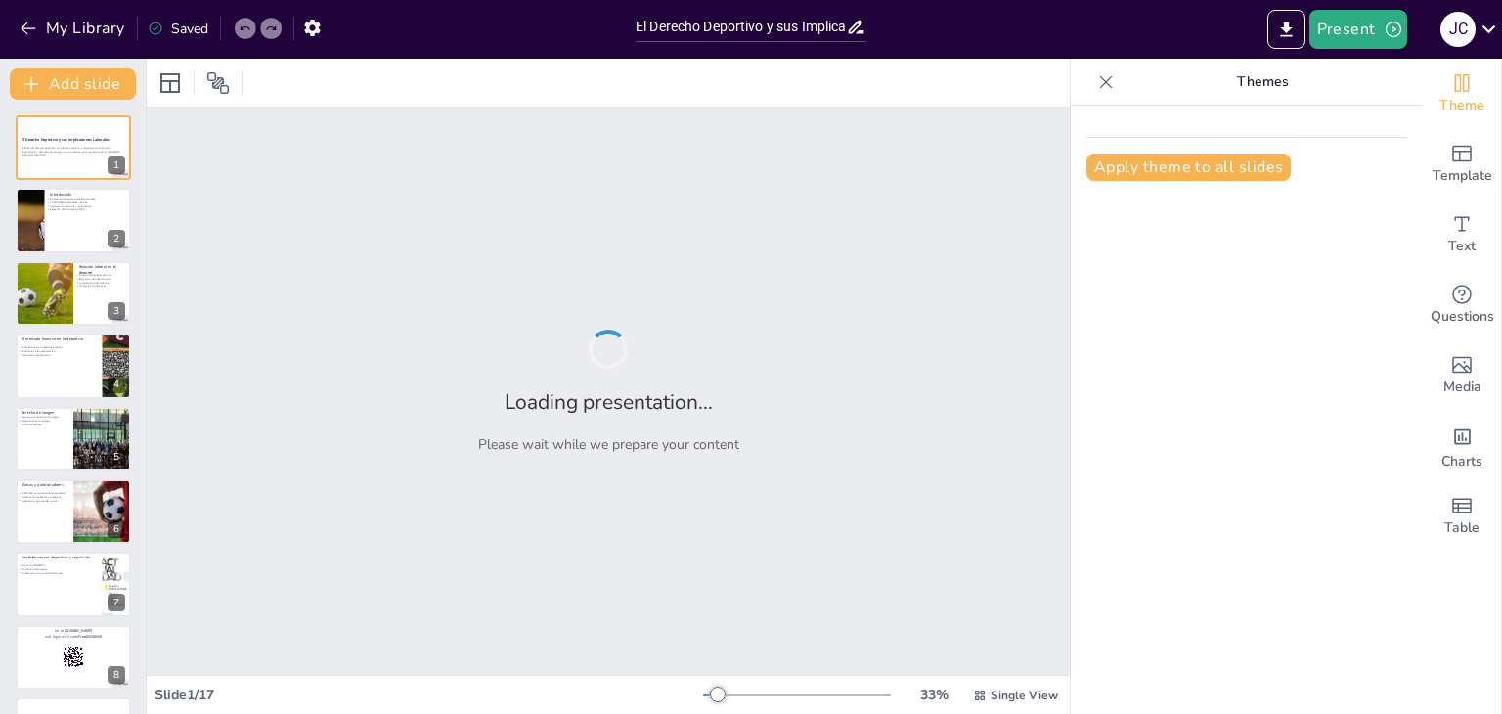
checkbox input "true"
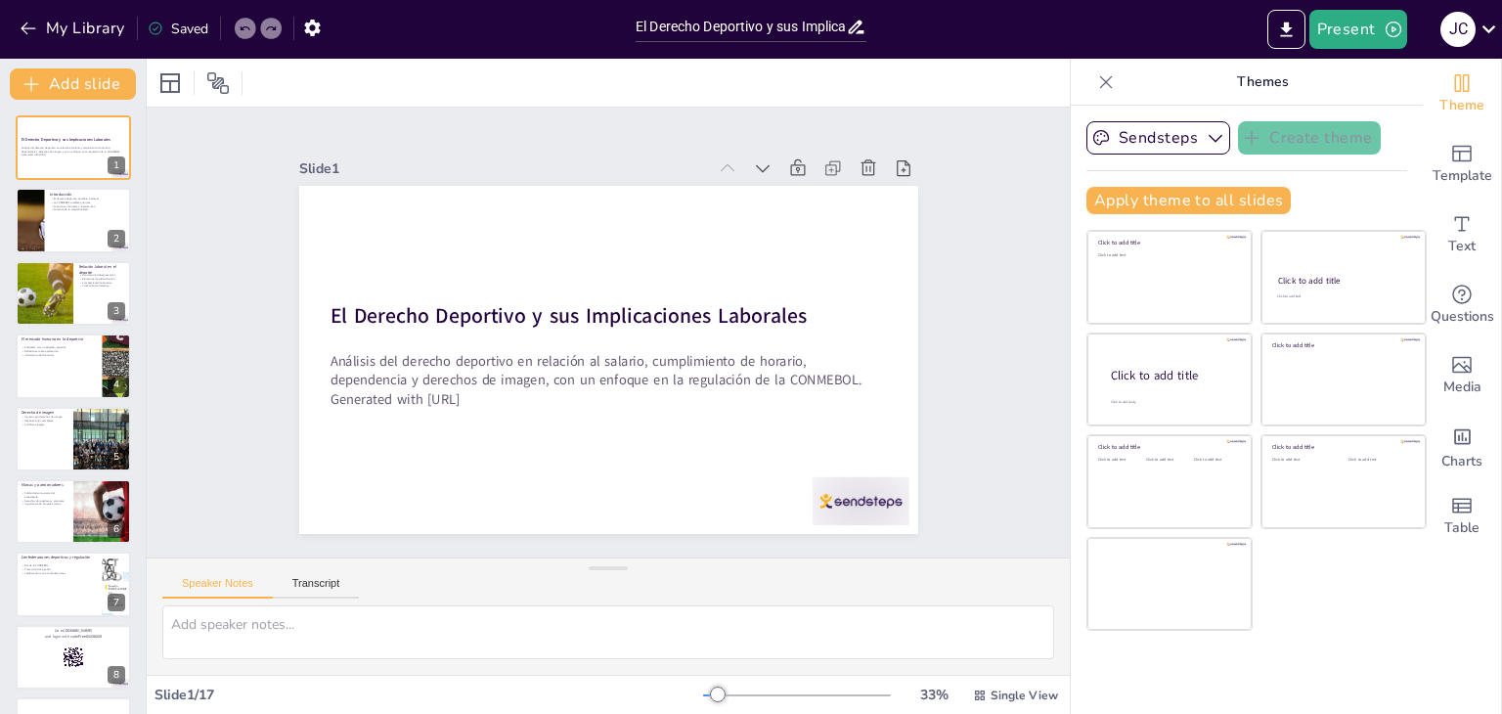
checkbox input "true"
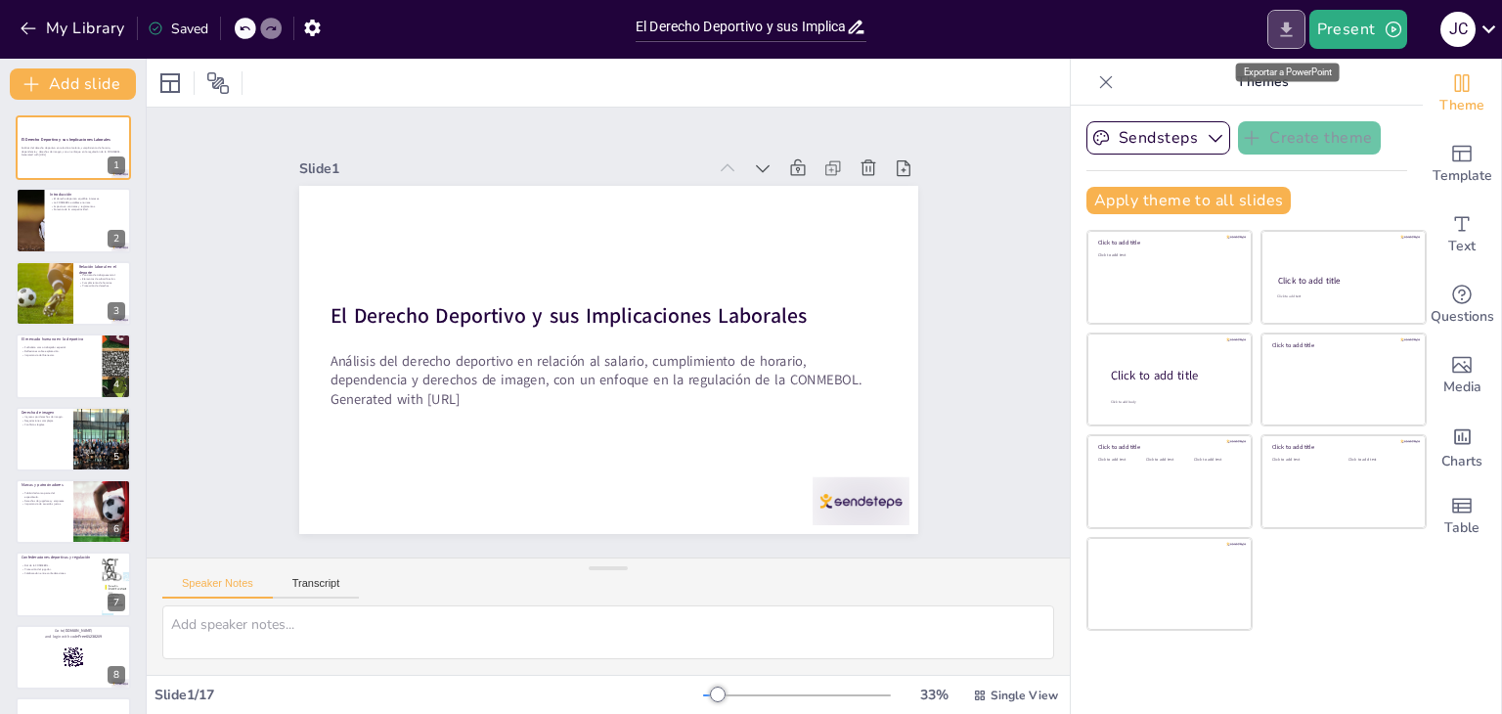
click at [1278, 32] on icon "Export to PowerPoint" at bounding box center [1286, 30] width 21 height 21
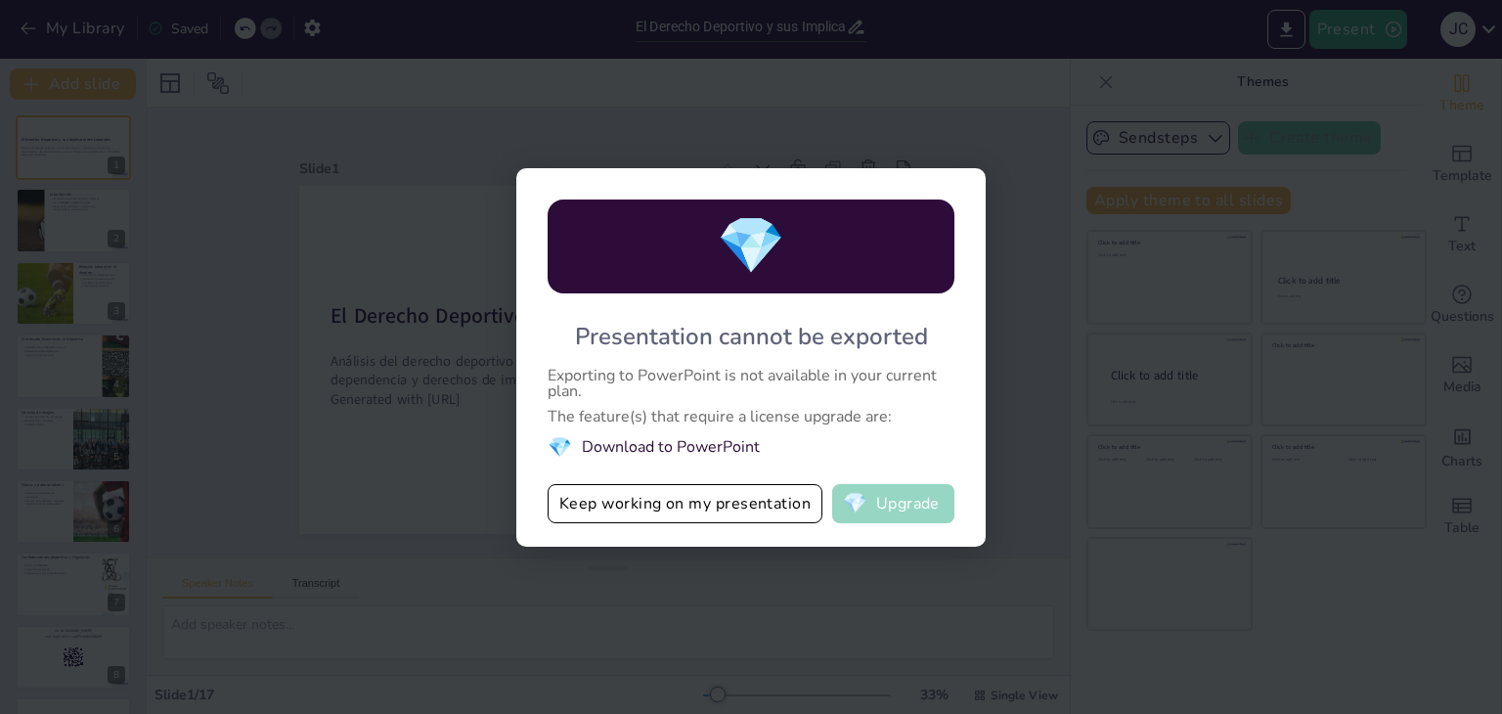
click at [881, 494] on button "💎 Upgrade" at bounding box center [893, 503] width 122 height 39
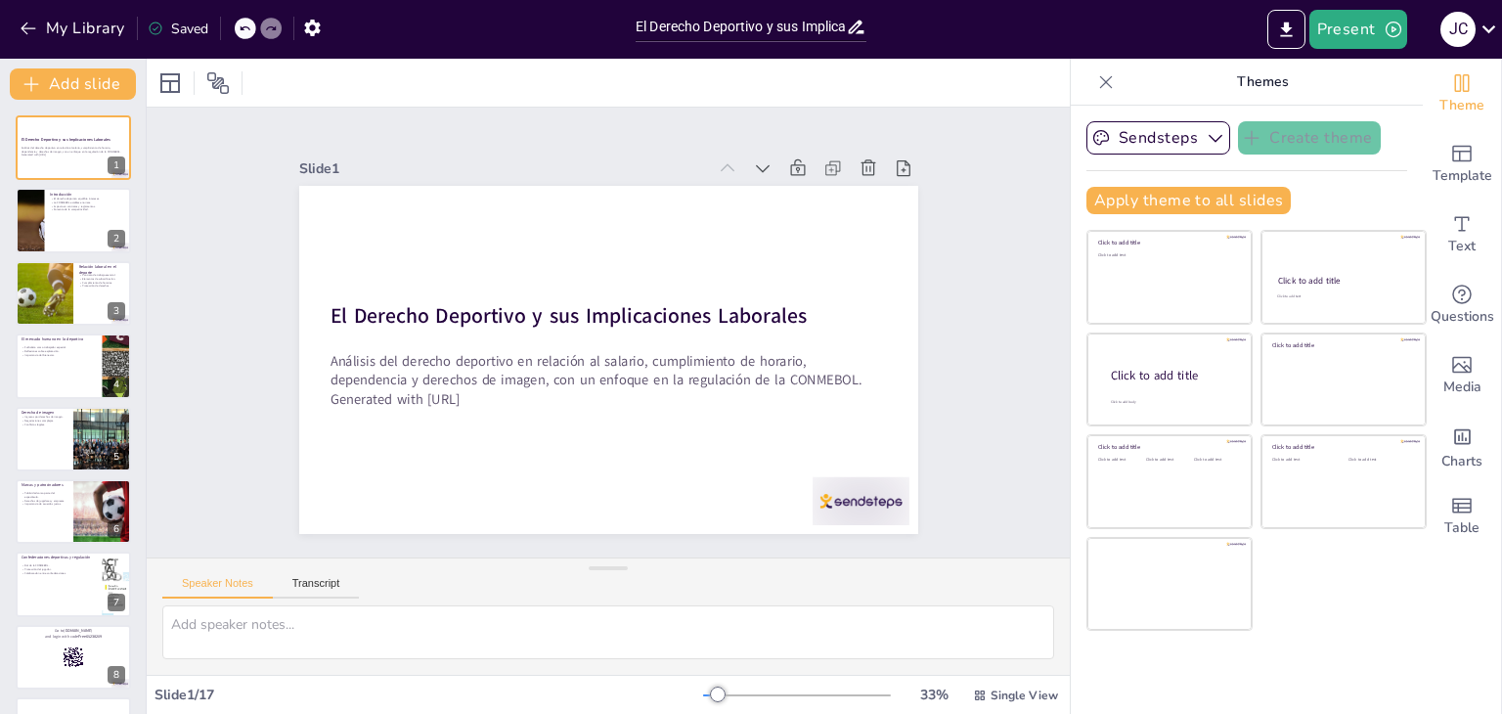
checkbox input "true"
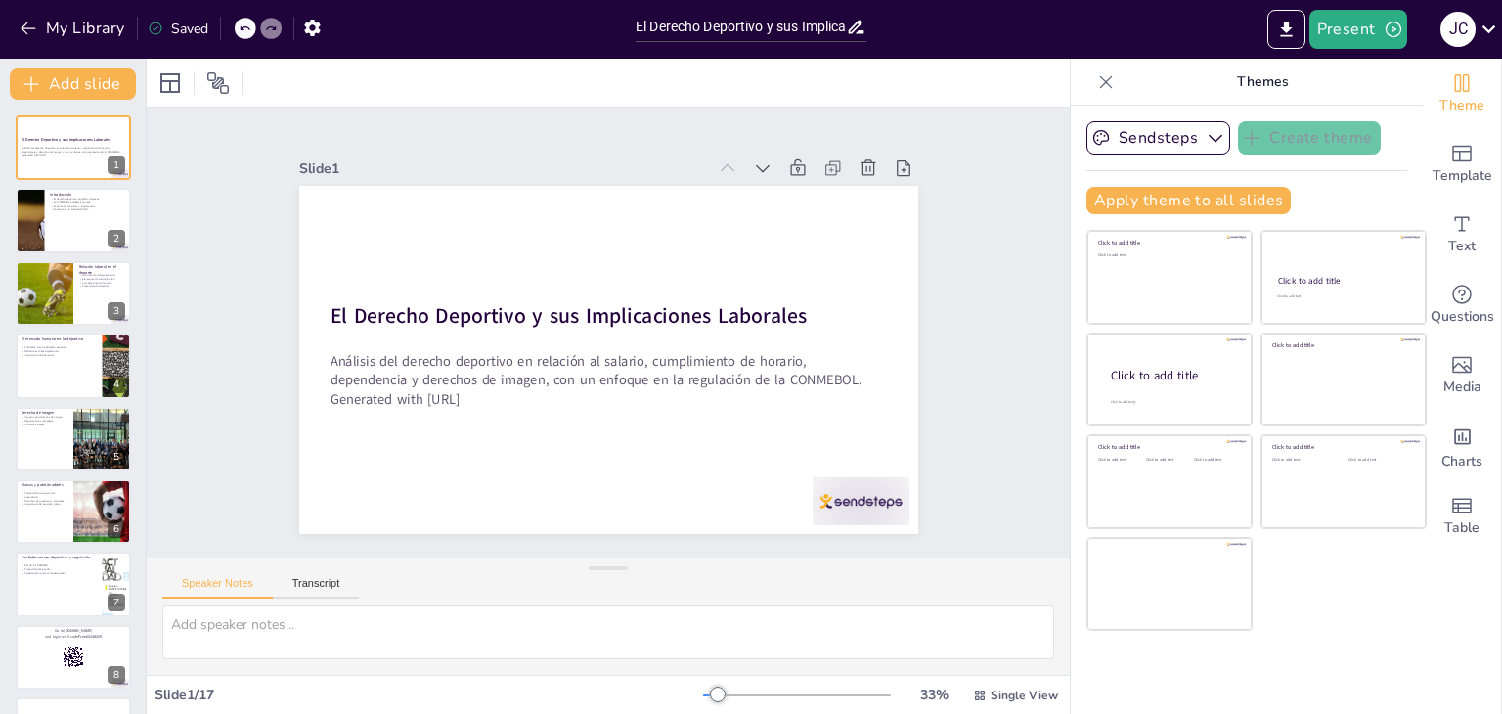
checkbox input "true"
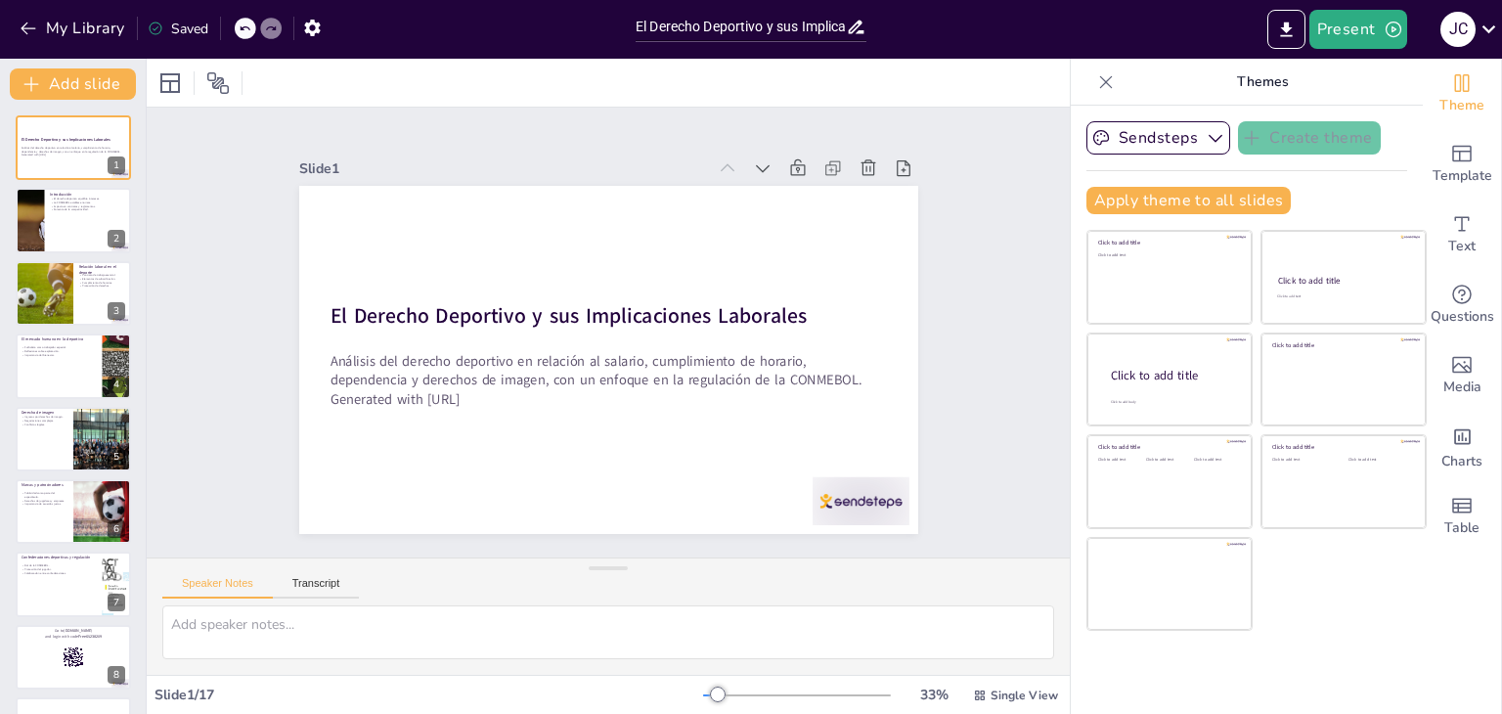
checkbox input "true"
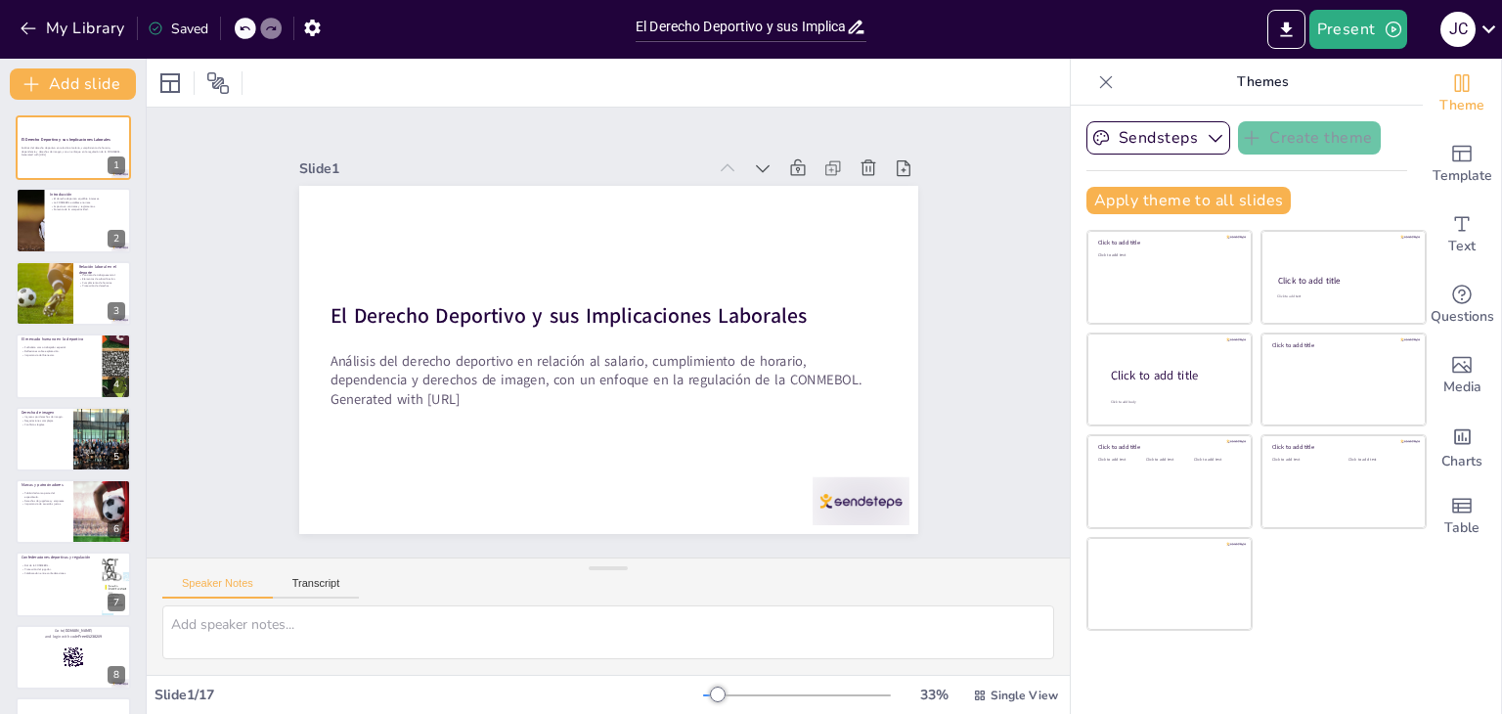
checkbox input "true"
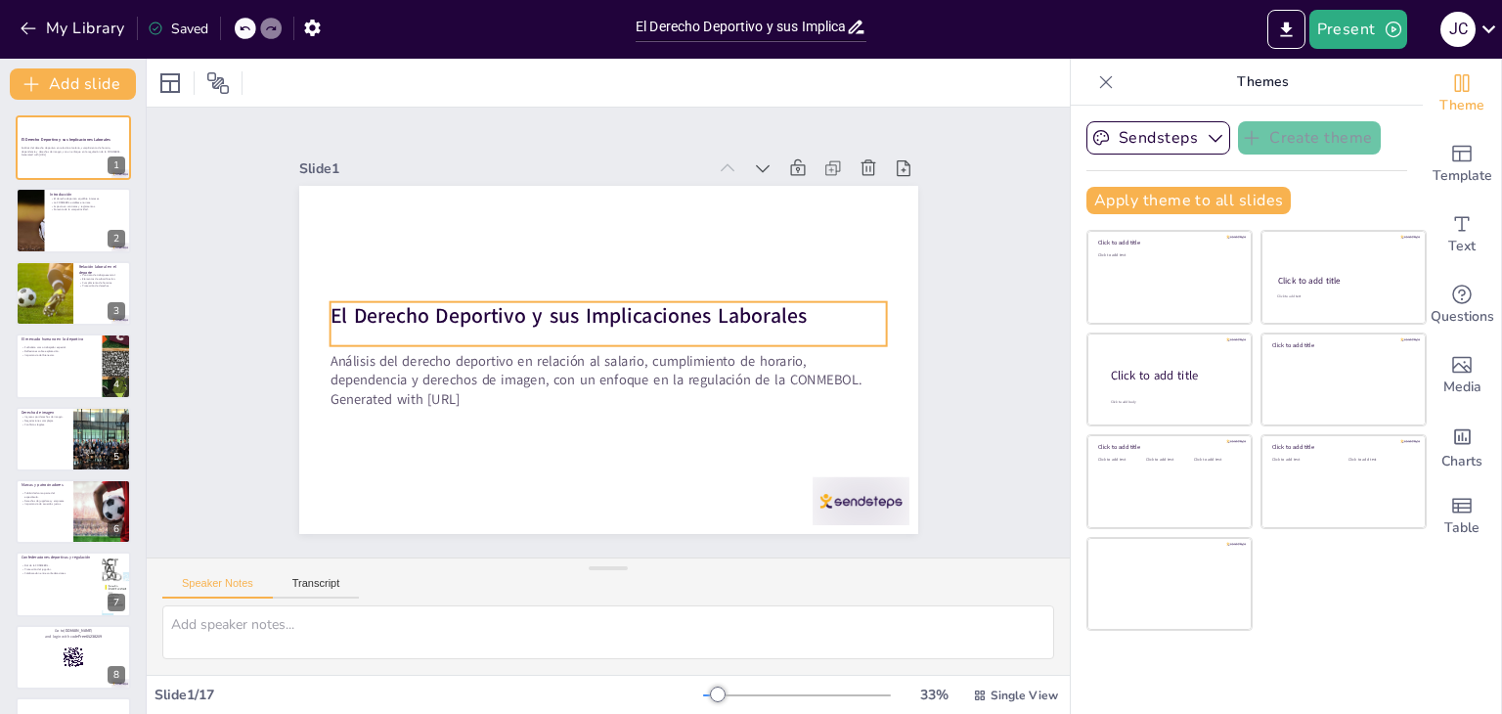
checkbox input "true"
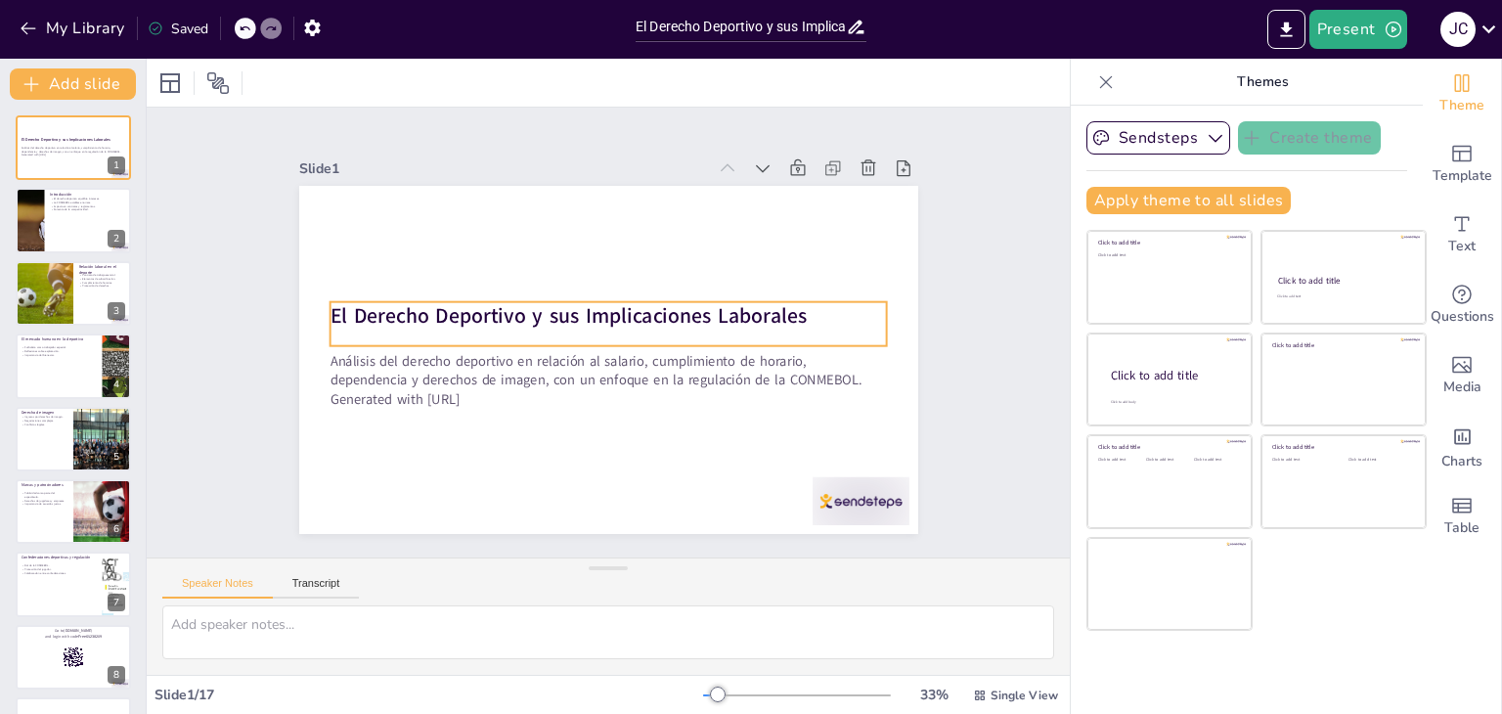
checkbox input "true"
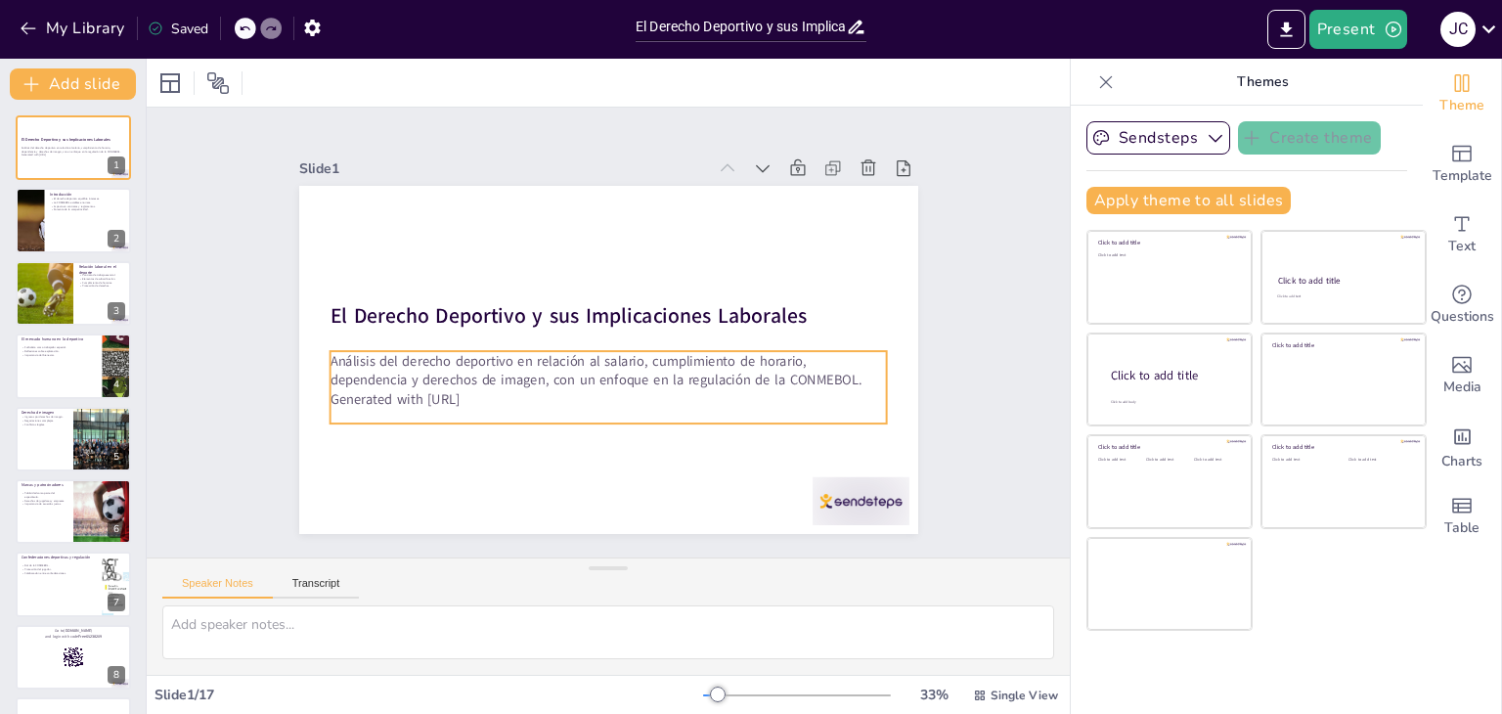
checkbox input "true"
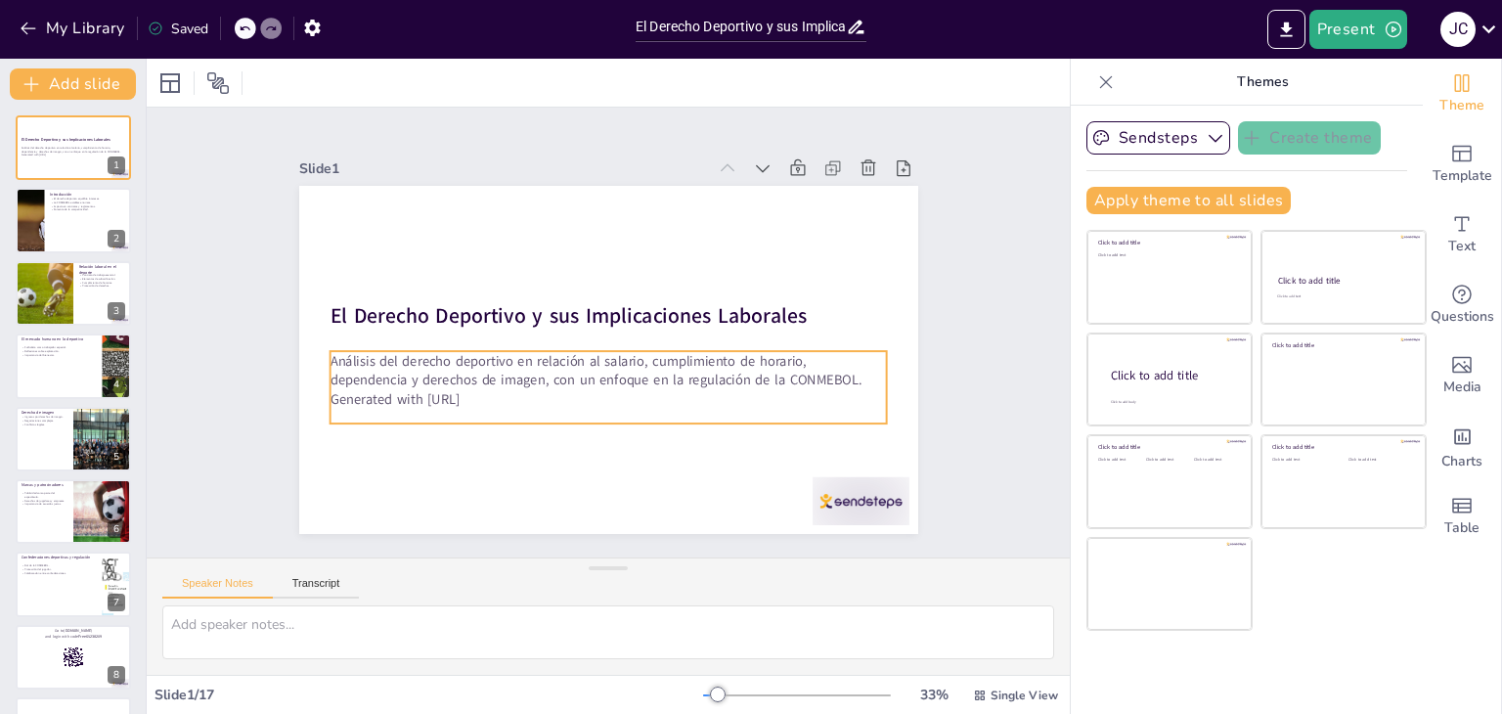
checkbox input "true"
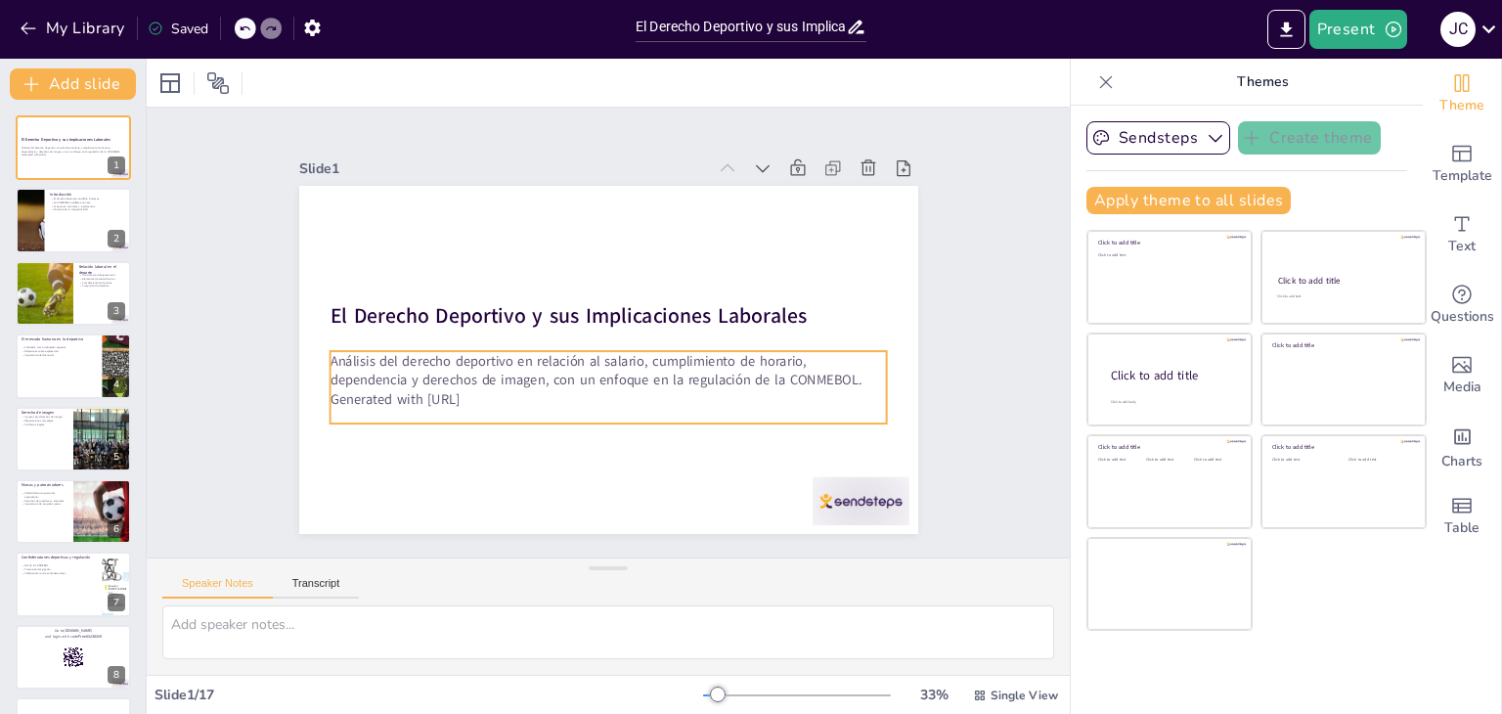
checkbox input "true"
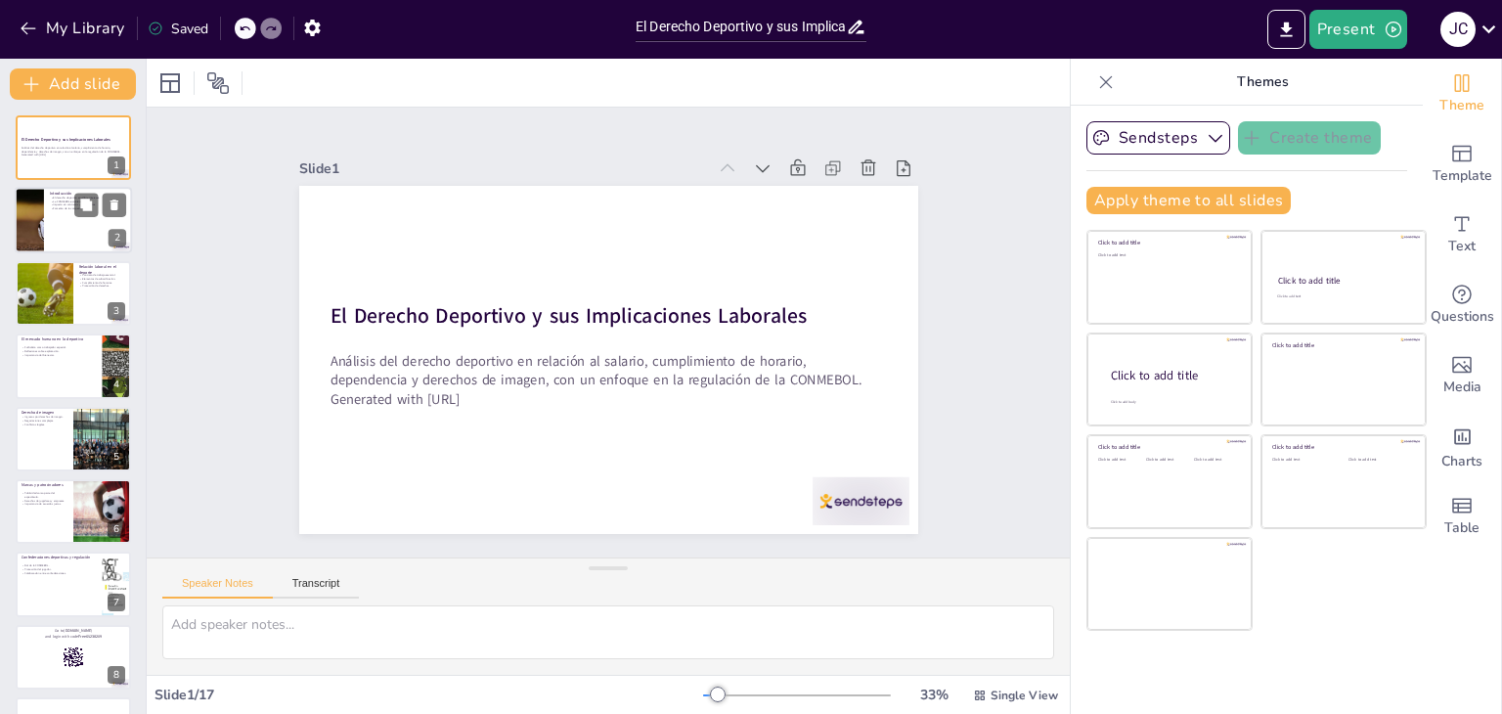
checkbox input "true"
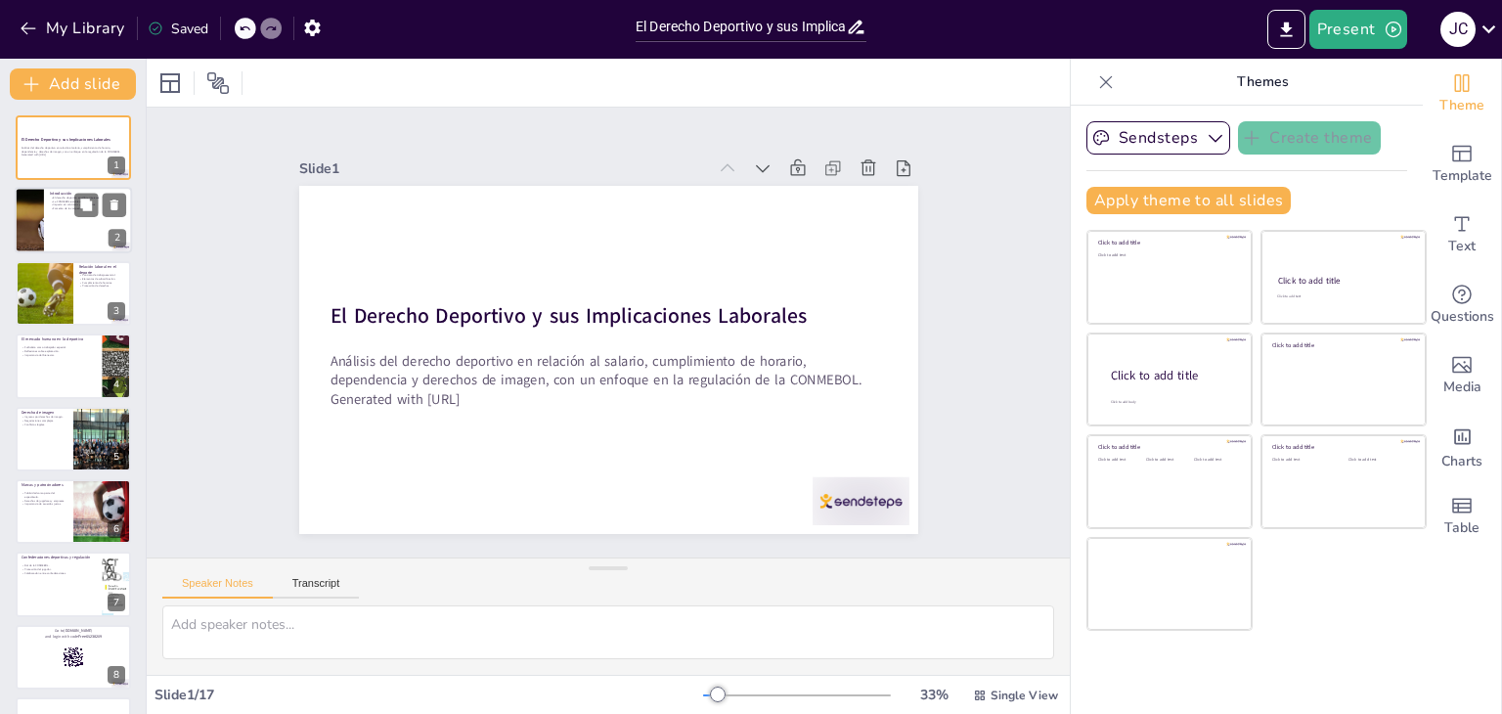
checkbox input "true"
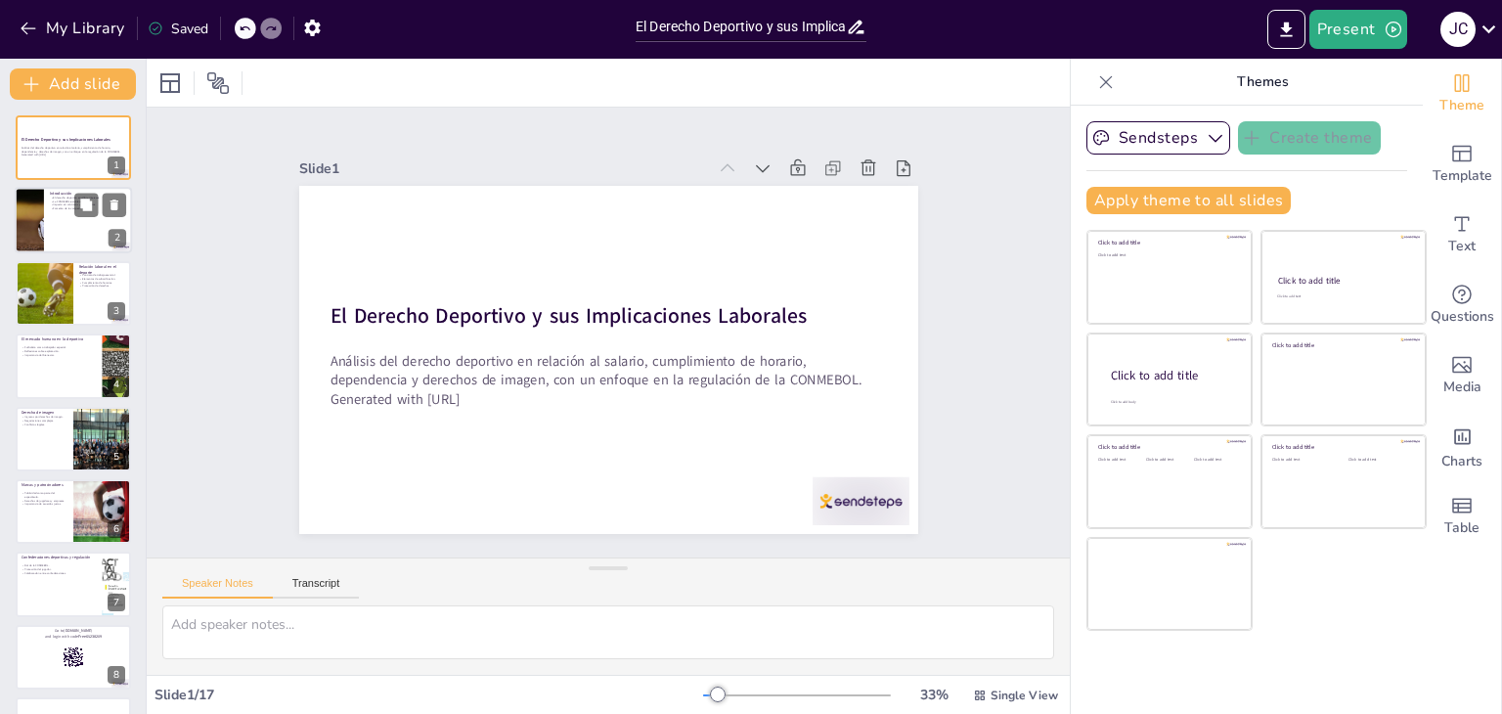
checkbox input "true"
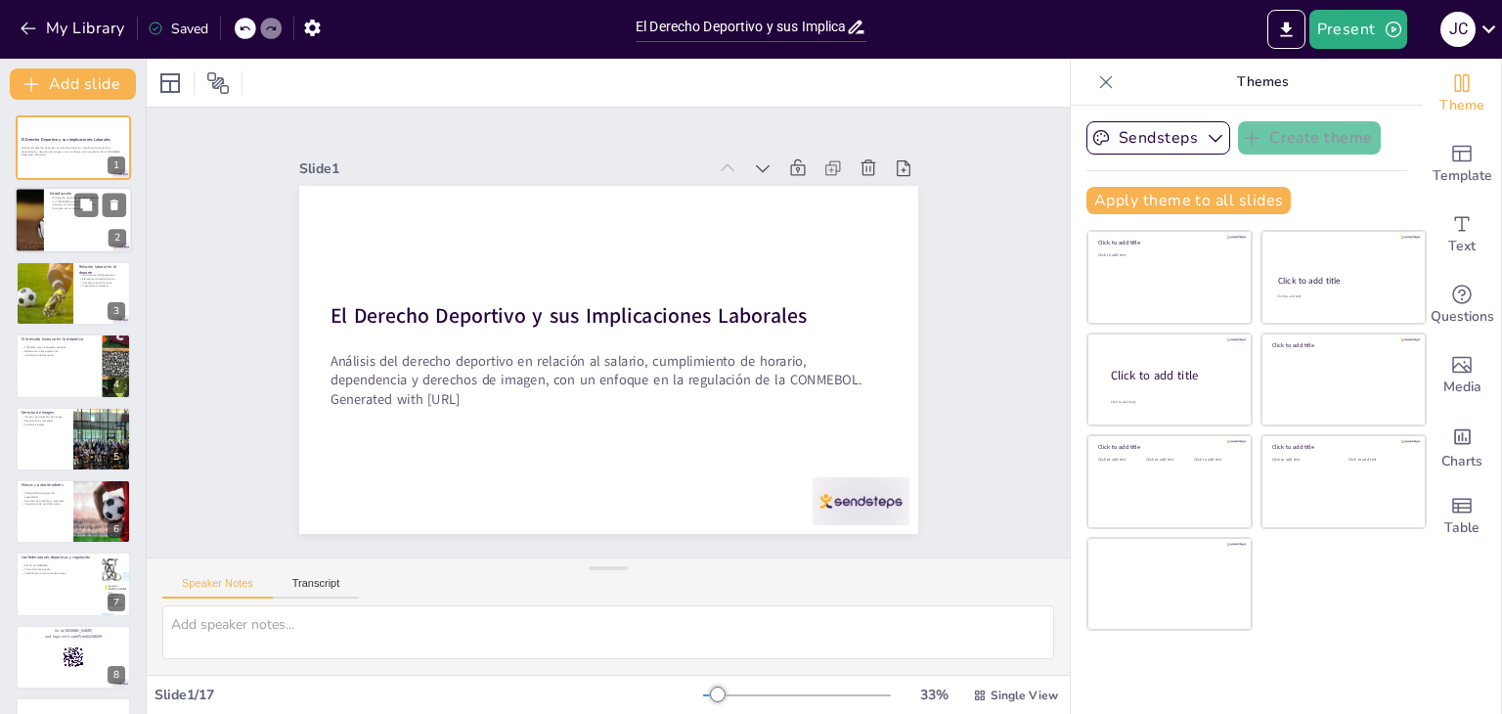
click at [44, 208] on div at bounding box center [73, 221] width 117 height 66
type textarea "El equilibrio entre la economía y los derechos de los jugadores es esencial par…"
checkbox input "true"
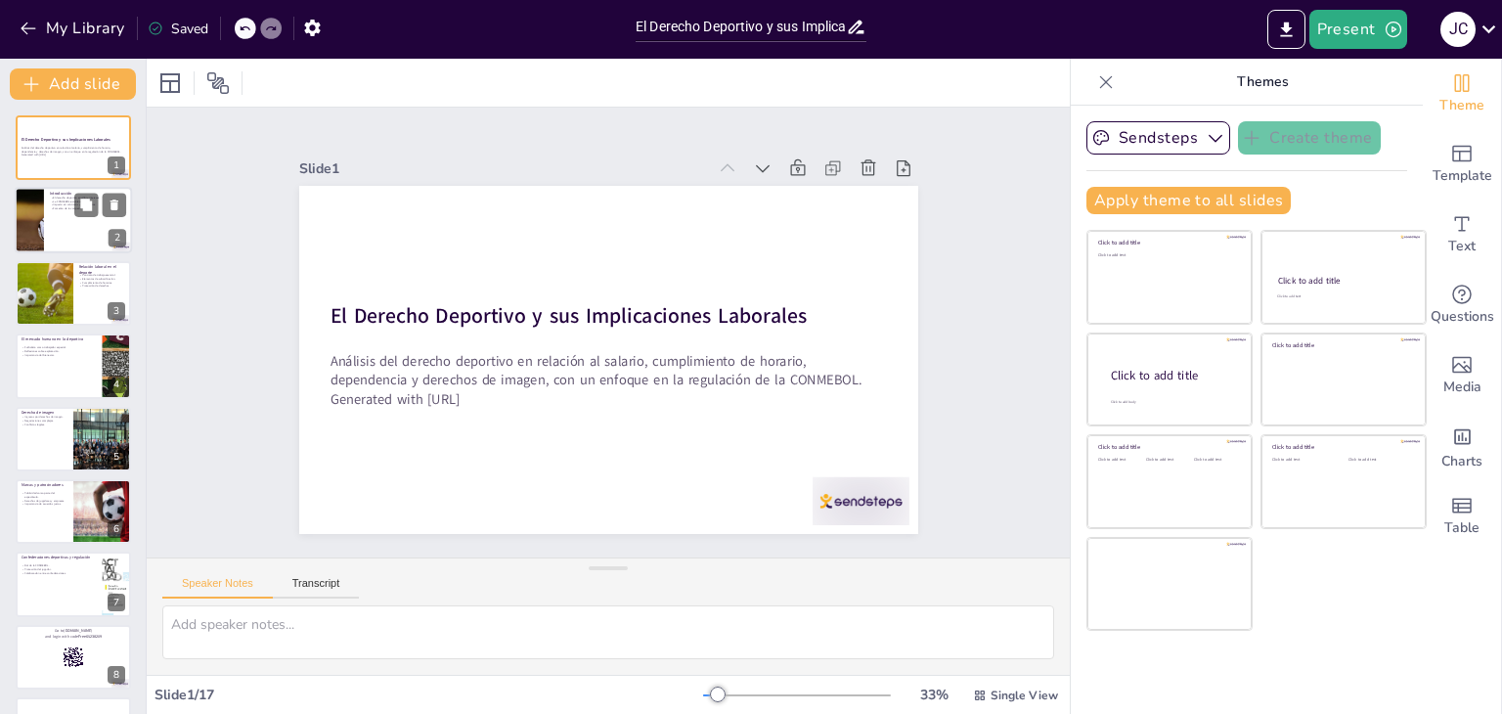
checkbox input "true"
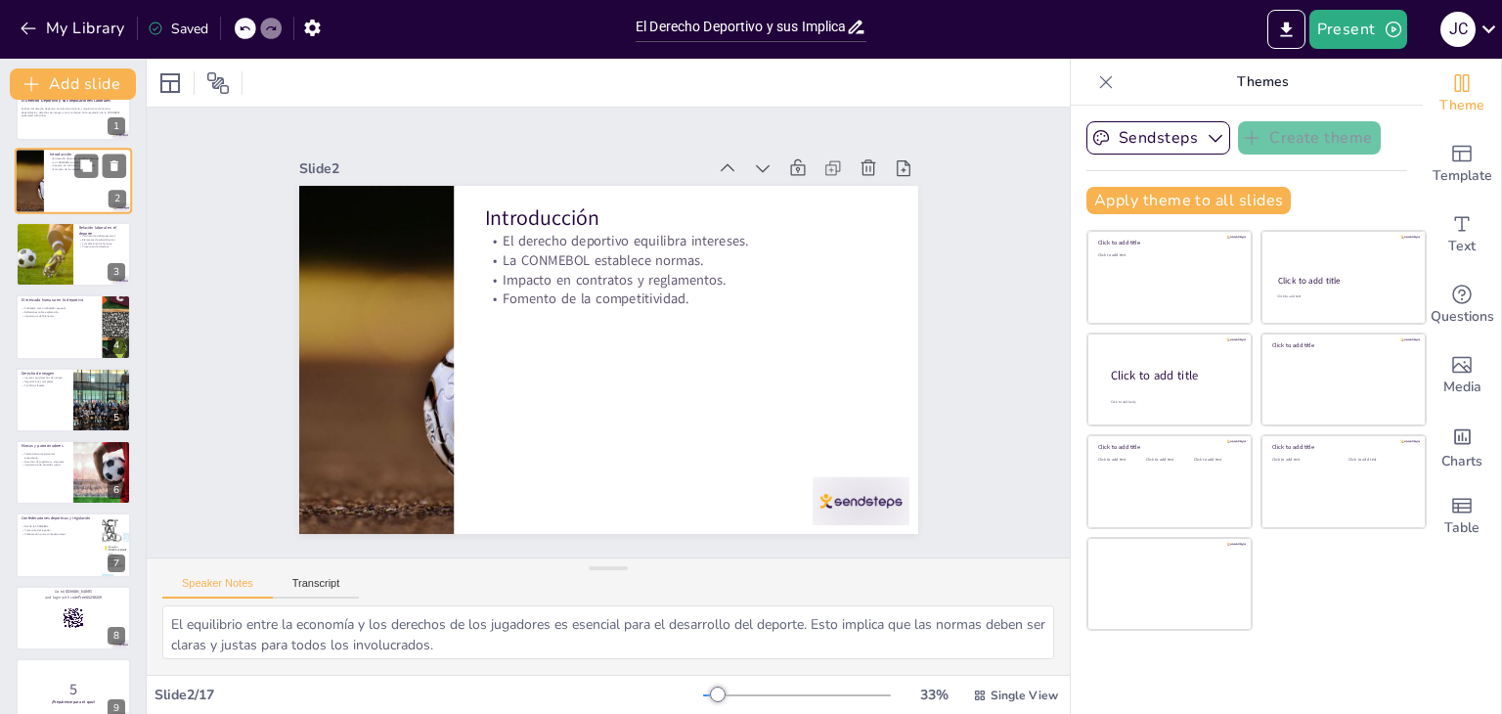
checkbox input "true"
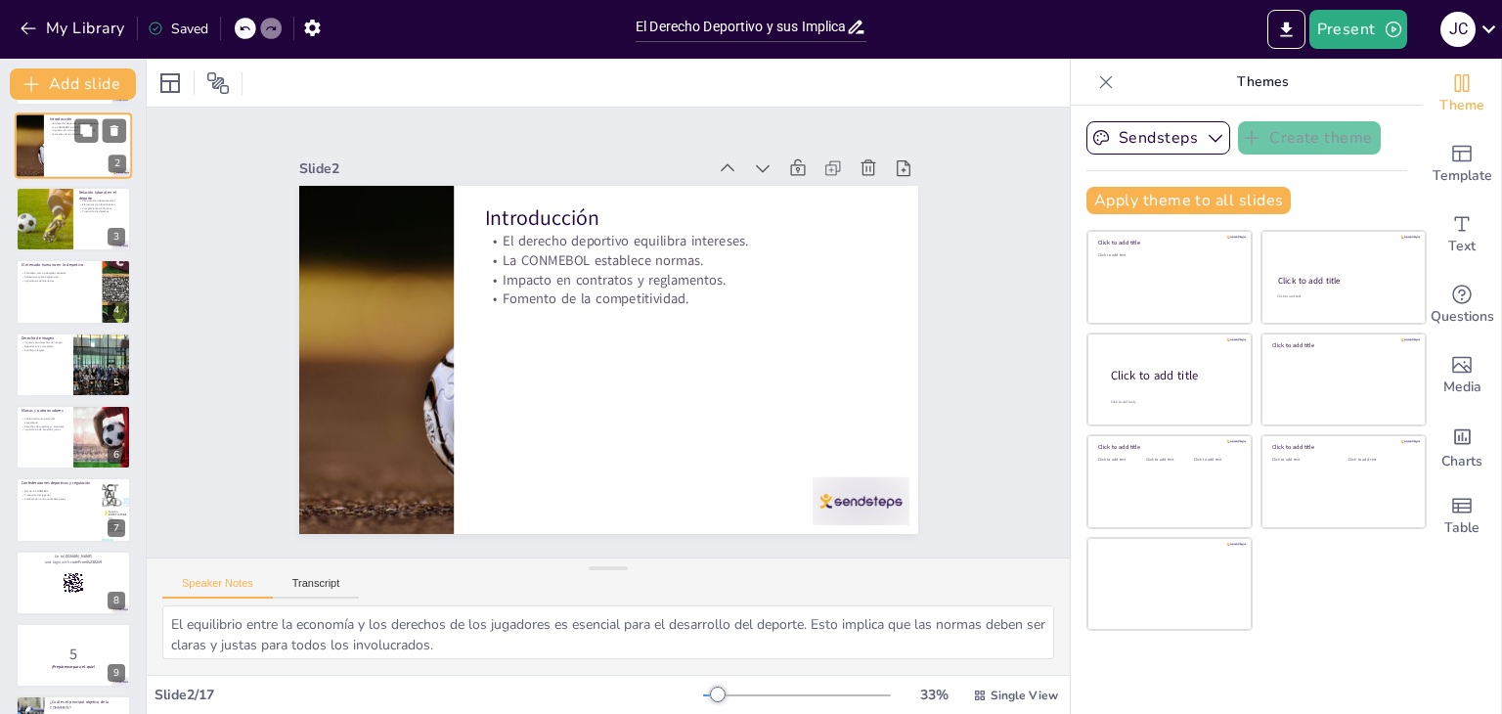
checkbox input "true"
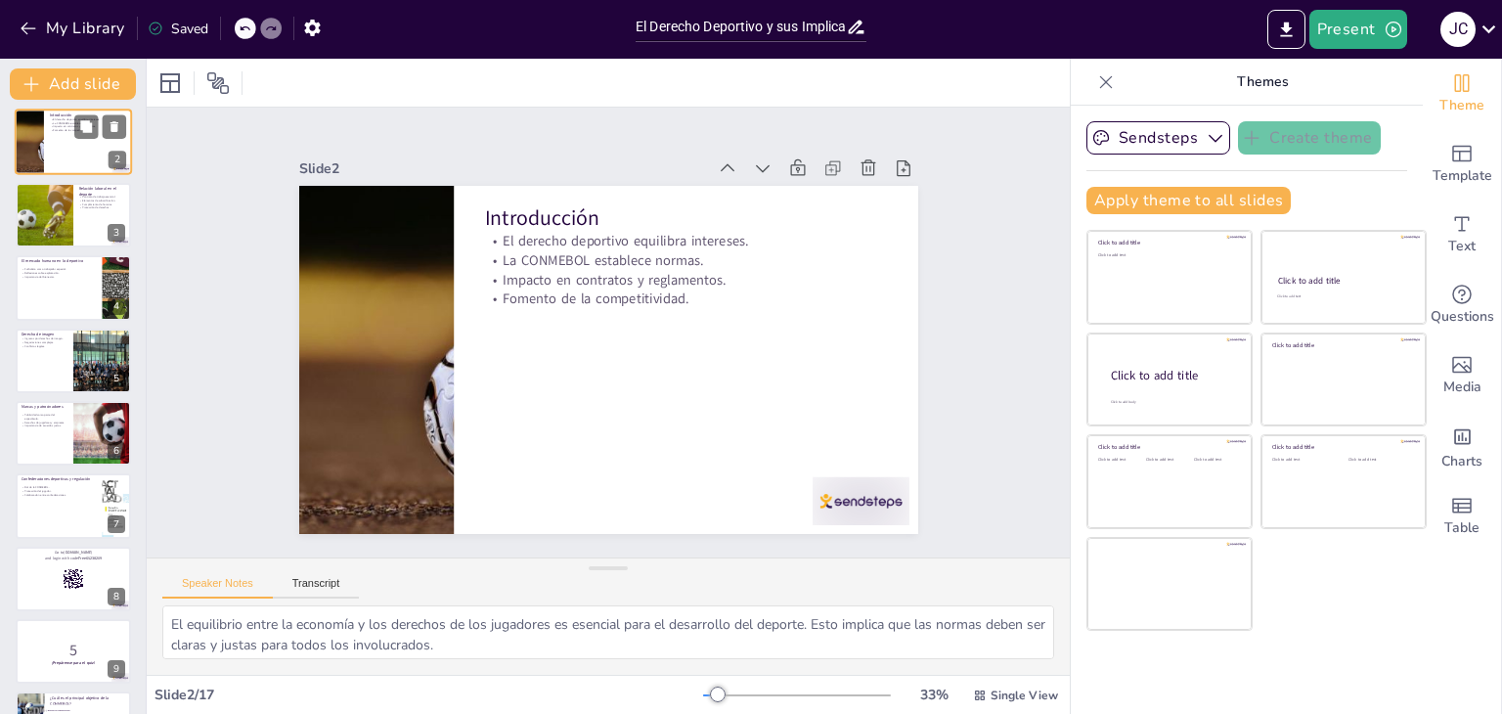
scroll to position [117, 0]
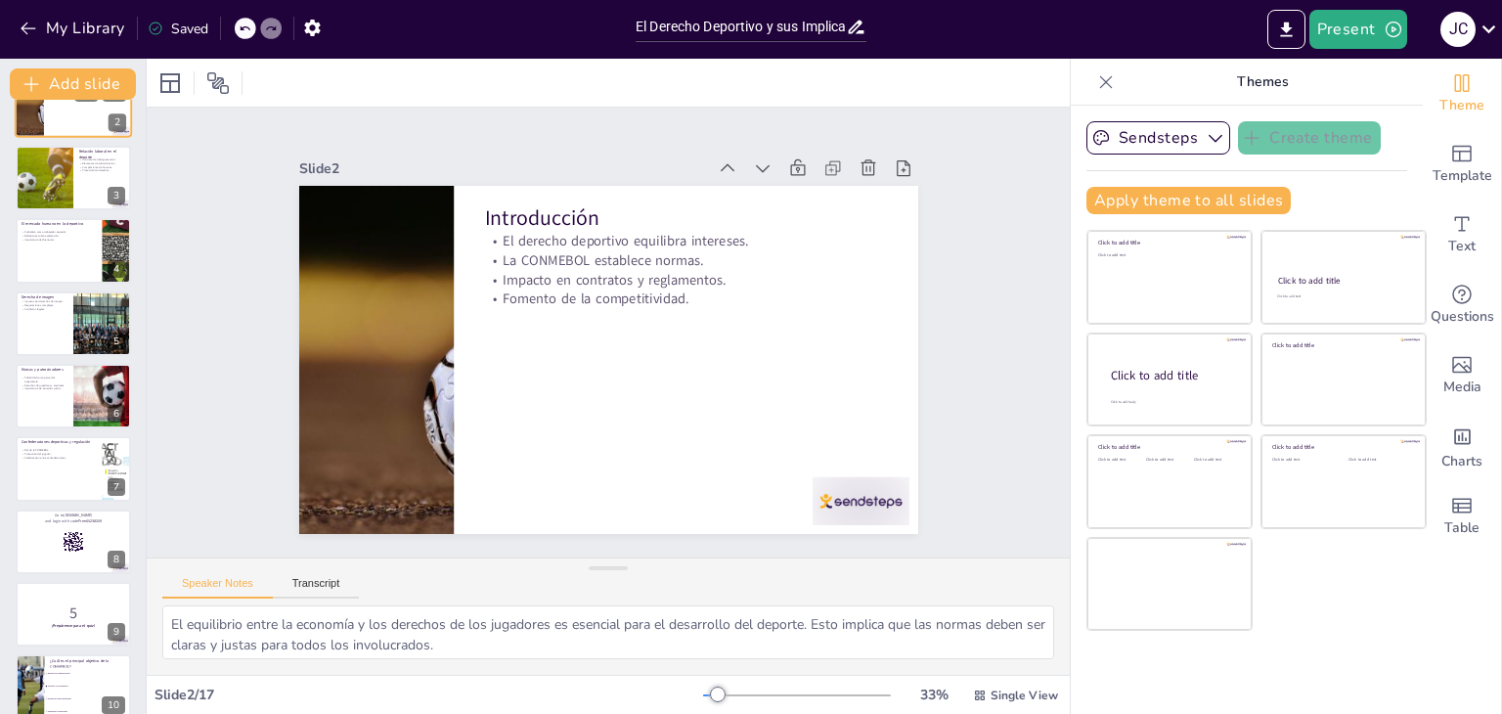
checkbox input "true"
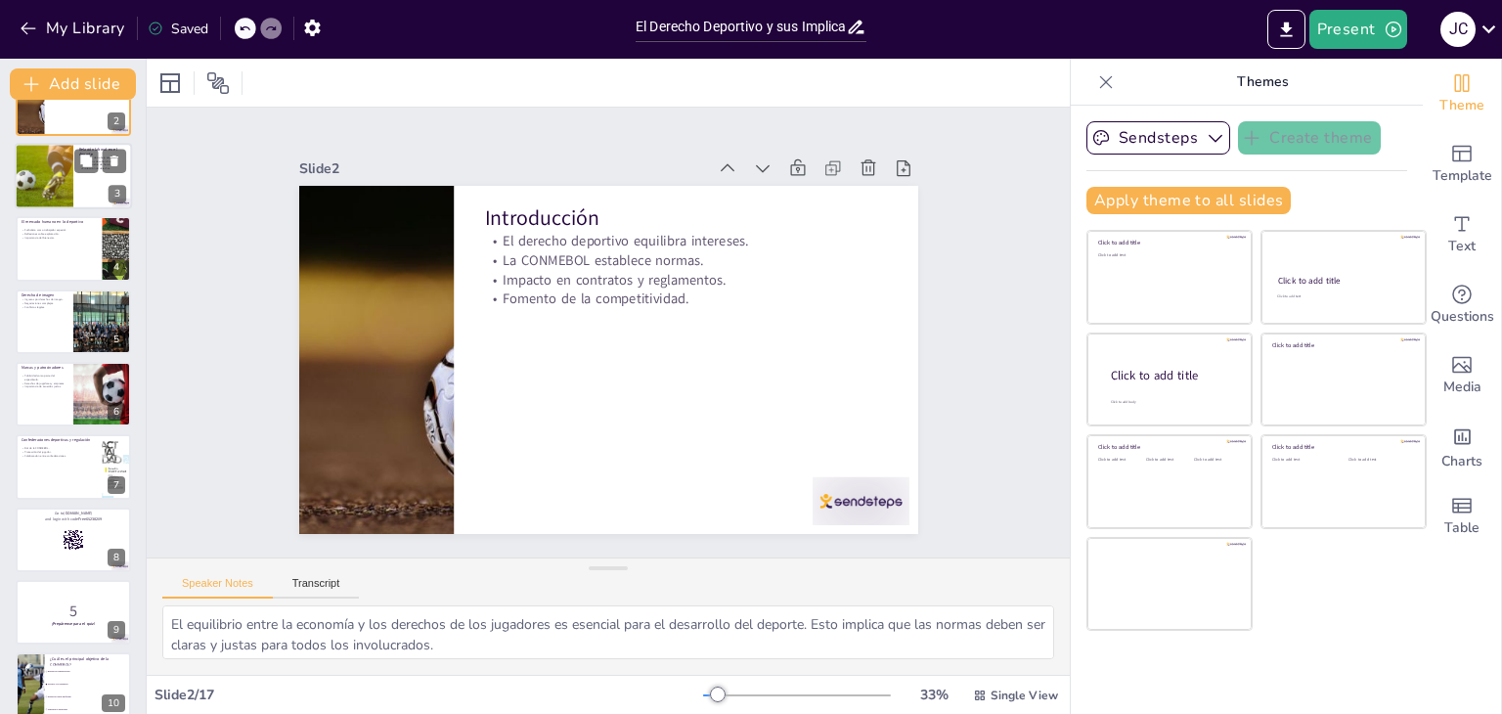
checkbox input "true"
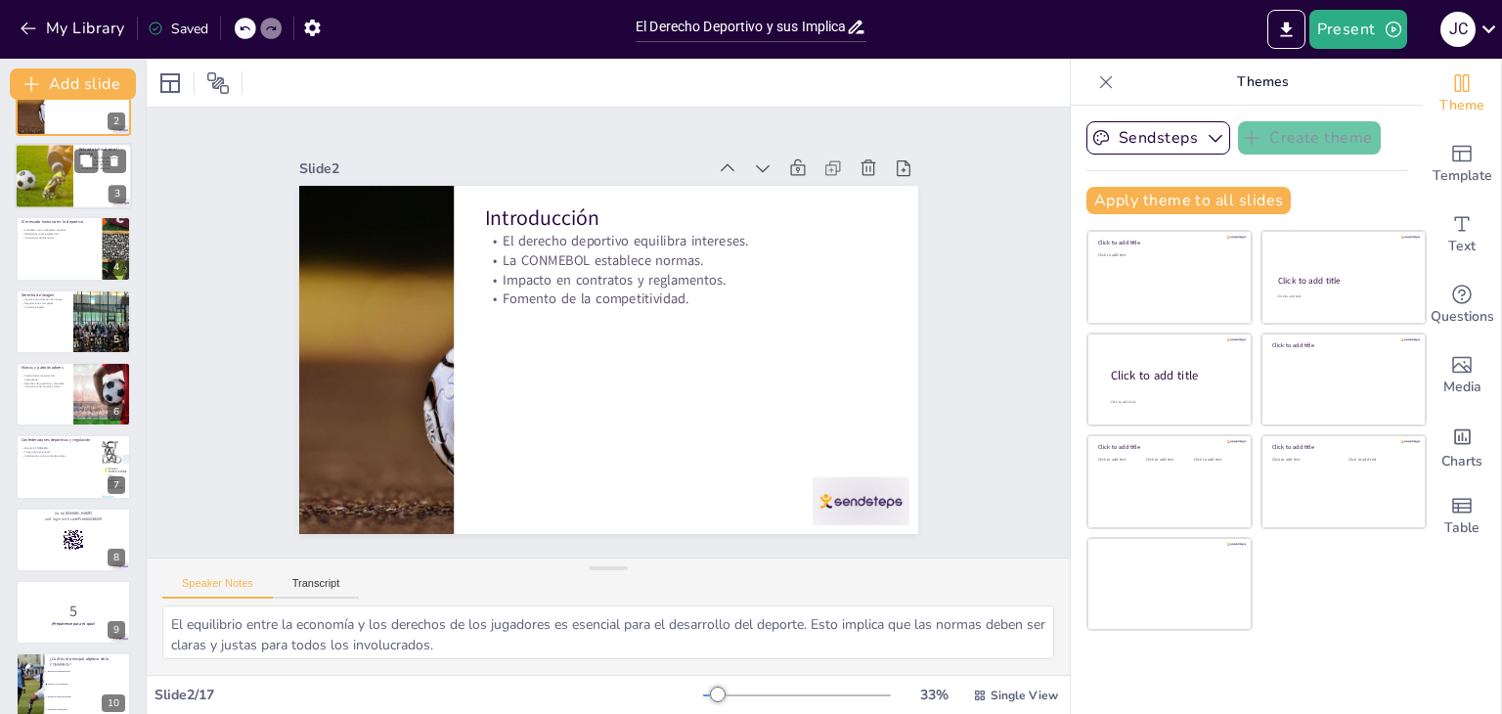
click at [44, 178] on div at bounding box center [43, 176] width 99 height 66
type textarea "El contrato de trabajo es crucial para definir la relación entre el jugador y e…"
checkbox input "true"
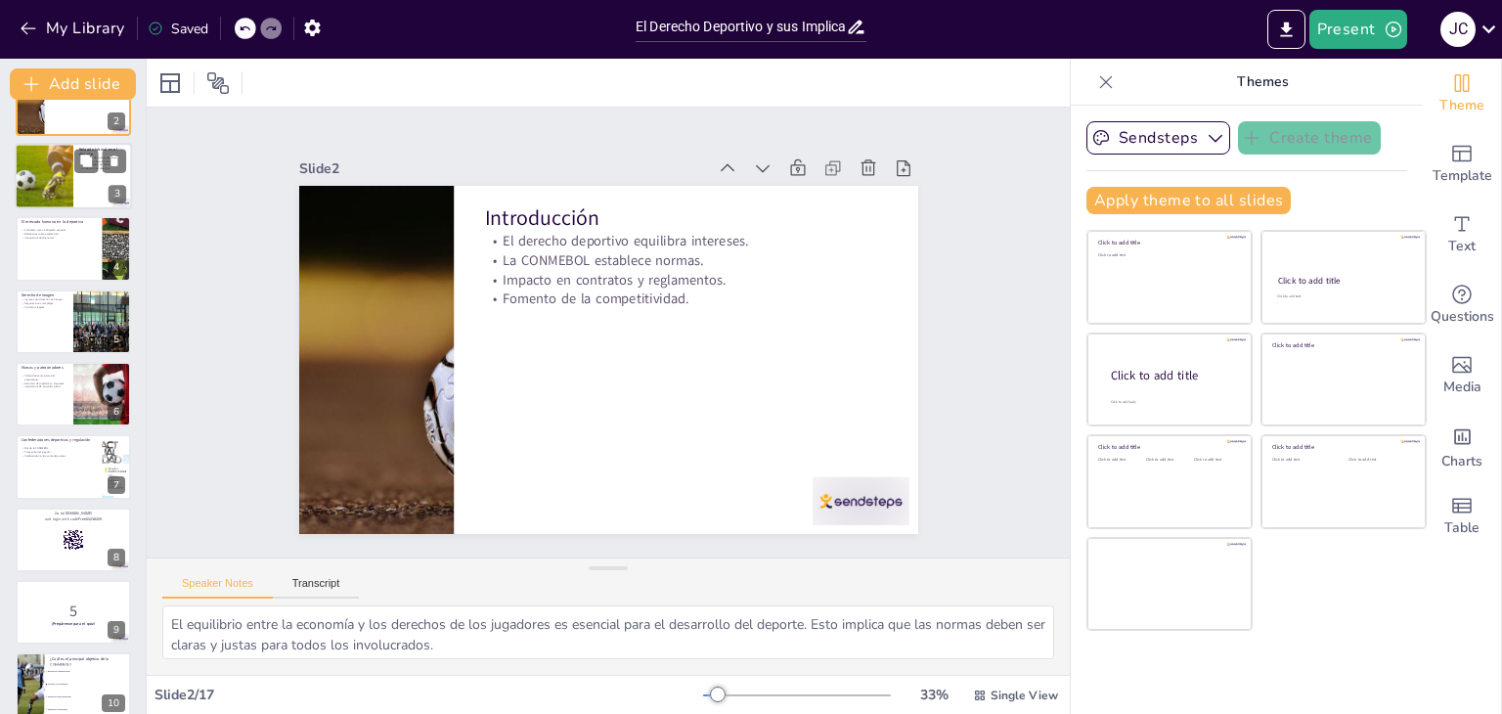
checkbox input "true"
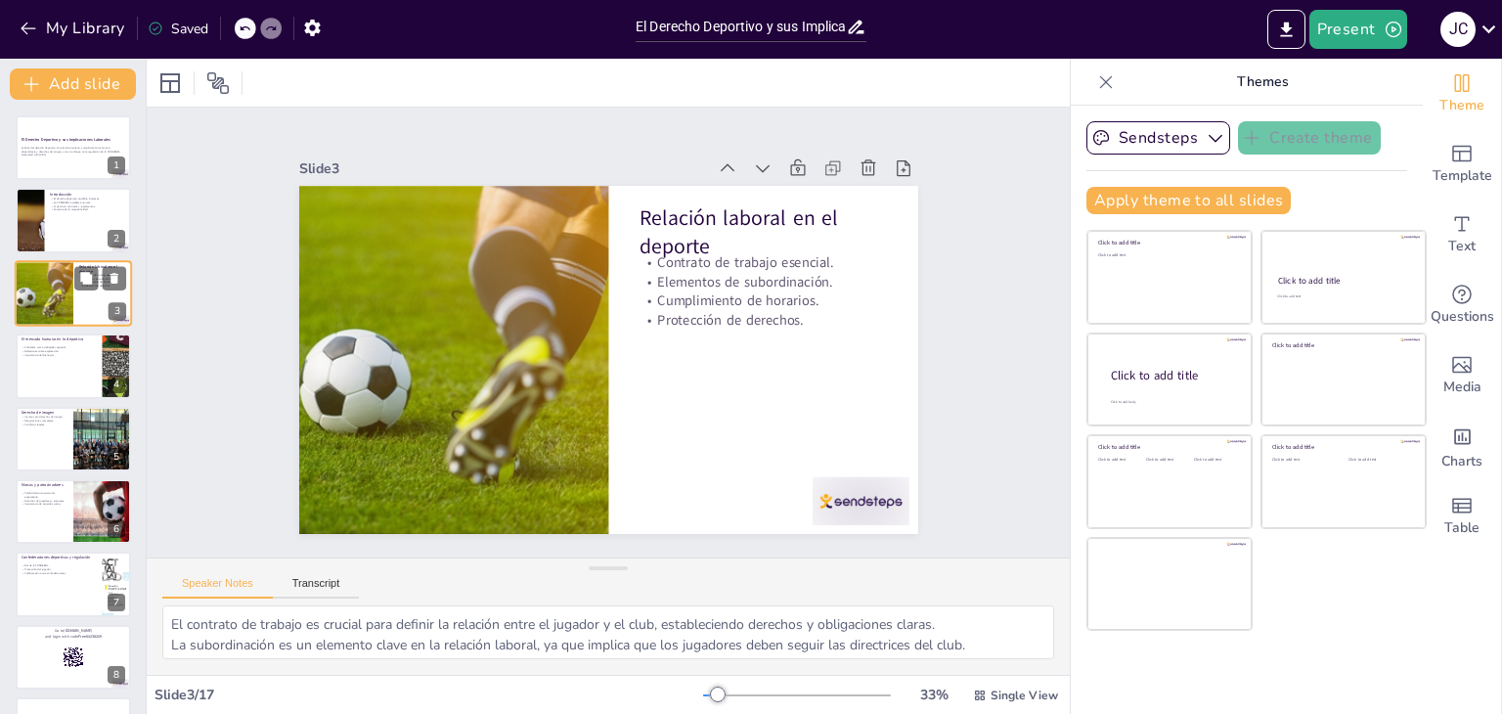
checkbox input "true"
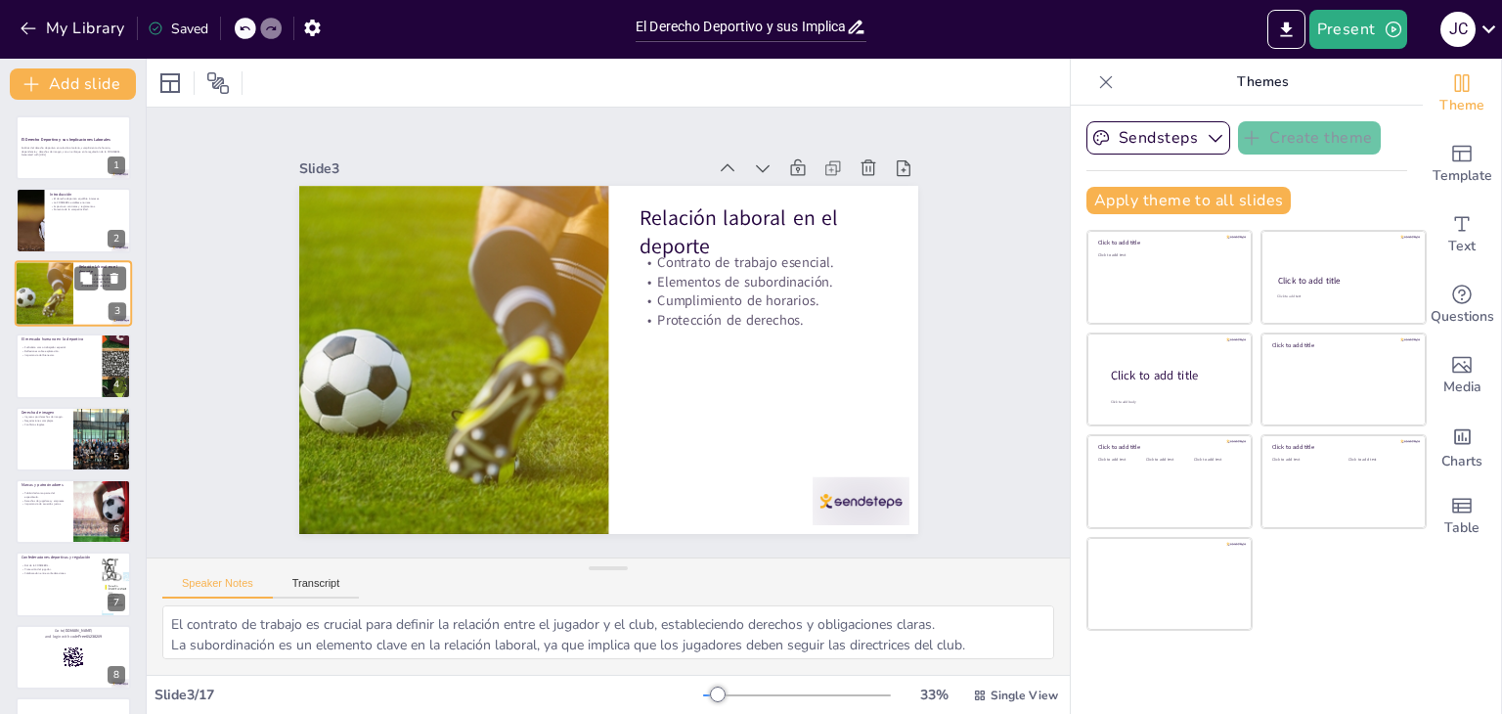
checkbox input "true"
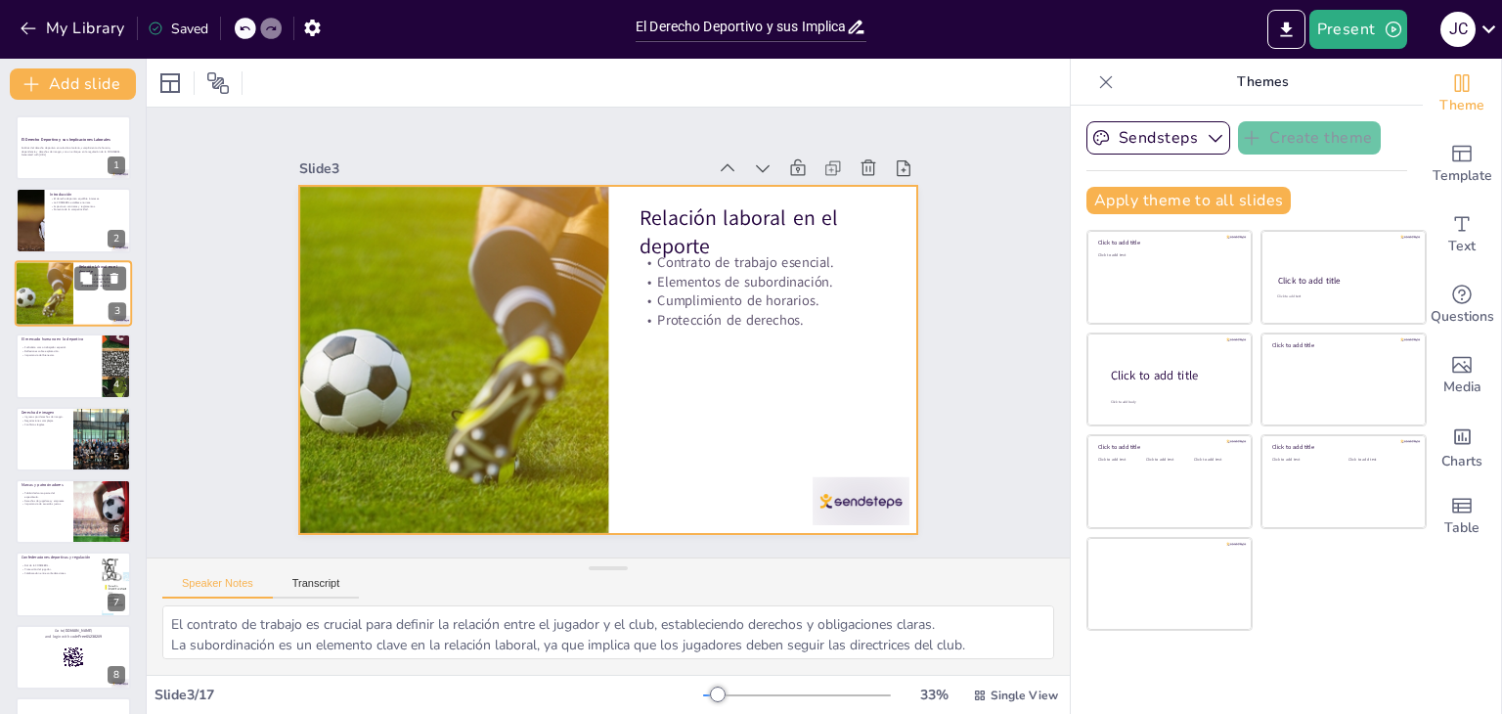
checkbox input "true"
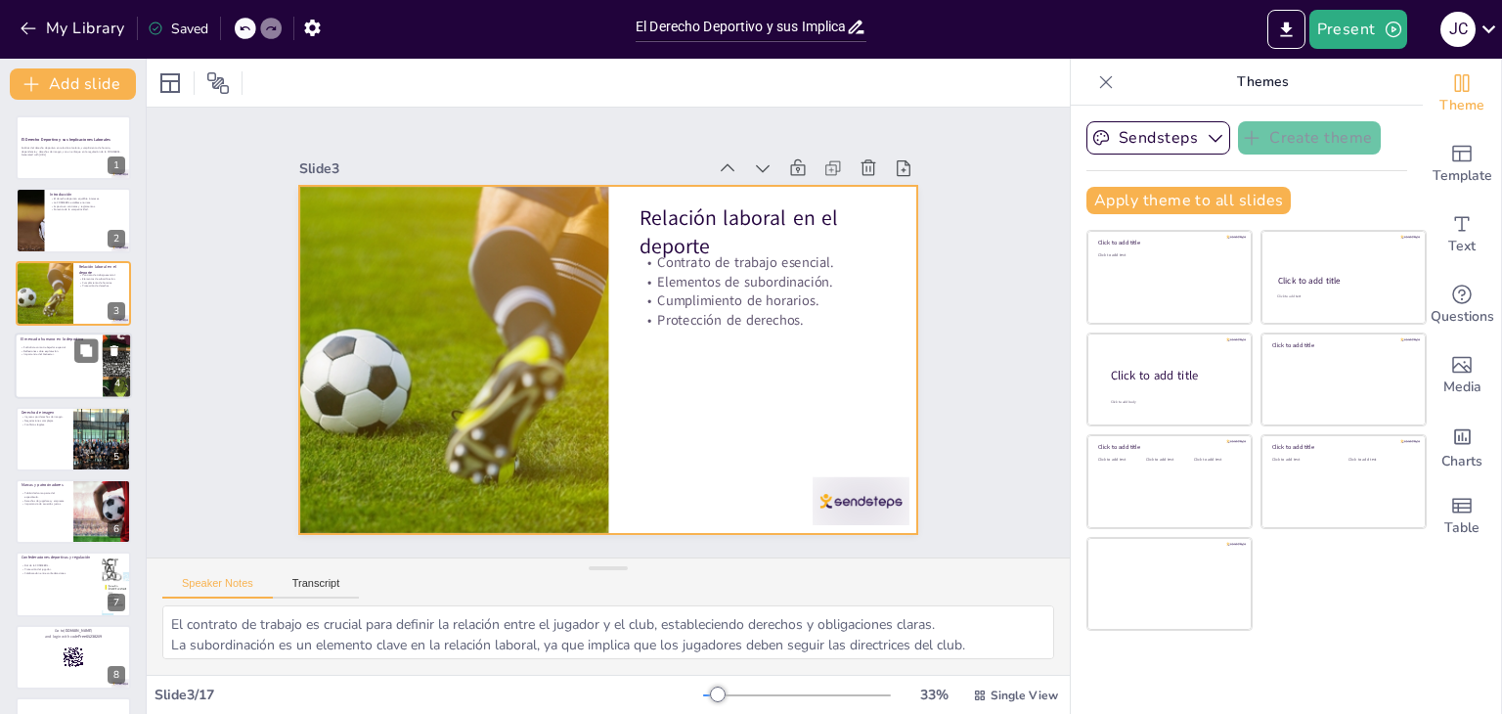
checkbox input "true"
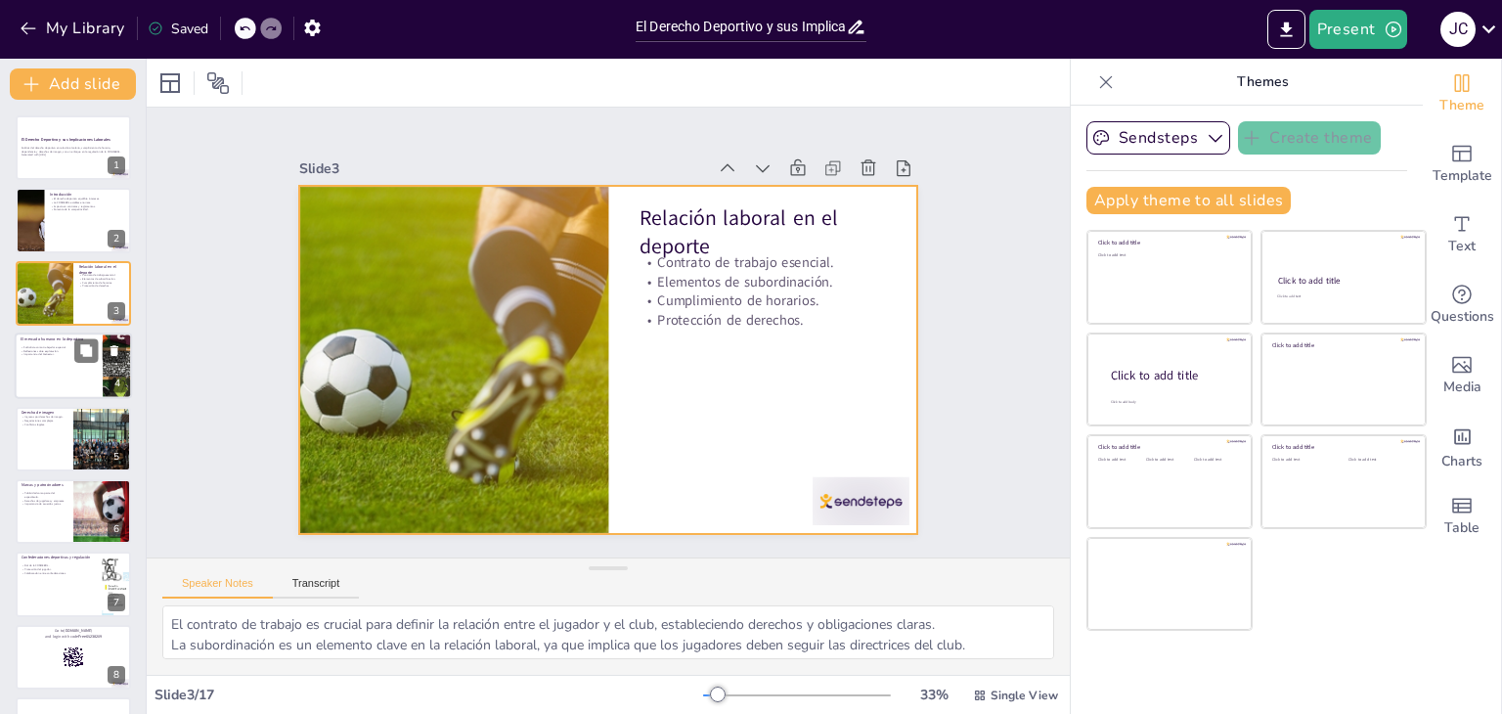
checkbox input "true"
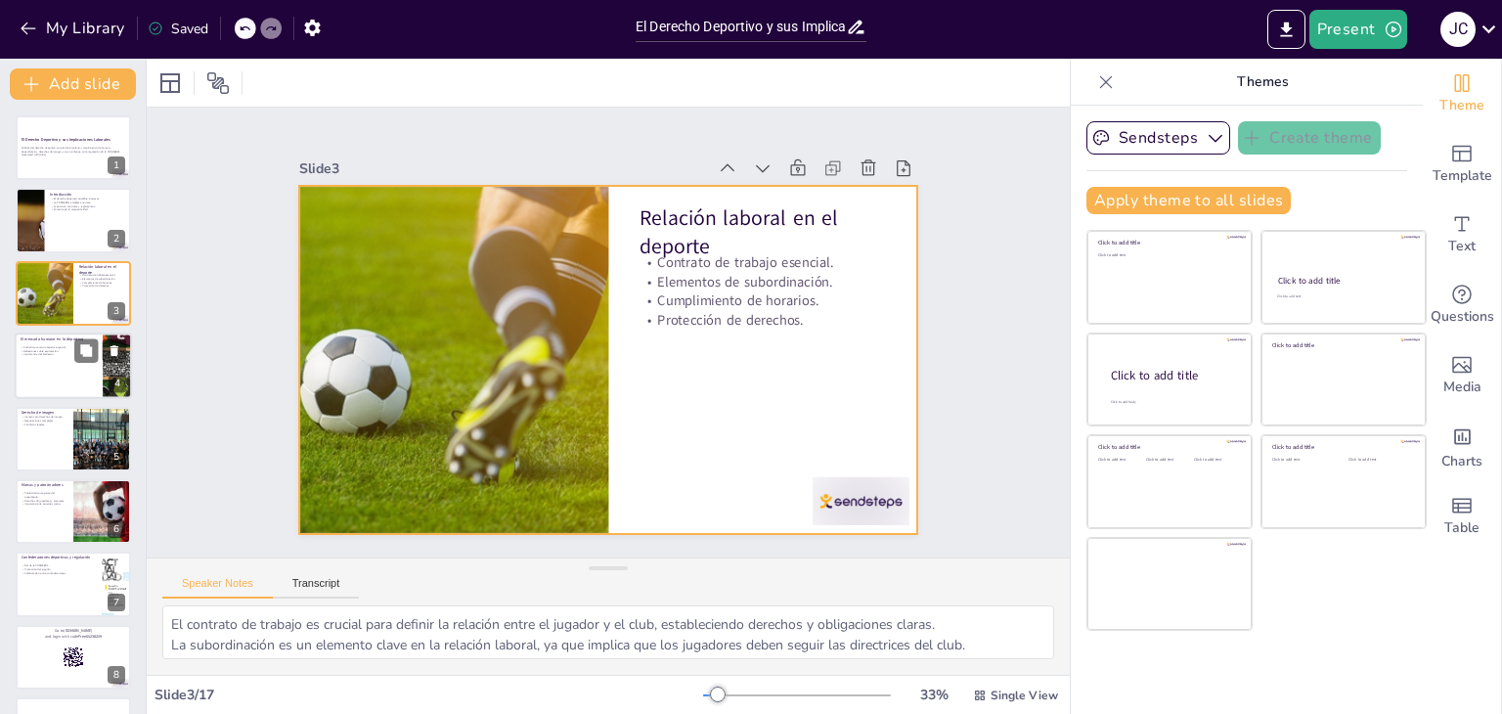
checkbox input "true"
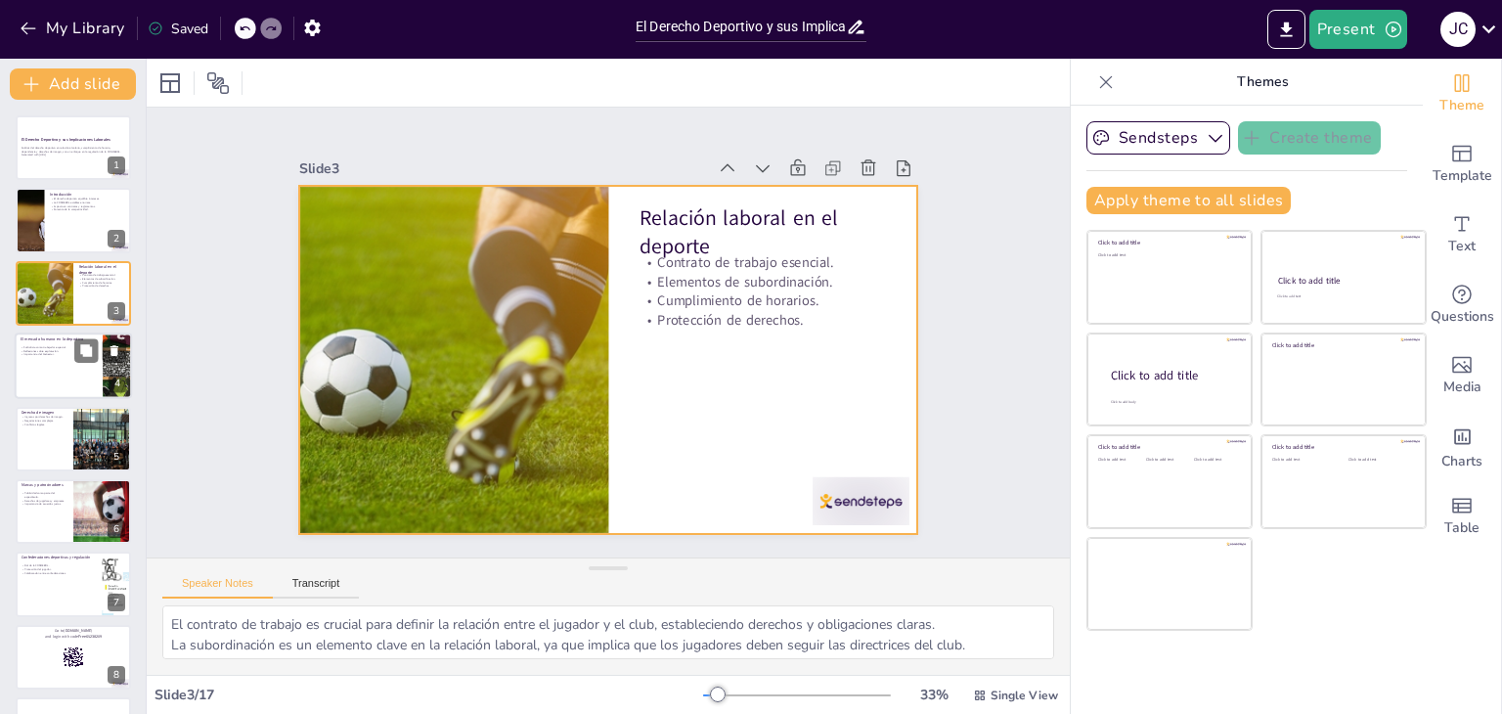
checkbox input "true"
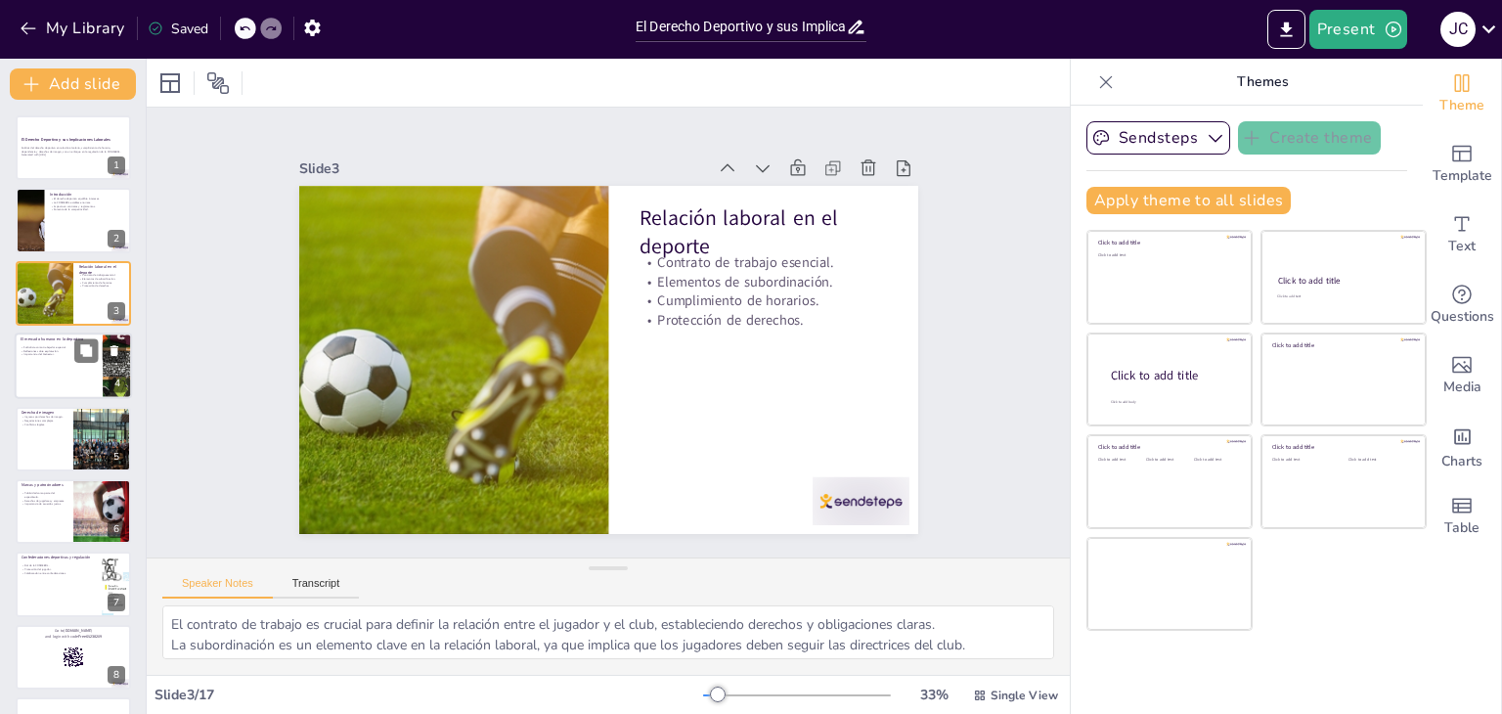
checkbox input "true"
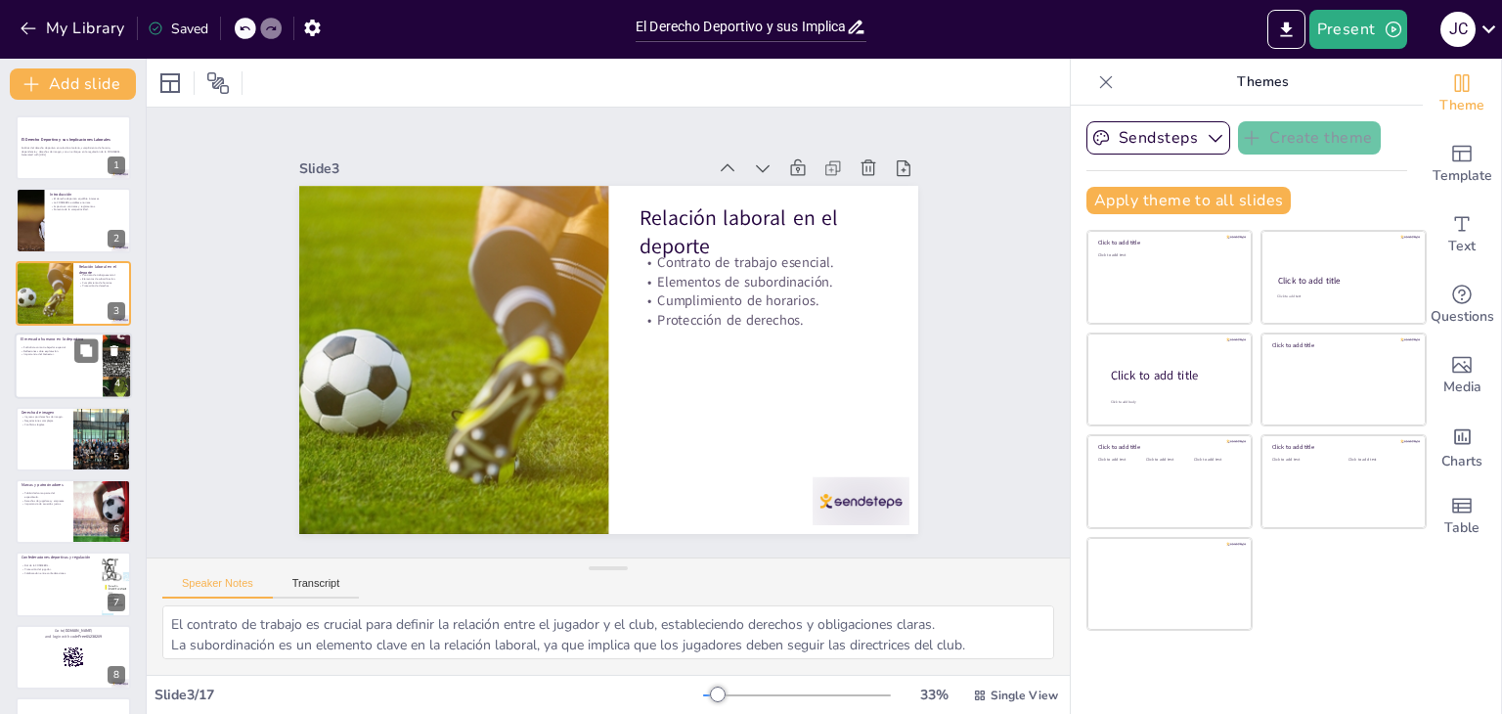
checkbox input "true"
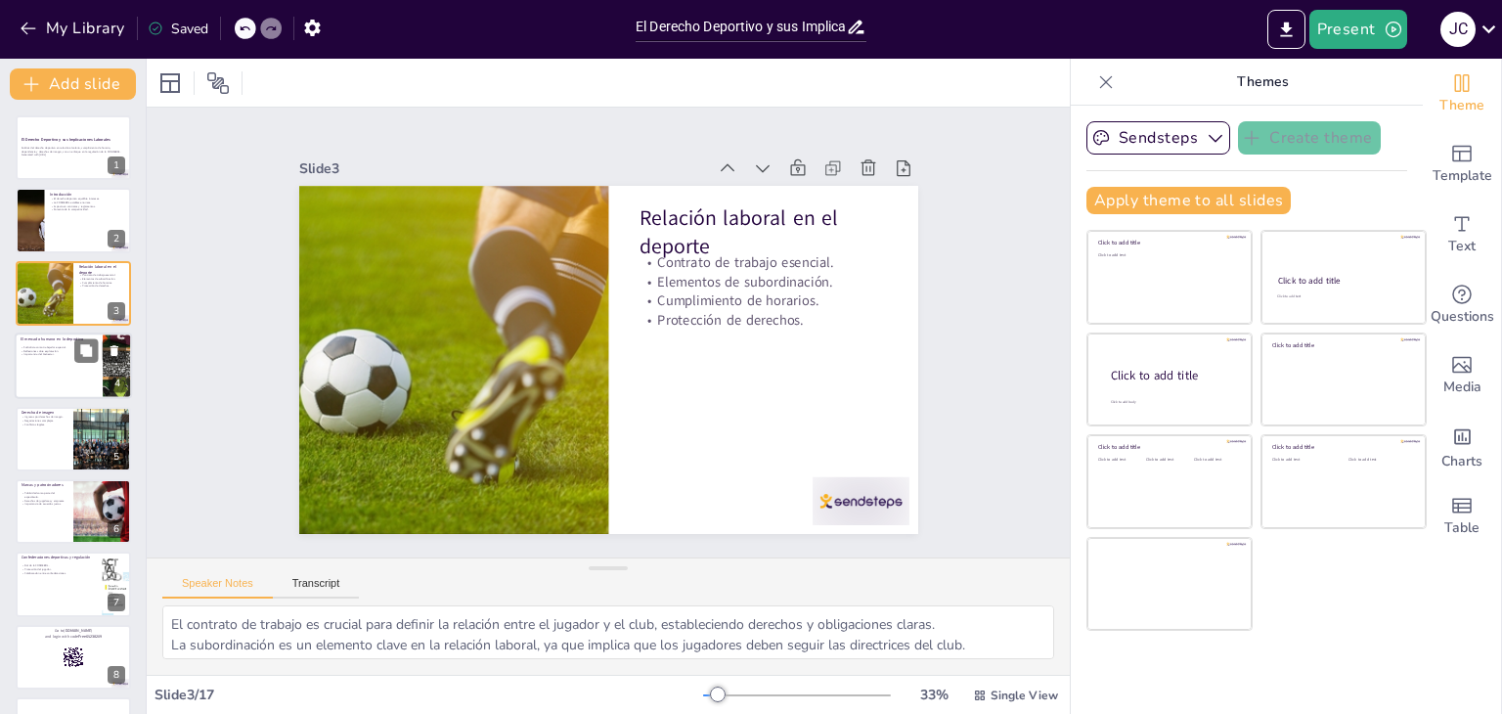
checkbox input "true"
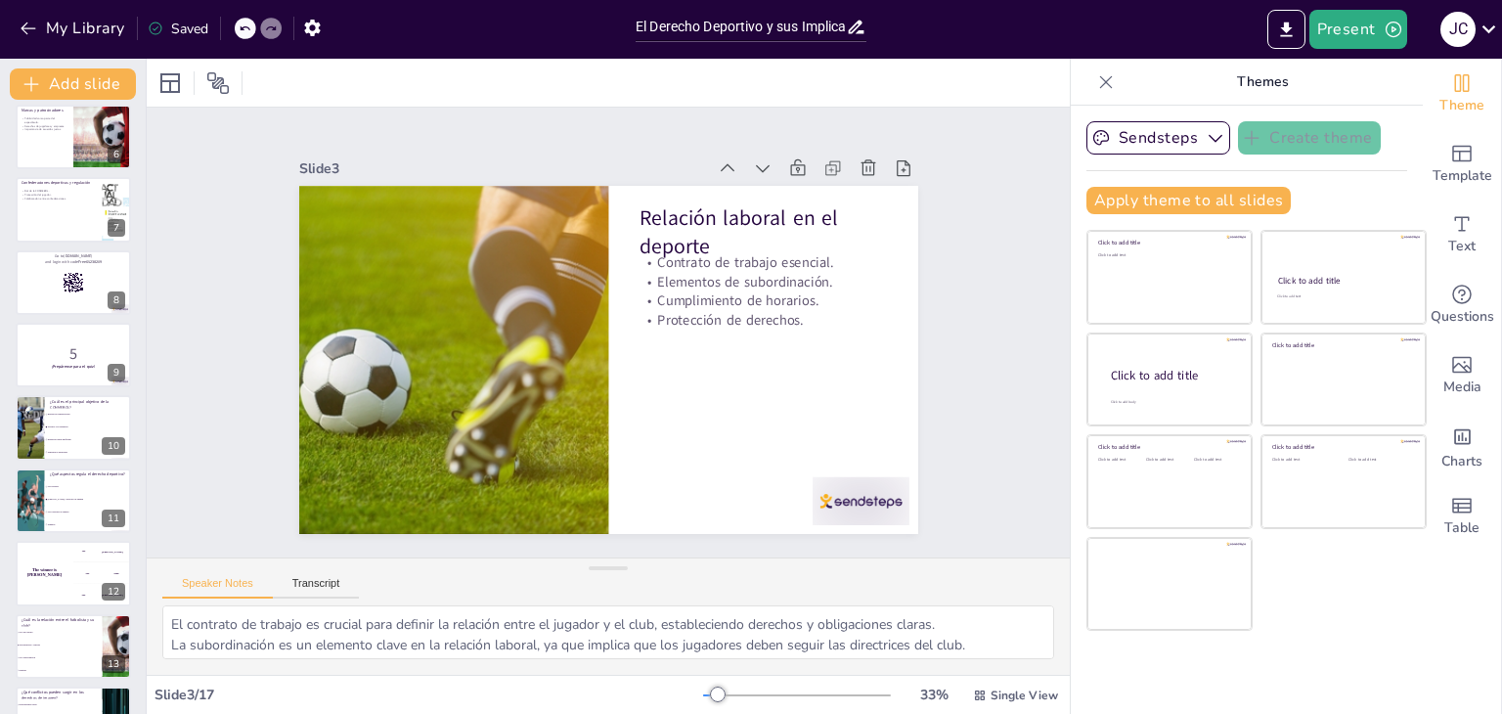
checkbox input "true"
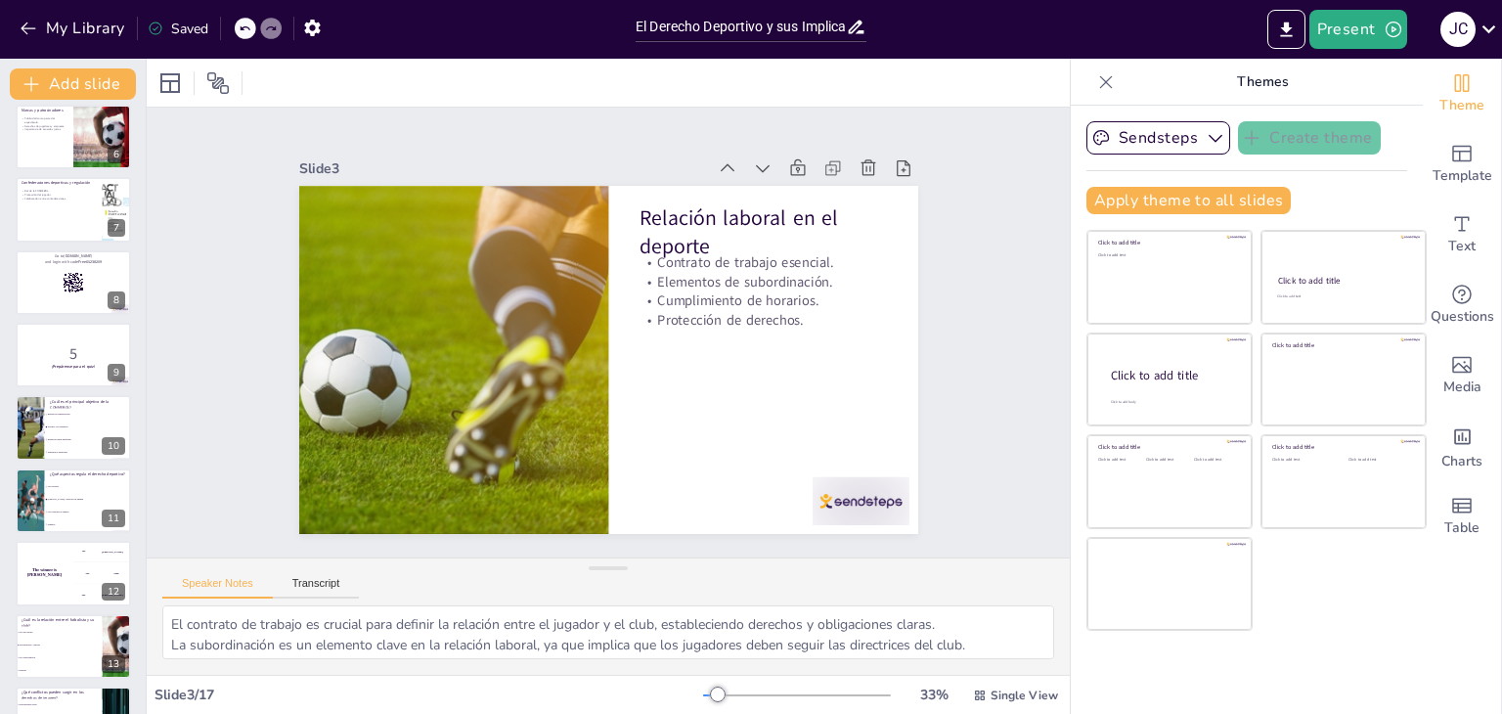
scroll to position [645, 0]
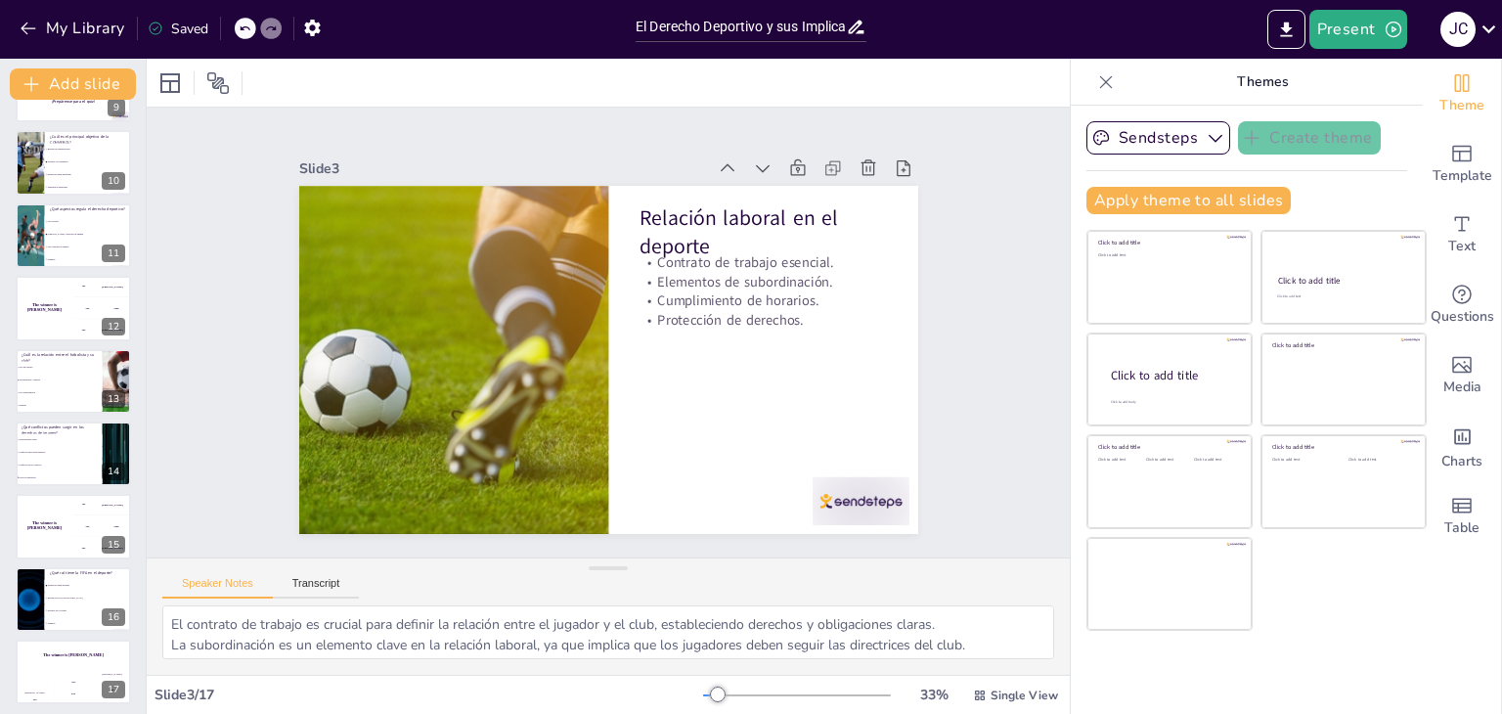
checkbox input "true"
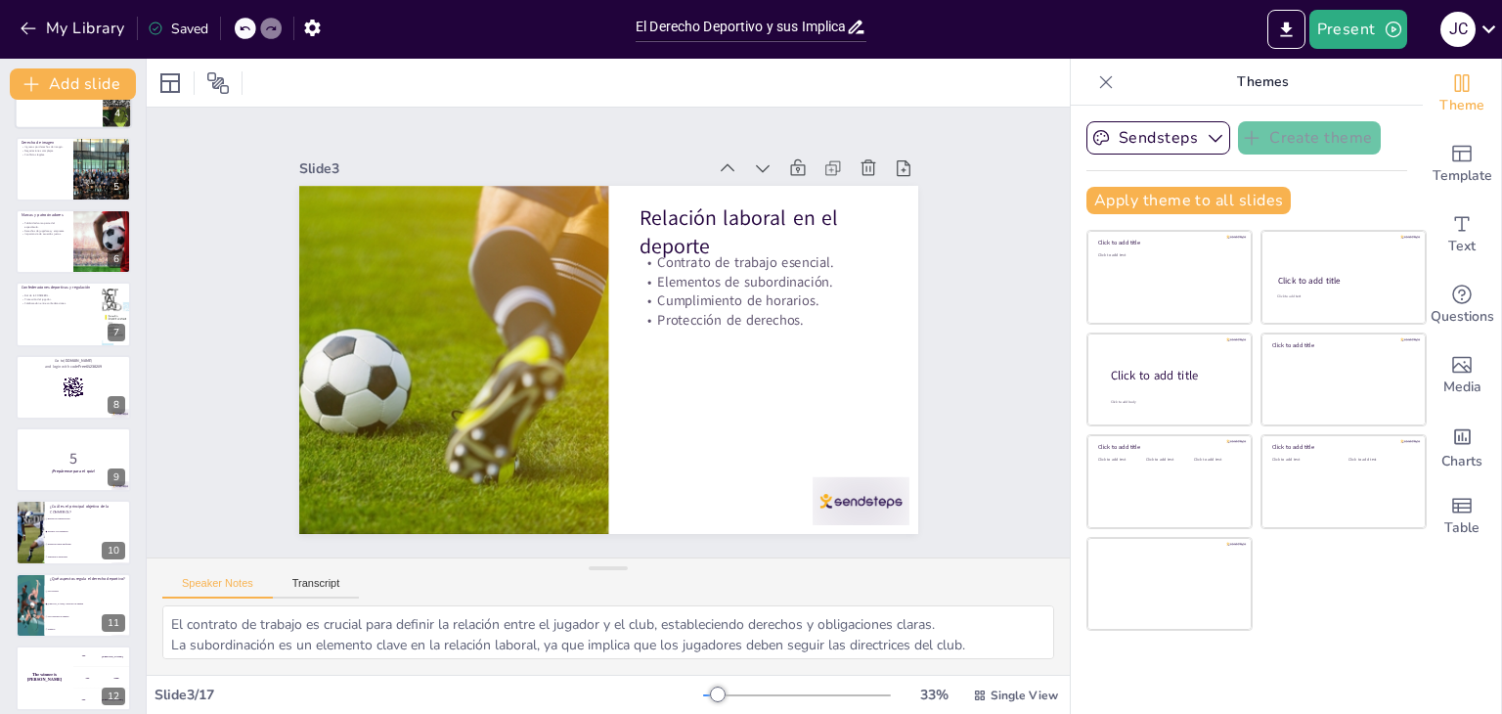
checkbox input "true"
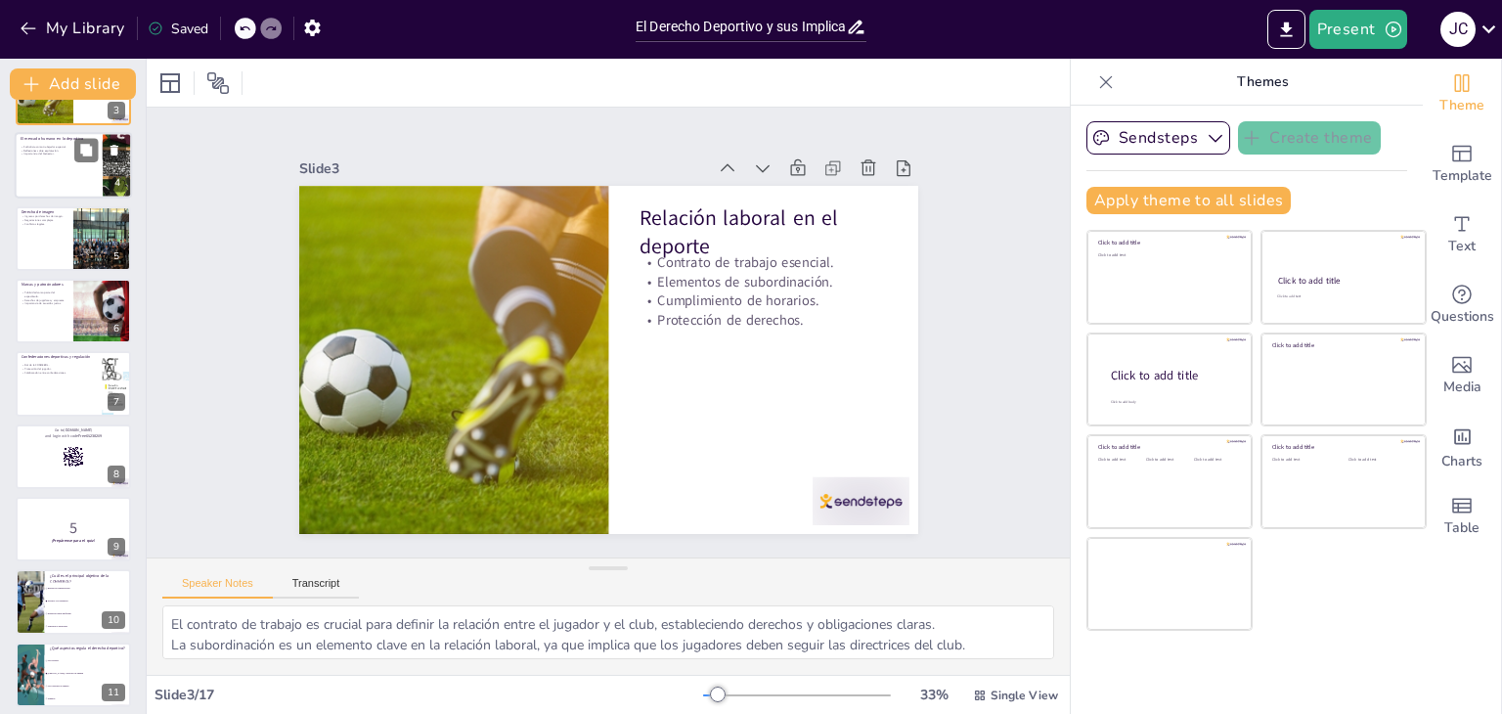
checkbox input "true"
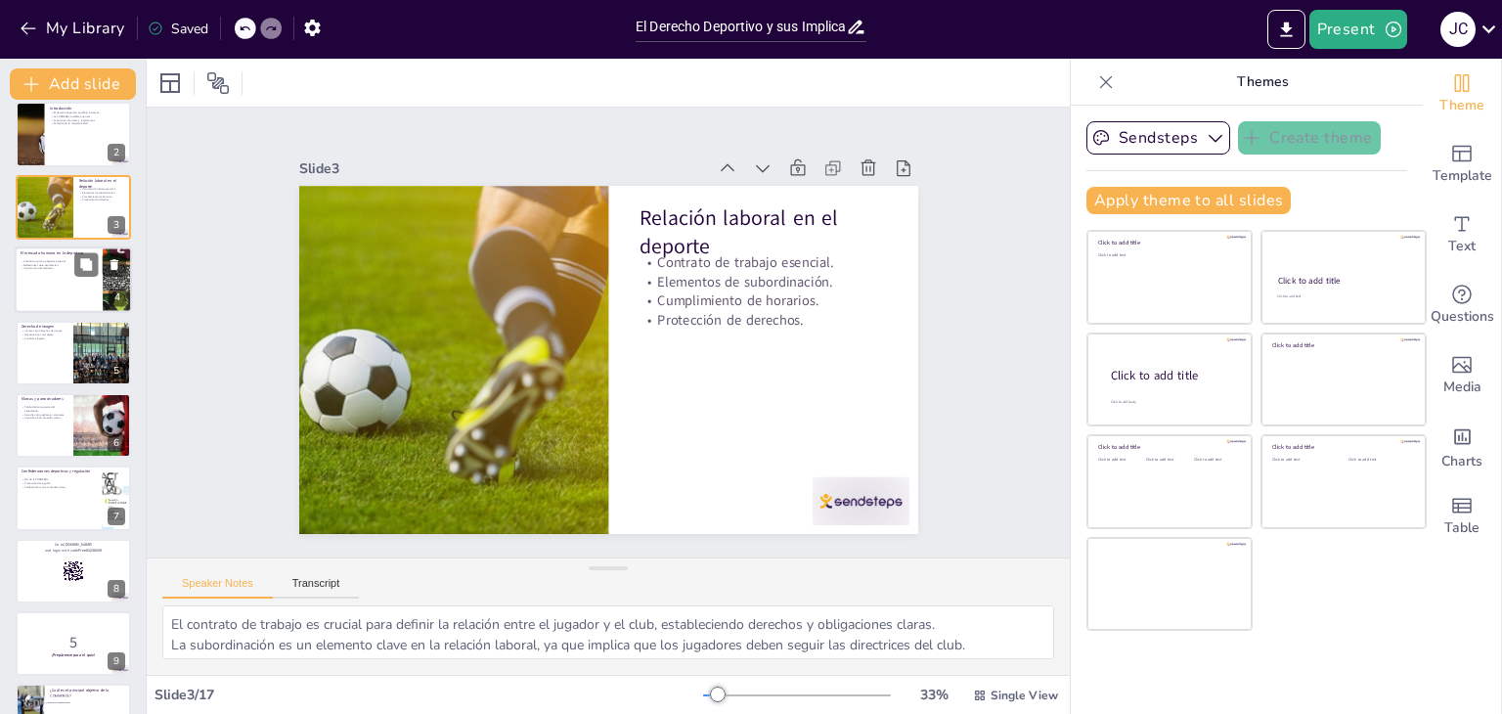
checkbox input "true"
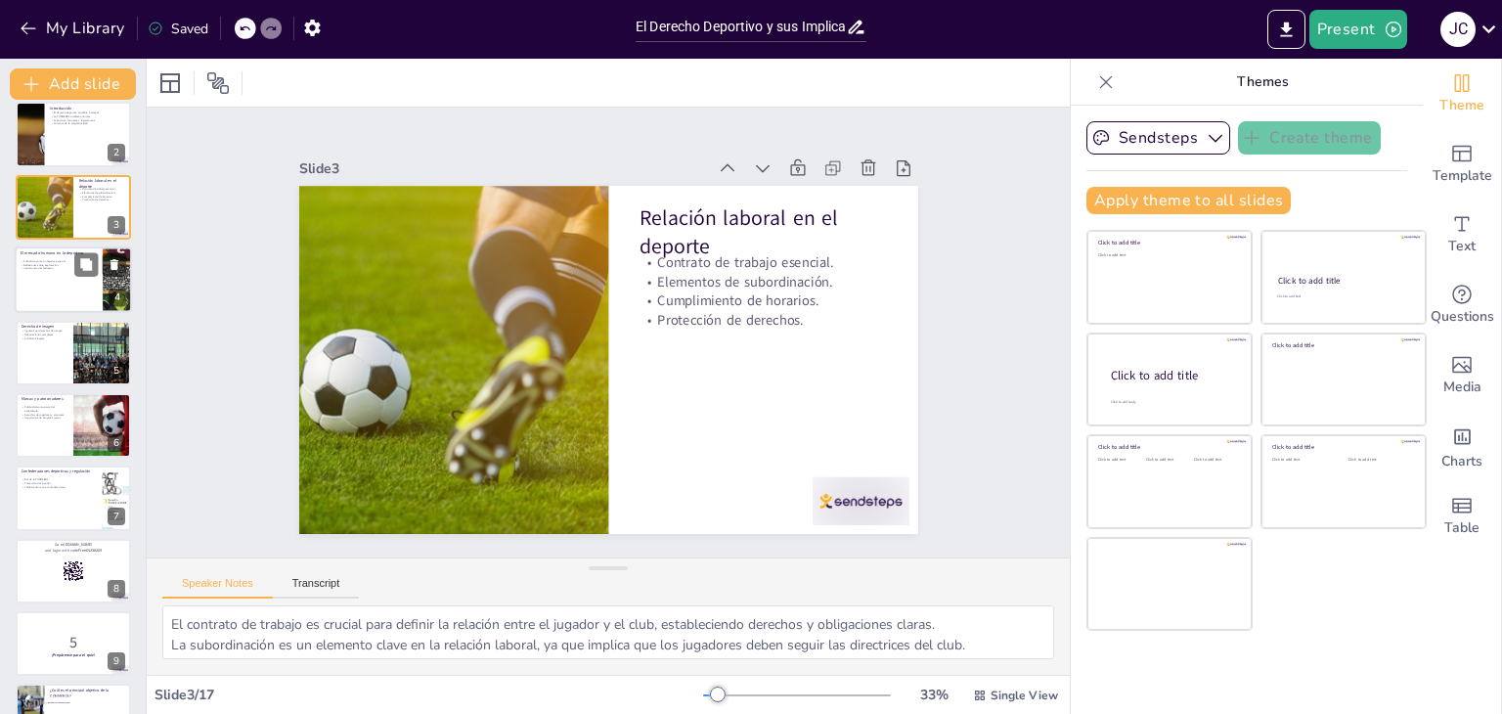
checkbox input "true"
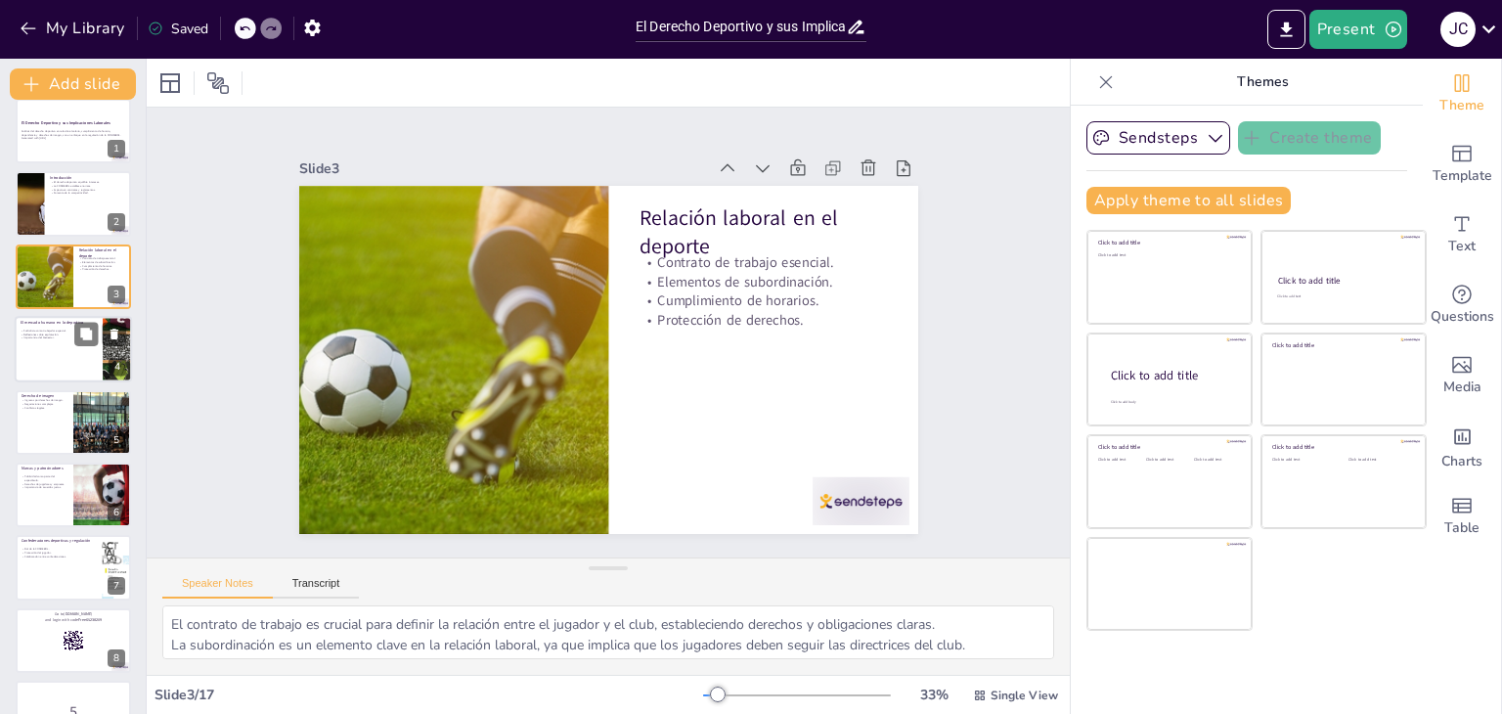
checkbox input "true"
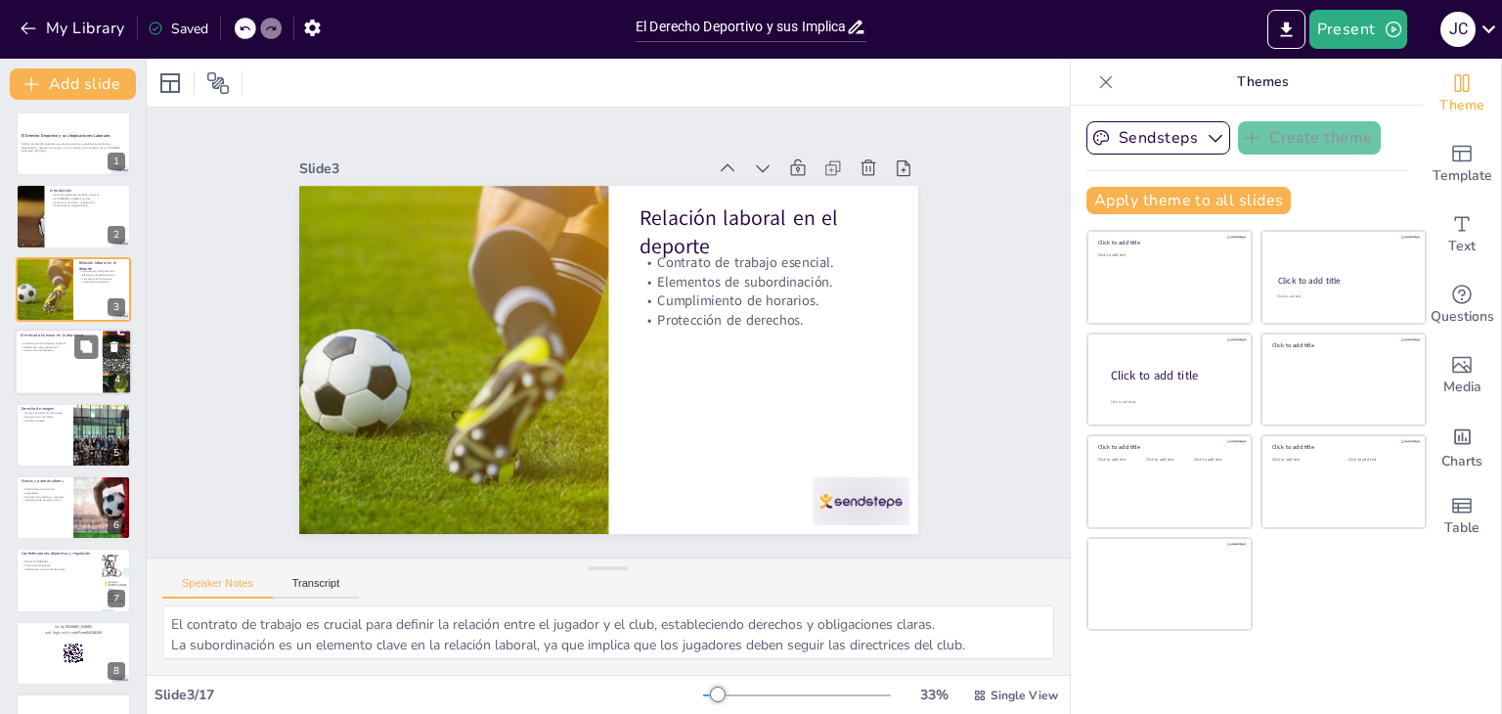
scroll to position [0, 0]
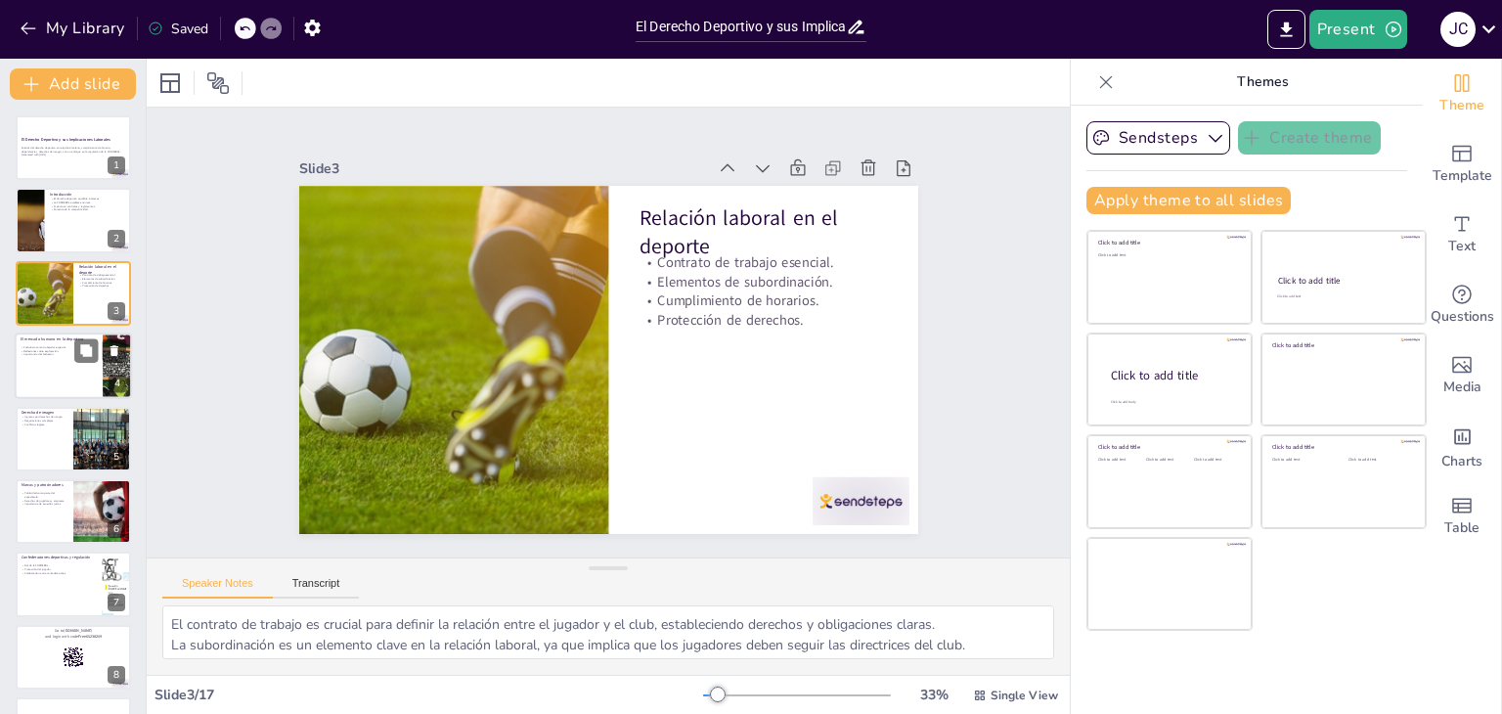
checkbox input "true"
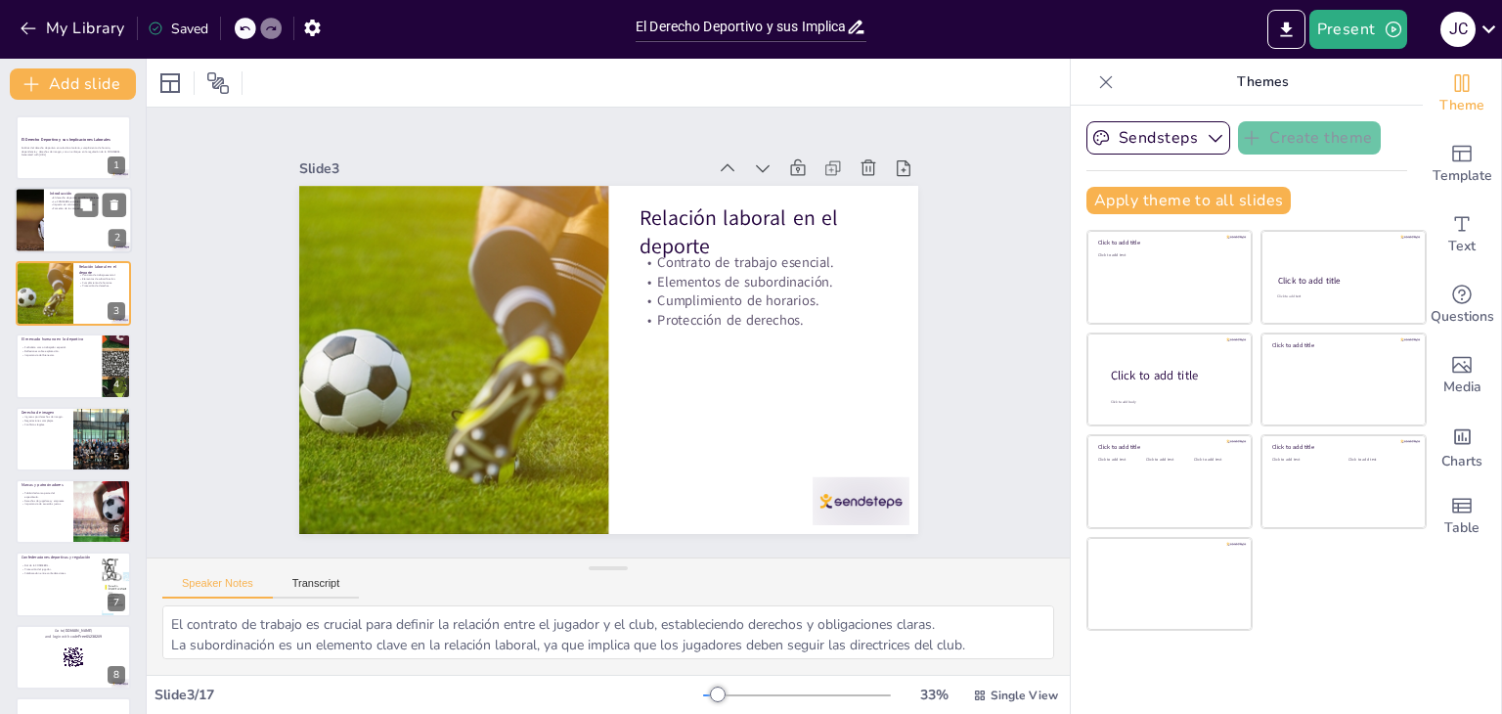
checkbox input "true"
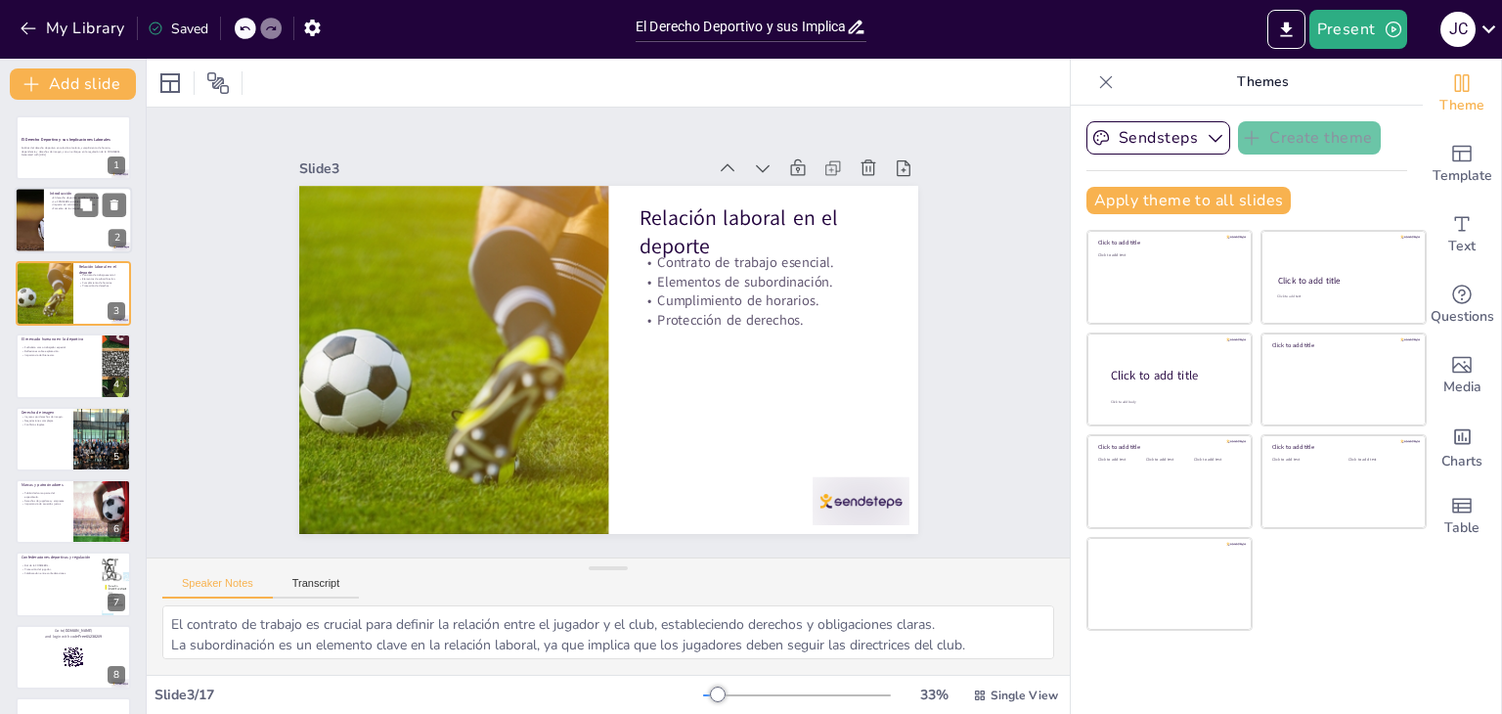
checkbox input "true"
click at [55, 150] on p "Análisis del derecho deportivo en relación al salario, cumplimiento de horario,…" at bounding box center [74, 149] width 106 height 7
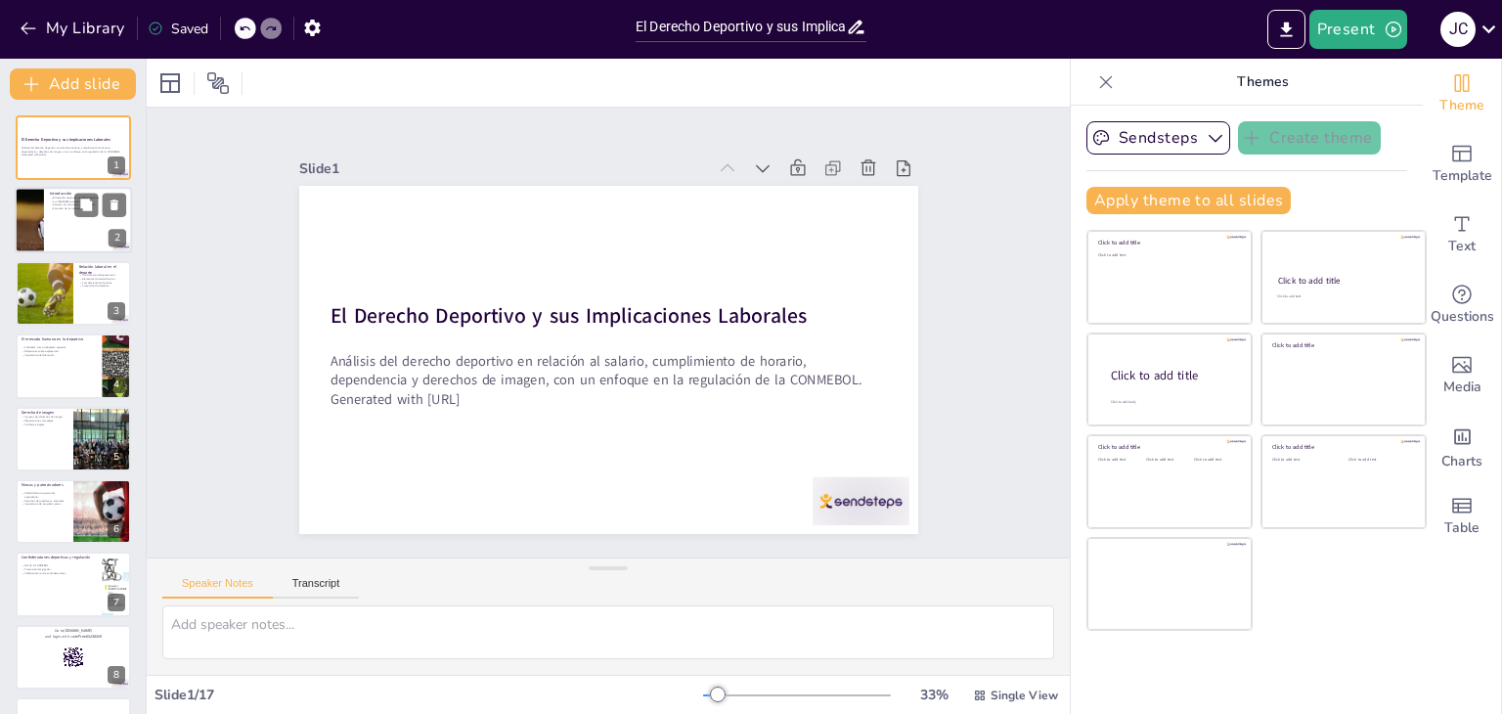
click at [59, 240] on div at bounding box center [73, 221] width 117 height 66
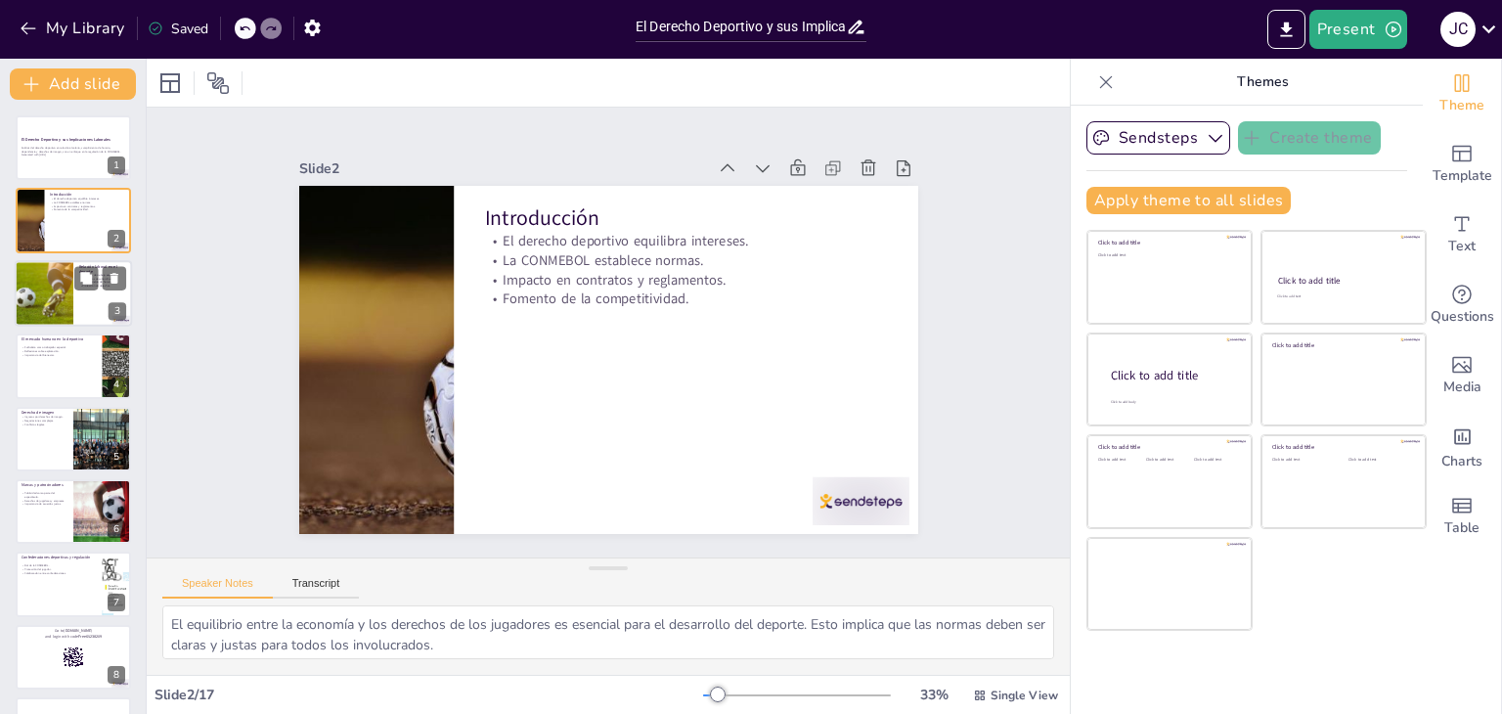
click at [65, 318] on div at bounding box center [43, 293] width 99 height 66
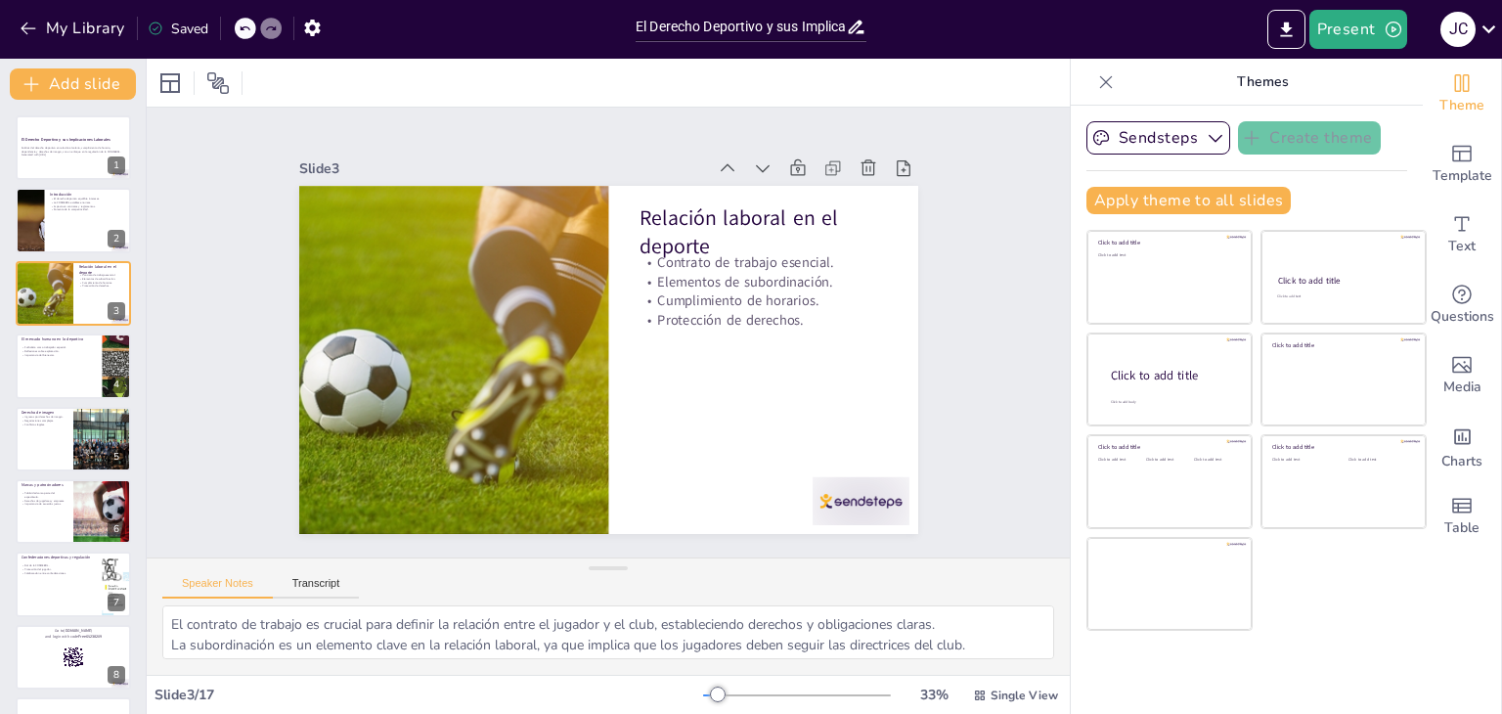
click at [1096, 72] on icon at bounding box center [1106, 82] width 20 height 20
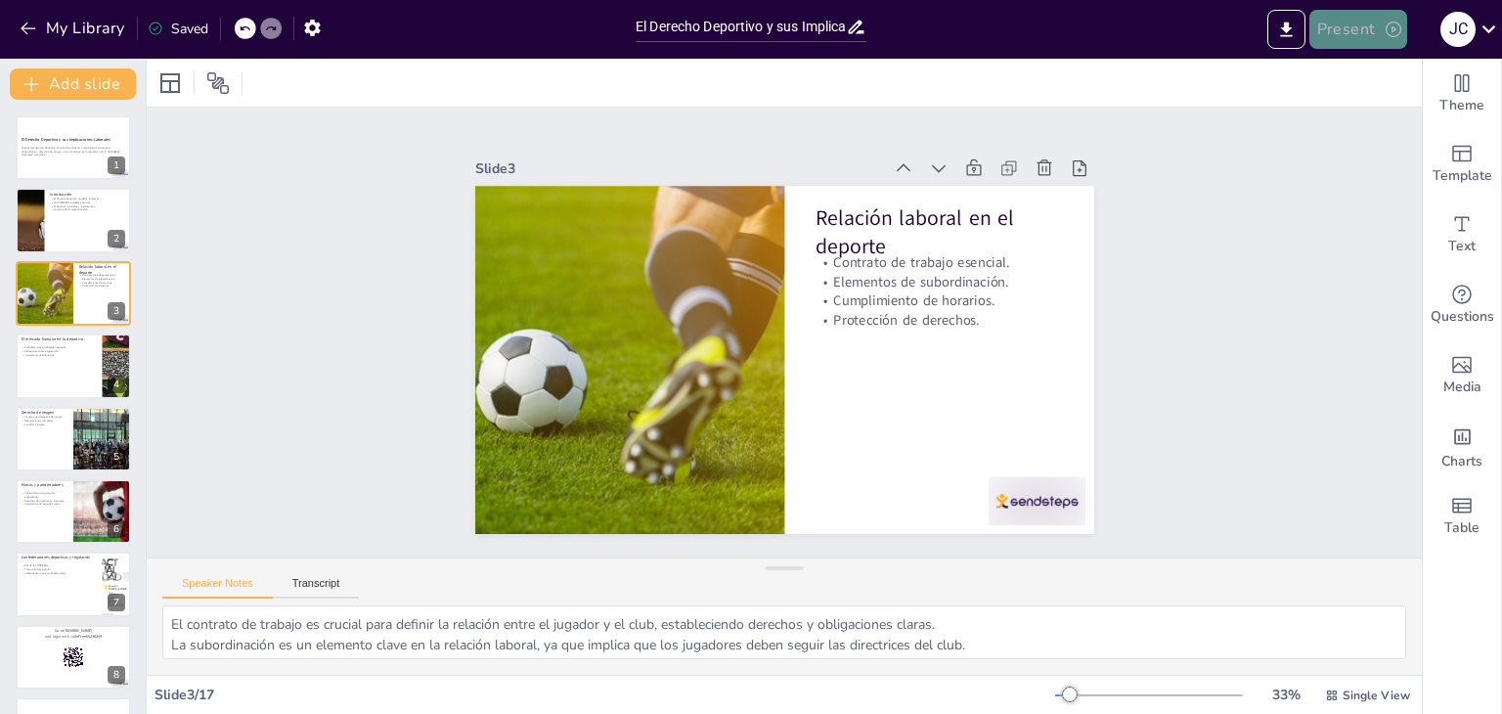
click at [1372, 42] on button "Present" at bounding box center [1358, 29] width 98 height 39
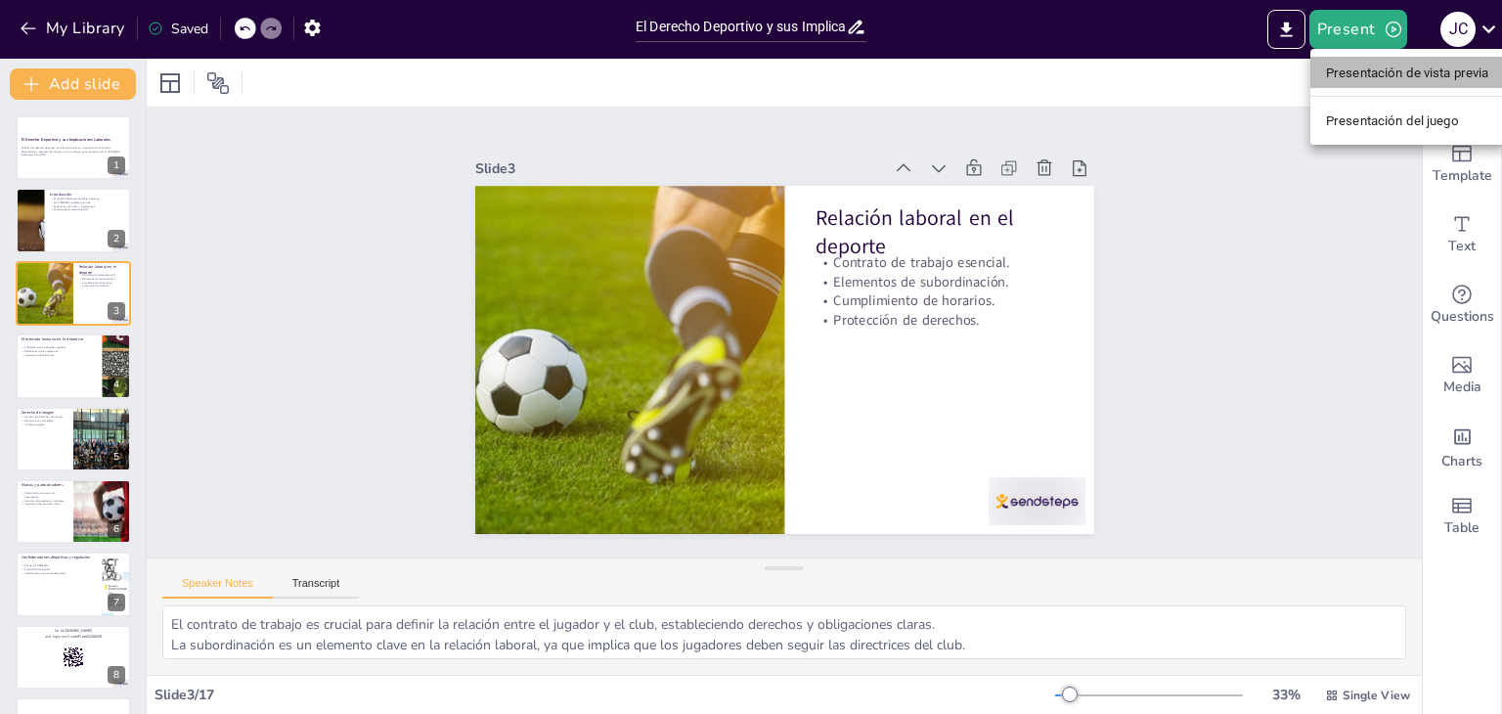
click at [1393, 84] on li "Presentación de vista previa" at bounding box center [1407, 72] width 195 height 31
